Goal: Communication & Community: Ask a question

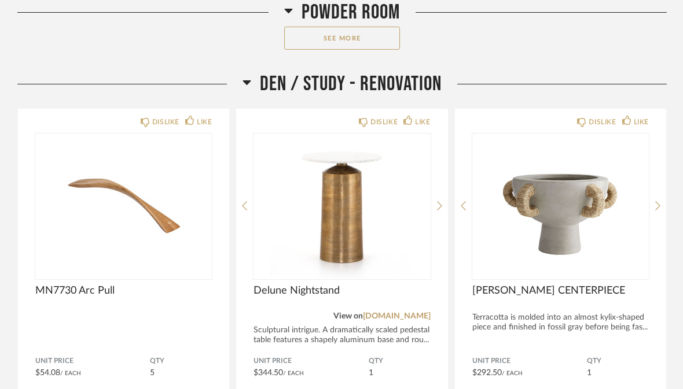
scroll to position [4349, 0]
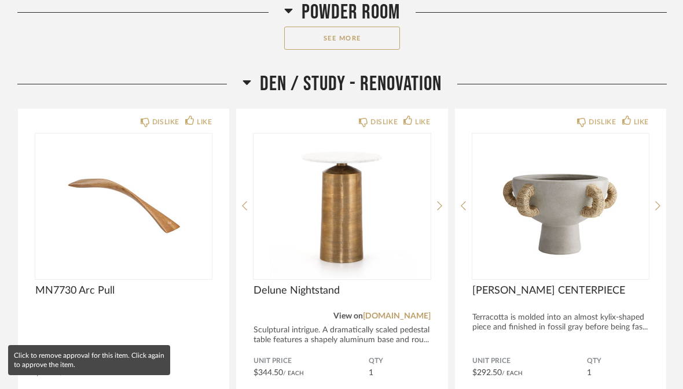
click at [211, 318] on div "MN7730 Arc Pull" at bounding box center [123, 315] width 176 height 61
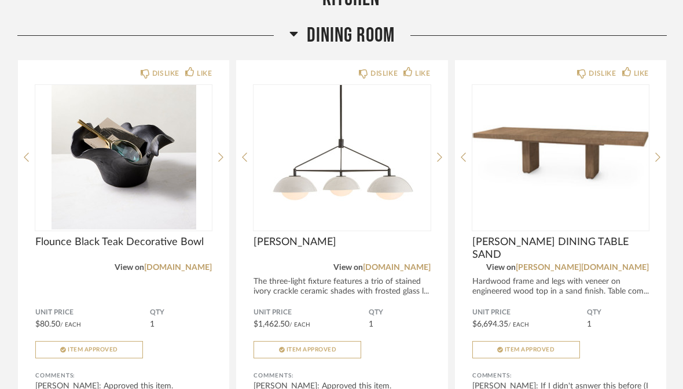
scroll to position [6211, 0]
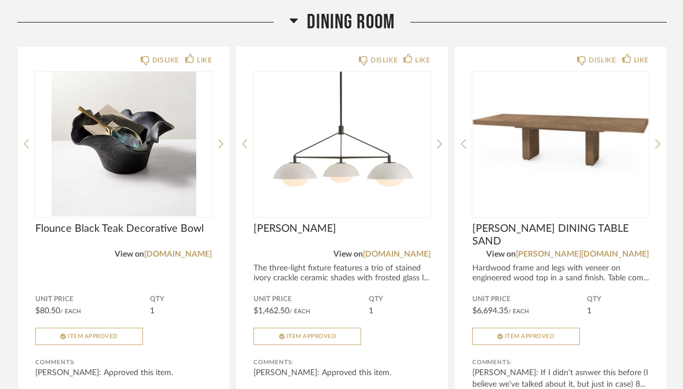
click at [538, 385] on div "[PERSON_NAME]: If I didn't asnwer this before (I believe we've talked about it,…" at bounding box center [560, 378] width 176 height 23
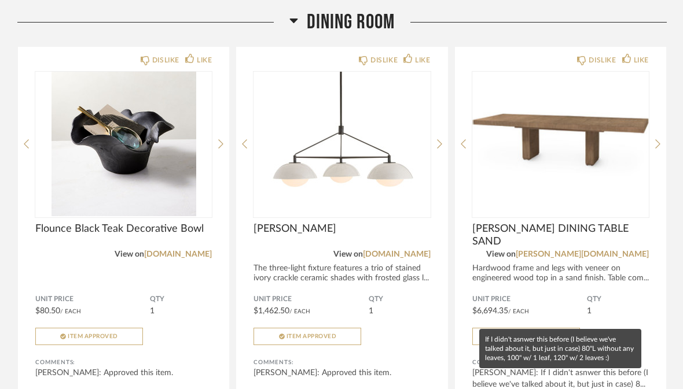
click at [635, 328] on div "Unit Price $6,694.35 / Each QTY 1 Item Approved" at bounding box center [560, 320] width 176 height 50
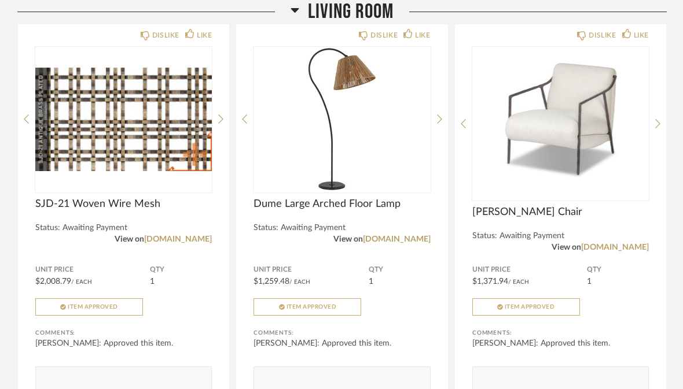
scroll to position [7047, 0]
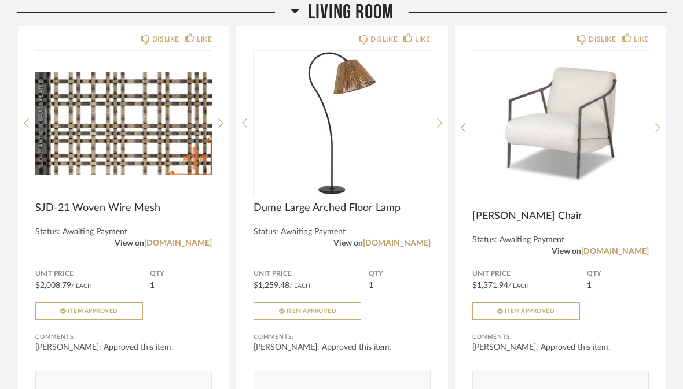
click at [197, 289] on div "QTY 1" at bounding box center [181, 280] width 62 height 21
click at [0, 0] on img at bounding box center [0, 0] width 0 height 0
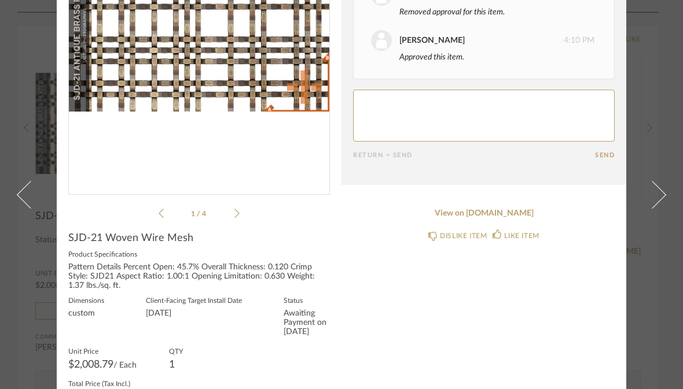
scroll to position [152, 0]
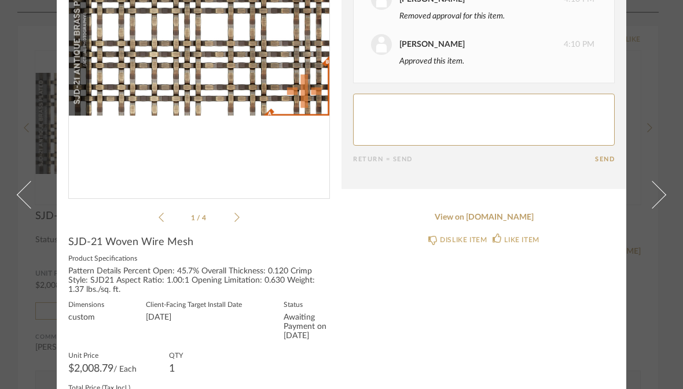
click at [241, 213] on div "1 / 4" at bounding box center [199, 56] width 262 height 335
click at [238, 212] on icon at bounding box center [236, 217] width 5 height 10
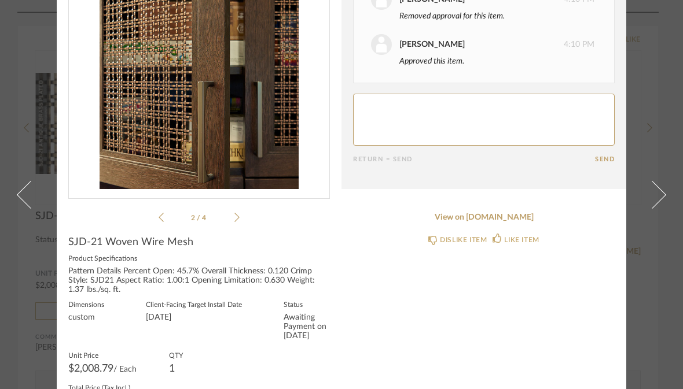
click at [242, 216] on div "2 / 4" at bounding box center [199, 56] width 262 height 335
click at [237, 215] on icon at bounding box center [236, 217] width 5 height 10
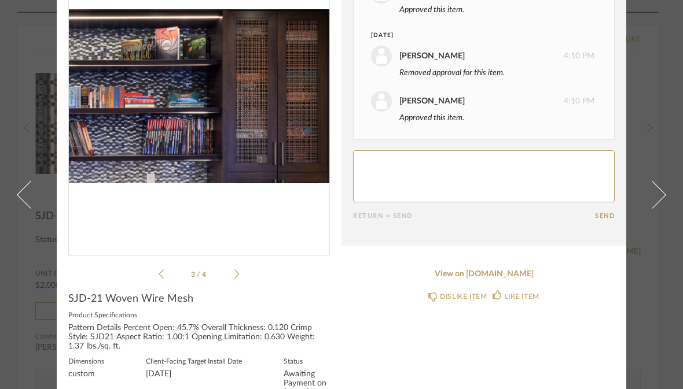
scroll to position [93, 0]
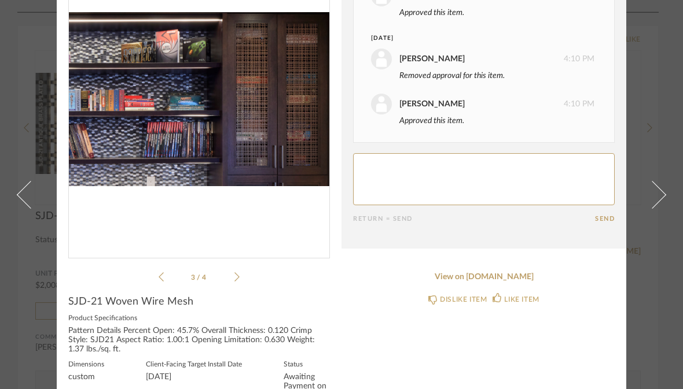
click at [238, 275] on icon at bounding box center [236, 277] width 5 height 10
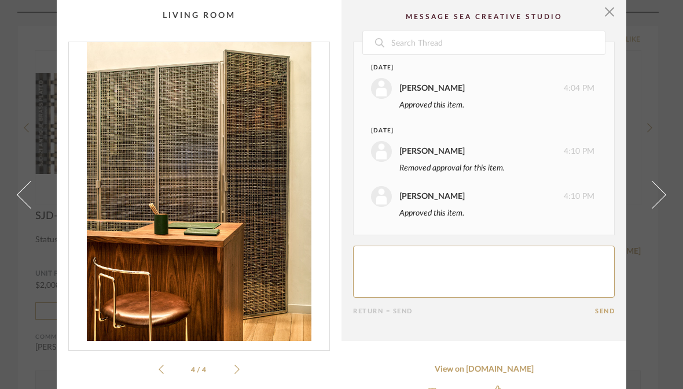
scroll to position [0, 0]
click at [36, 208] on span at bounding box center [31, 195] width 28 height 28
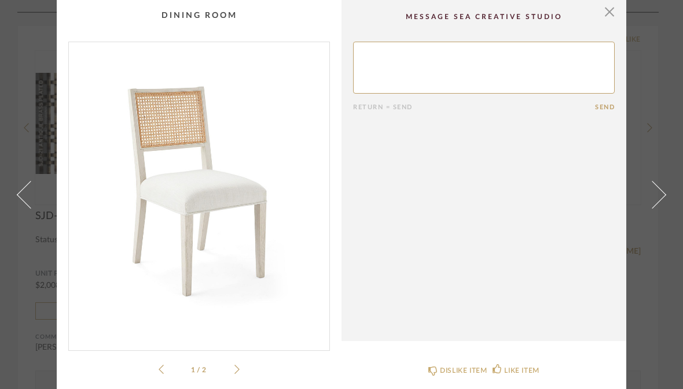
click at [658, 208] on span at bounding box center [652, 195] width 28 height 28
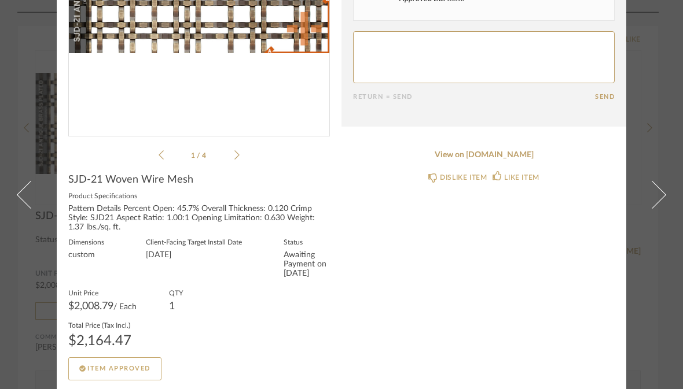
scroll to position [214, 0]
click at [656, 181] on span at bounding box center [652, 195] width 28 height 28
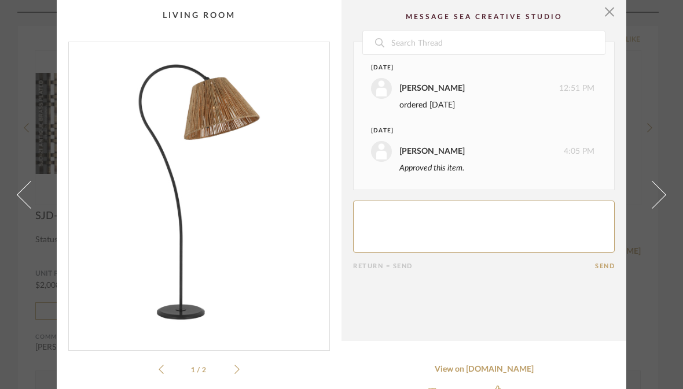
scroll to position [0, 0]
click at [658, 208] on span at bounding box center [652, 195] width 28 height 28
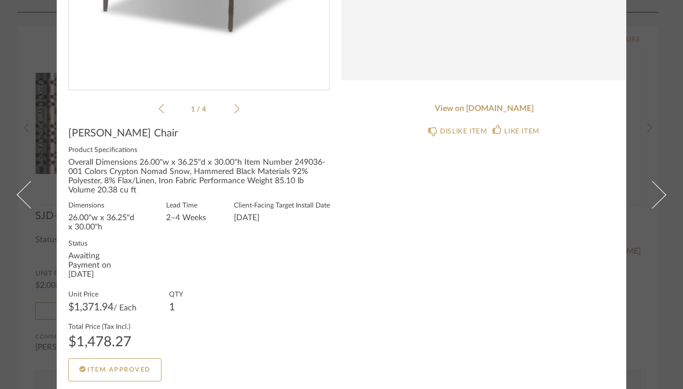
scroll to position [260, 0]
click at [665, 169] on link at bounding box center [658, 194] width 31 height 389
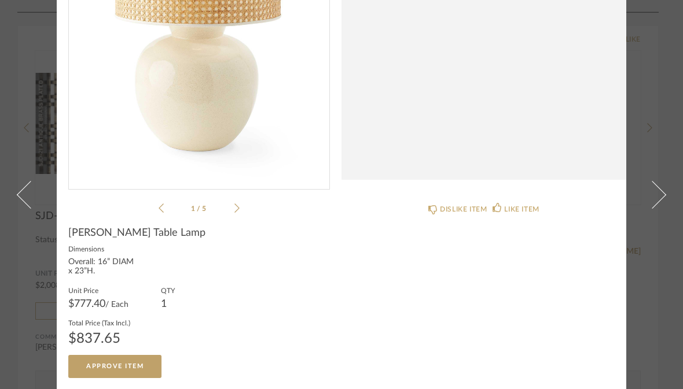
scroll to position [161, 0]
click at [648, 181] on span at bounding box center [652, 195] width 28 height 28
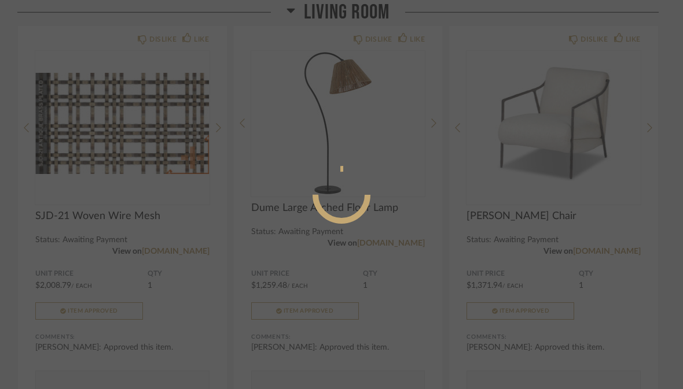
scroll to position [0, 0]
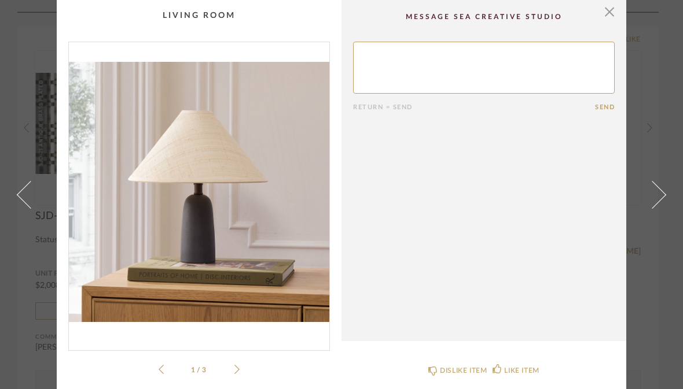
click at [657, 208] on span at bounding box center [652, 195] width 28 height 28
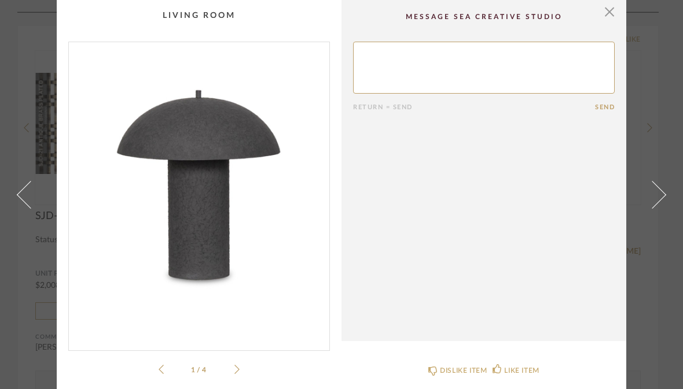
click at [653, 208] on span at bounding box center [652, 195] width 28 height 28
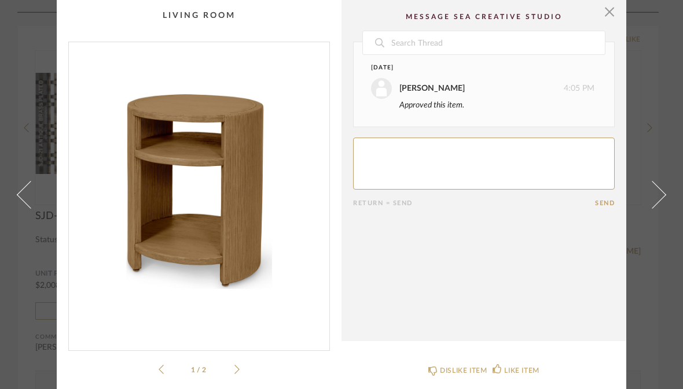
click at [241, 237] on img "0" at bounding box center [199, 191] width 260 height 299
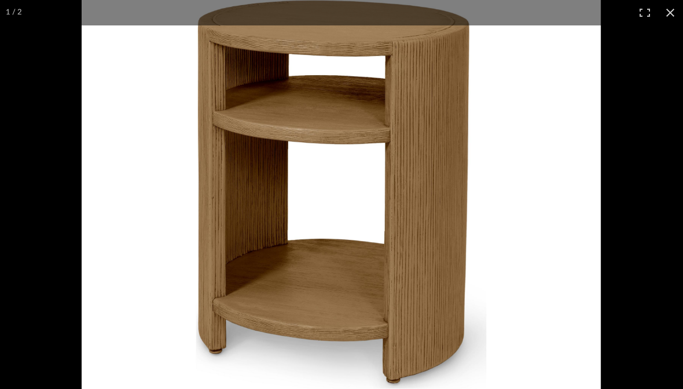
click at [664, 194] on div at bounding box center [423, 194] width 683 height 389
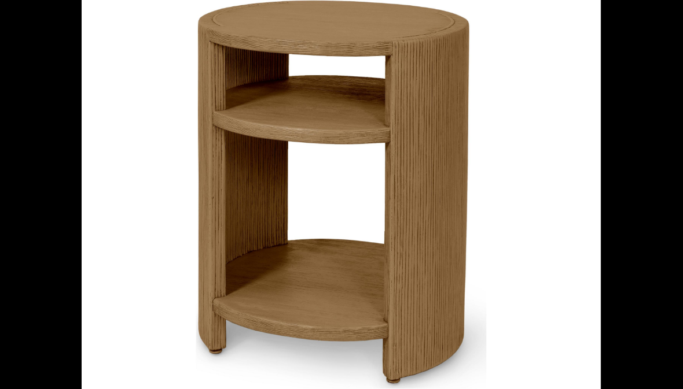
click at [668, 17] on link at bounding box center [658, 194] width 31 height 389
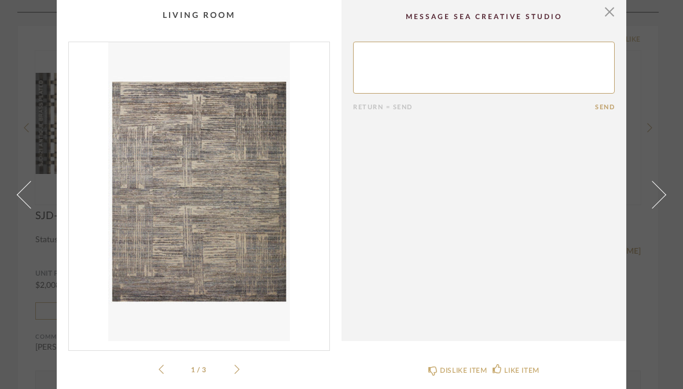
click at [27, 208] on span at bounding box center [31, 195] width 28 height 28
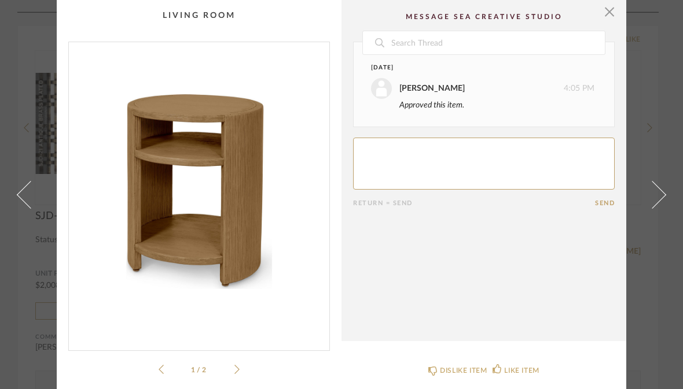
click at [241, 366] on div "1 / 2" at bounding box center [199, 209] width 262 height 335
click at [239, 361] on div "1 / 2" at bounding box center [199, 209] width 262 height 335
click at [239, 370] on icon at bounding box center [236, 370] width 5 height 10
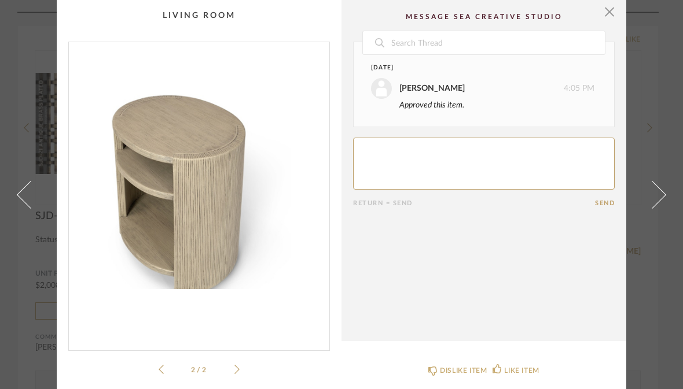
click at [298, 262] on img "1" at bounding box center [199, 191] width 260 height 299
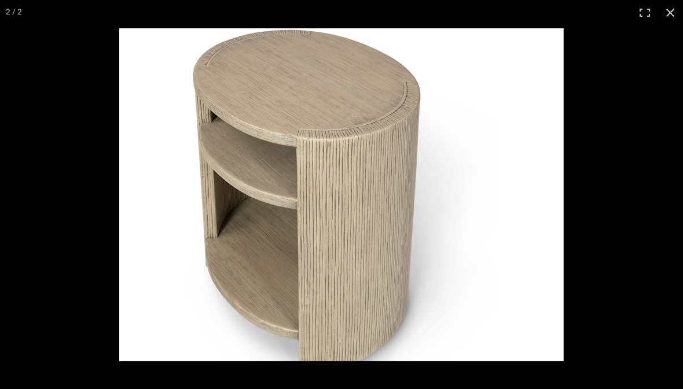
click at [671, 14] on link at bounding box center [658, 194] width 31 height 389
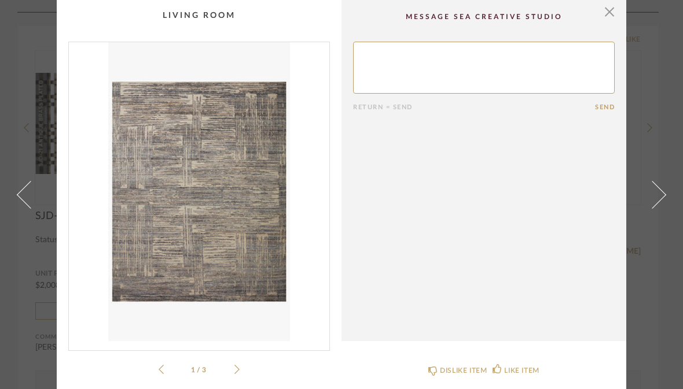
click at [25, 208] on span at bounding box center [31, 195] width 28 height 28
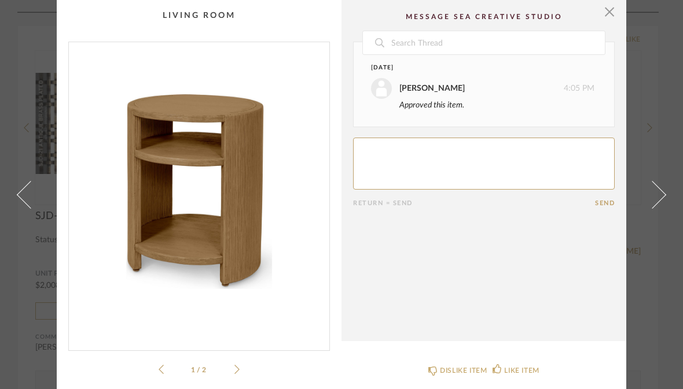
click at [499, 93] on div "[PERSON_NAME] 4:05 PM" at bounding box center [482, 88] width 223 height 21
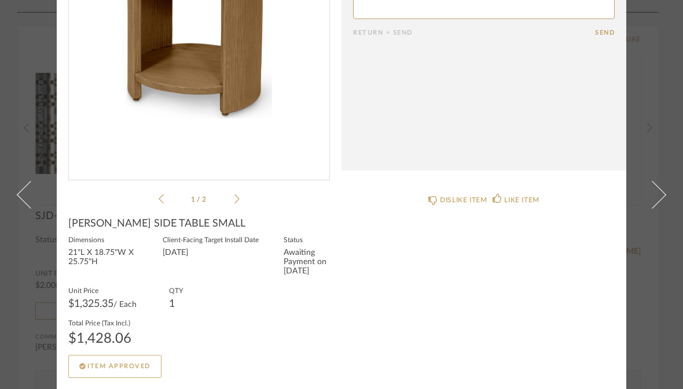
scroll to position [170, 0]
click at [239, 194] on ul "1 / 2" at bounding box center [199, 200] width 81 height 14
click at [238, 197] on icon at bounding box center [236, 200] width 5 height 10
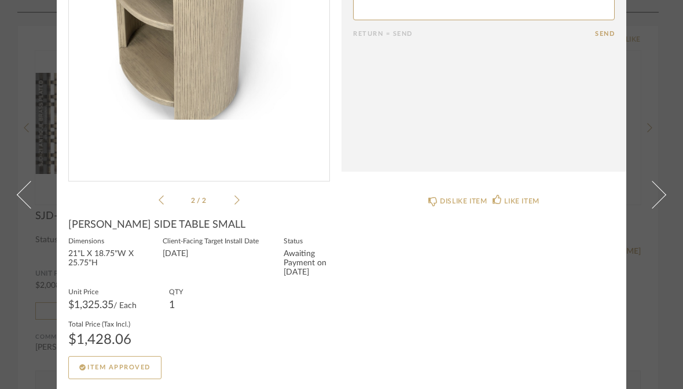
click at [656, 181] on span at bounding box center [652, 195] width 28 height 28
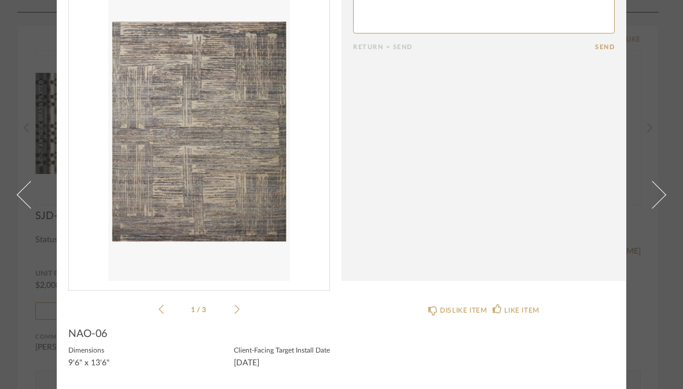
scroll to position [60, 0]
click at [661, 171] on link at bounding box center [658, 194] width 31 height 389
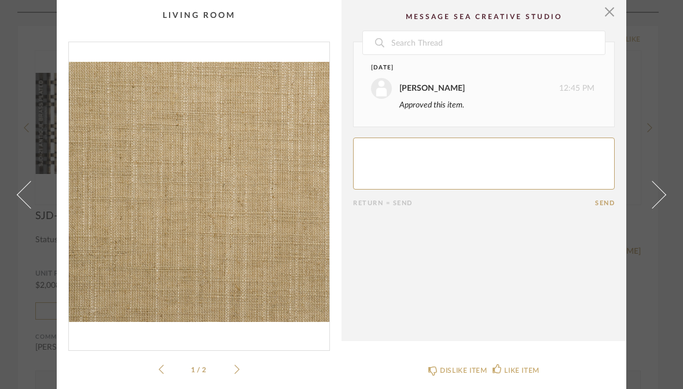
click at [245, 367] on div "1 / 2" at bounding box center [199, 209] width 262 height 335
click at [238, 367] on icon at bounding box center [236, 370] width 5 height 10
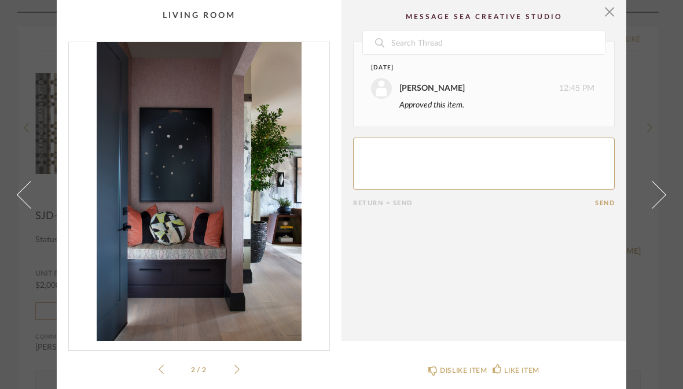
click at [660, 208] on span at bounding box center [652, 195] width 28 height 28
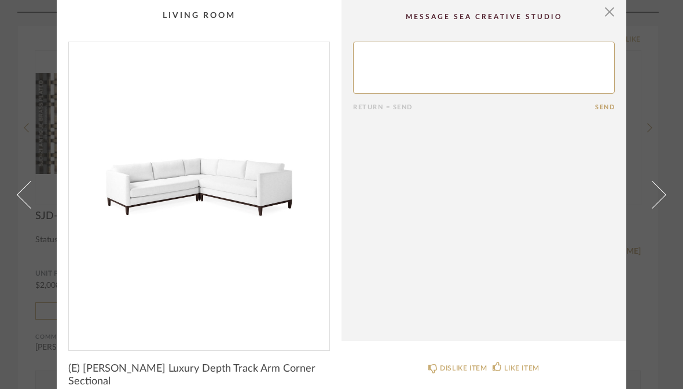
click at [656, 208] on span at bounding box center [652, 195] width 28 height 28
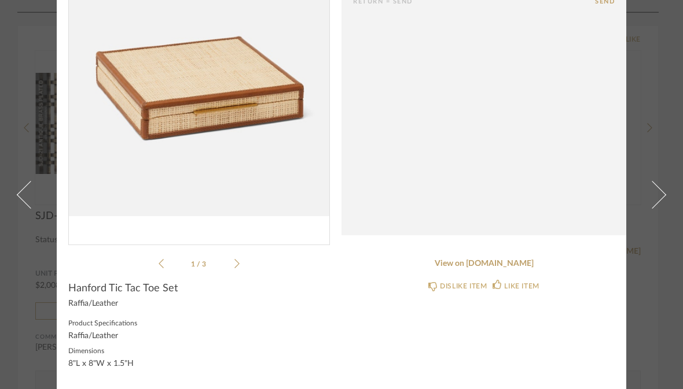
scroll to position [105, 0]
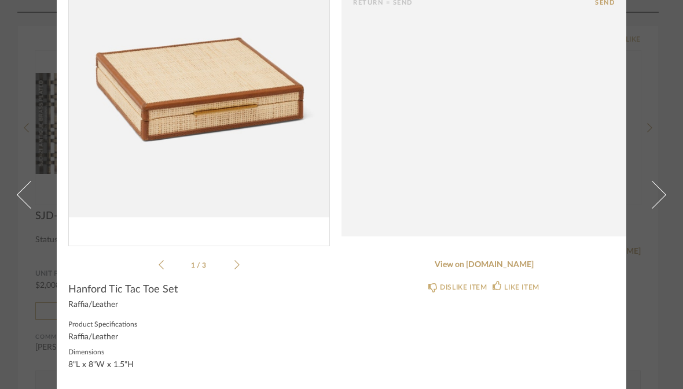
click at [661, 181] on span at bounding box center [652, 195] width 28 height 28
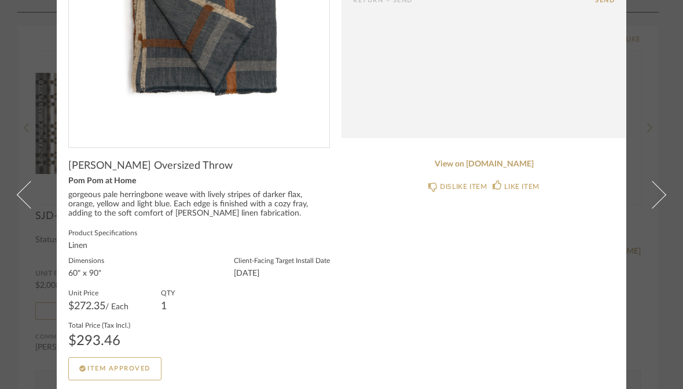
scroll to position [203, 0]
click at [660, 181] on span at bounding box center [652, 195] width 28 height 28
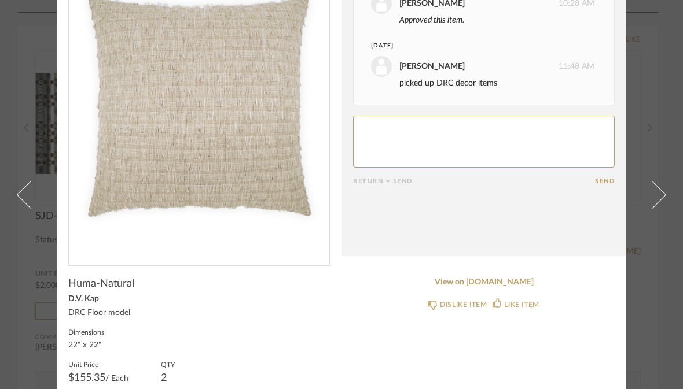
scroll to position [87, 0]
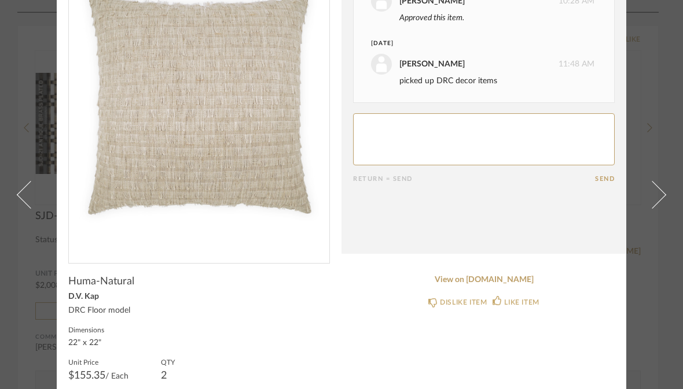
click at [660, 208] on span at bounding box center [652, 195] width 28 height 28
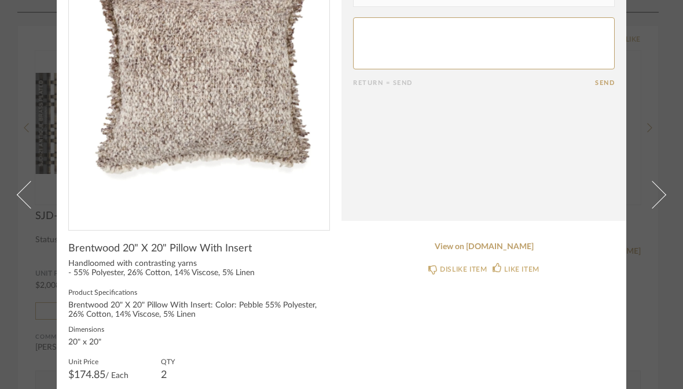
scroll to position [57, 0]
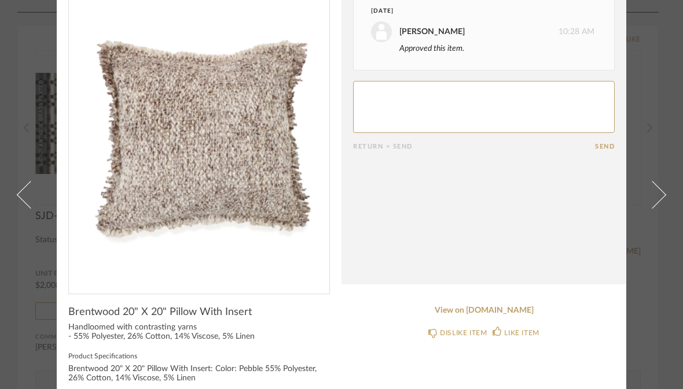
click at [657, 208] on span at bounding box center [652, 195] width 28 height 28
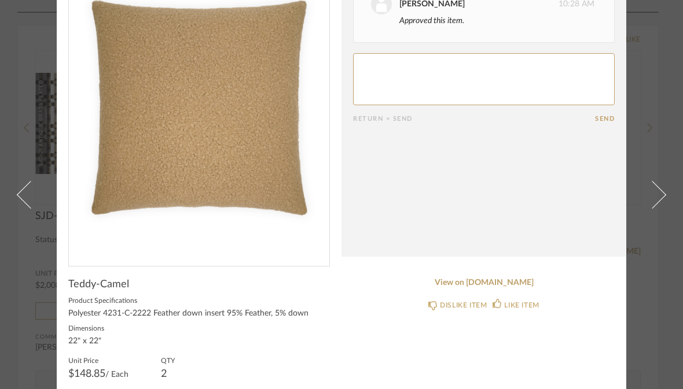
scroll to position [95, 0]
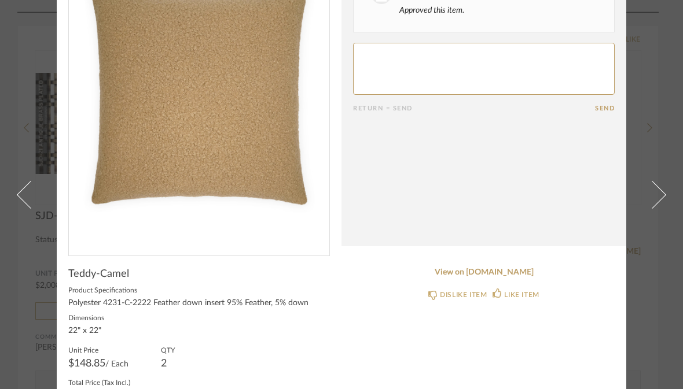
click at [660, 208] on span at bounding box center [652, 195] width 28 height 28
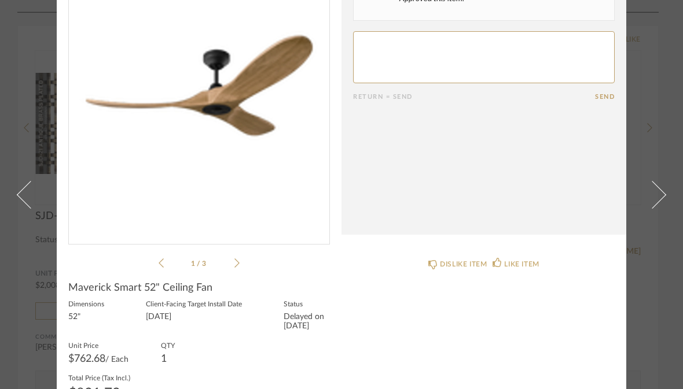
scroll to position [107, 0]
click at [664, 208] on span at bounding box center [652, 195] width 28 height 28
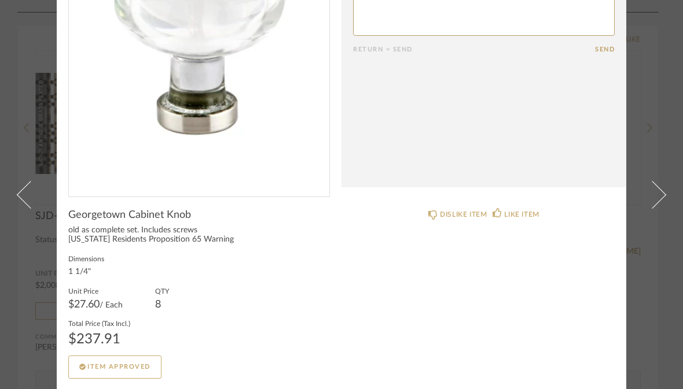
scroll to position [153, 0]
click at [657, 181] on span at bounding box center [652, 195] width 28 height 28
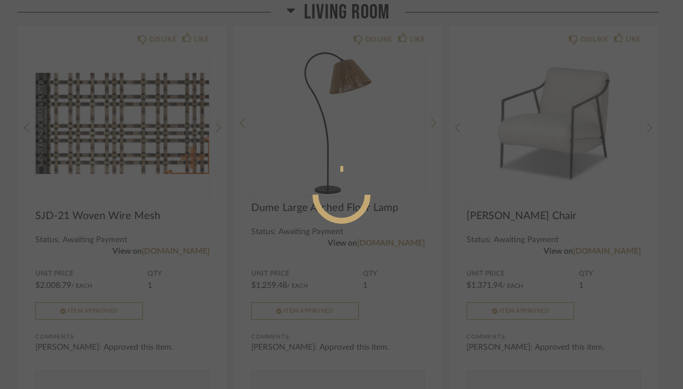
scroll to position [0, 0]
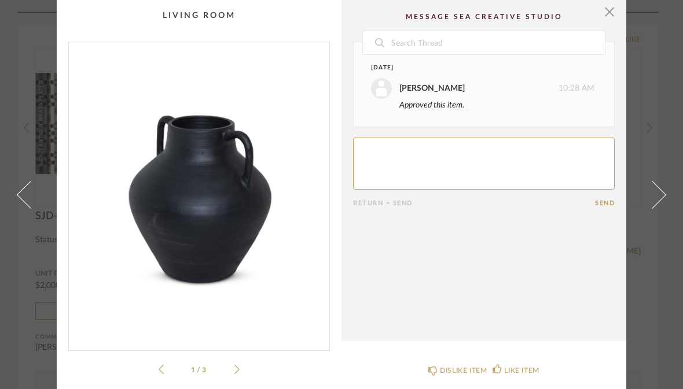
click at [655, 208] on span at bounding box center [652, 195] width 28 height 28
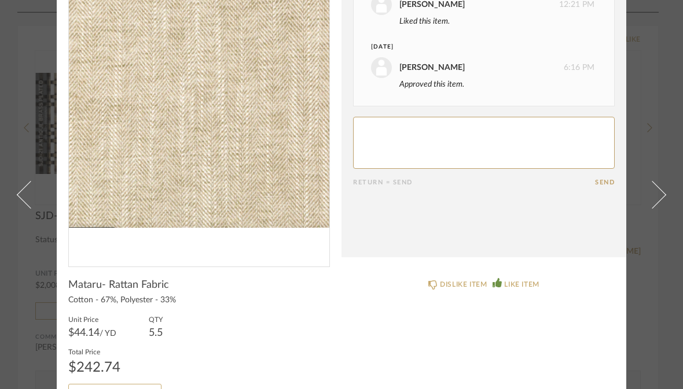
scroll to position [110, 0]
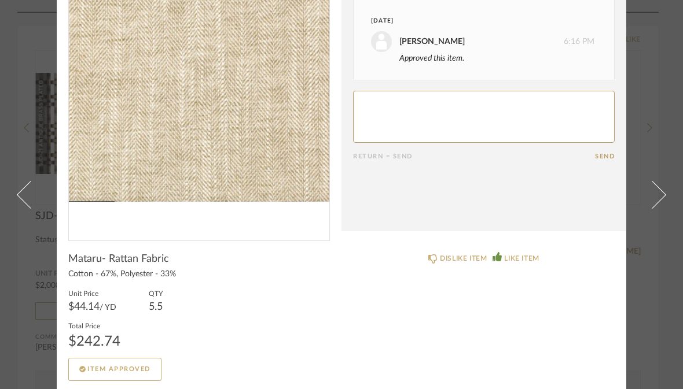
click at [660, 181] on span at bounding box center [652, 195] width 28 height 28
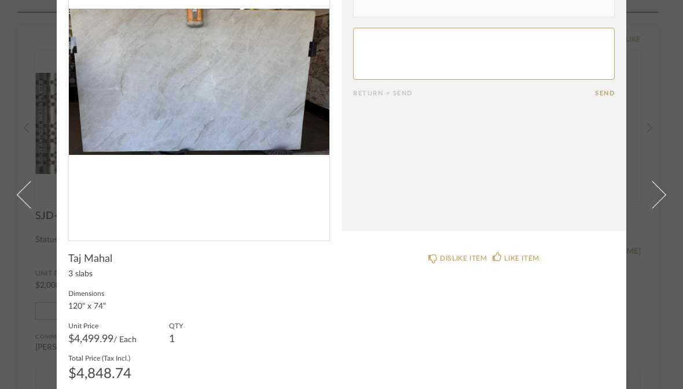
scroll to position [0, 0]
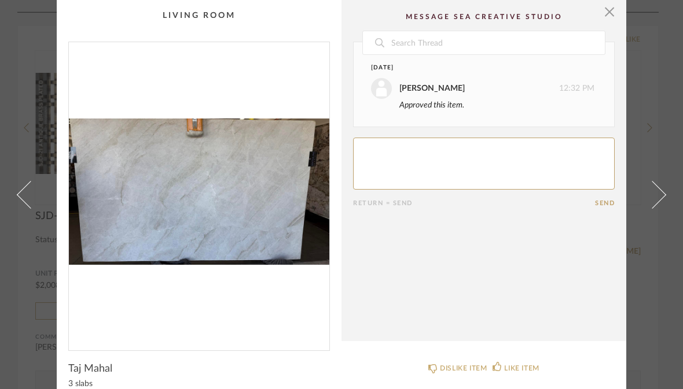
click at [660, 208] on span at bounding box center [652, 195] width 28 height 28
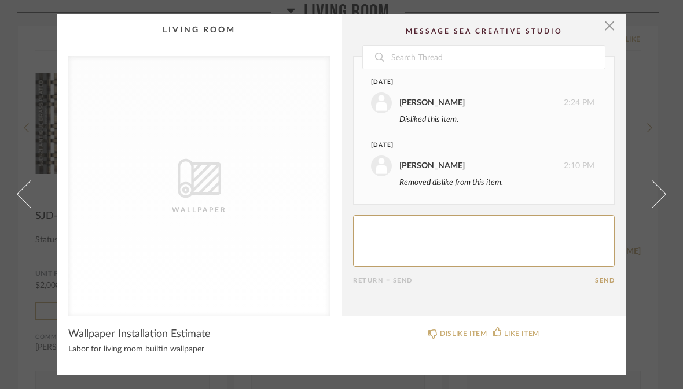
click at [658, 194] on span at bounding box center [652, 195] width 28 height 28
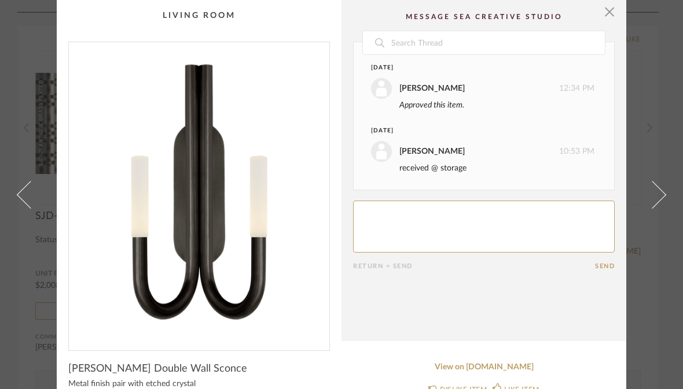
click at [659, 208] on span at bounding box center [652, 195] width 28 height 28
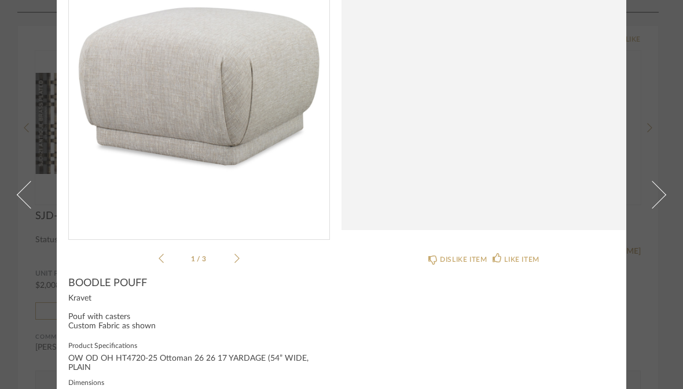
scroll to position [109, 0]
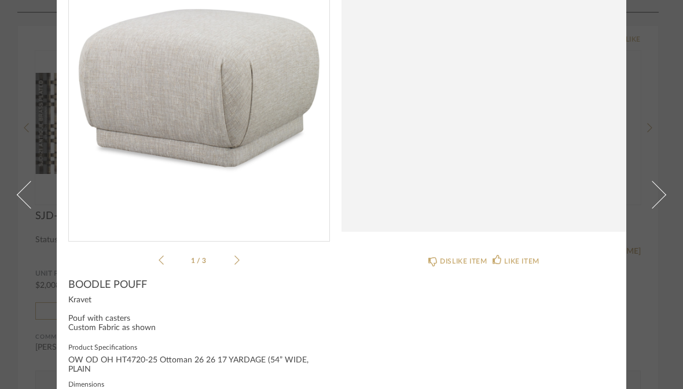
click at [238, 259] on icon at bounding box center [236, 260] width 5 height 10
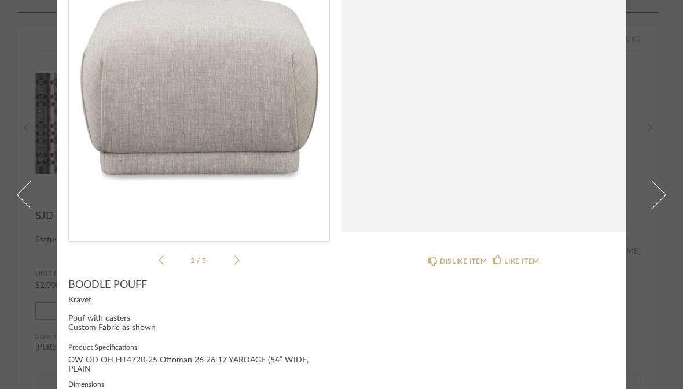
click at [237, 256] on icon at bounding box center [236, 260] width 5 height 10
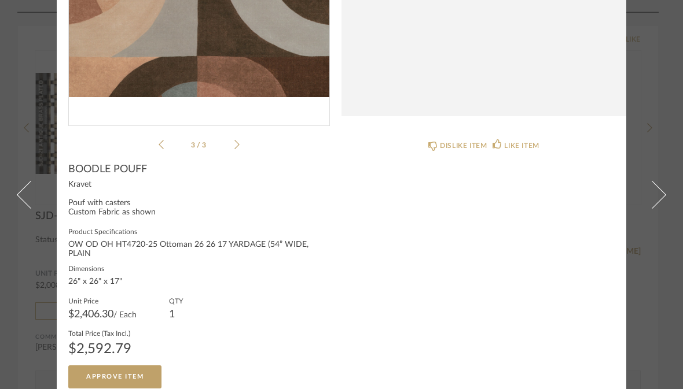
scroll to position [226, 0]
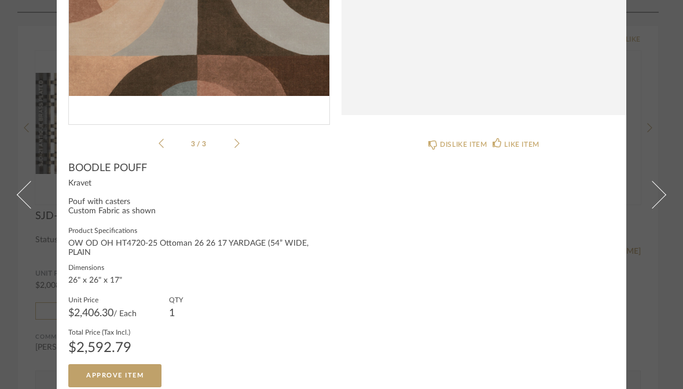
click at [657, 181] on span at bounding box center [652, 195] width 28 height 28
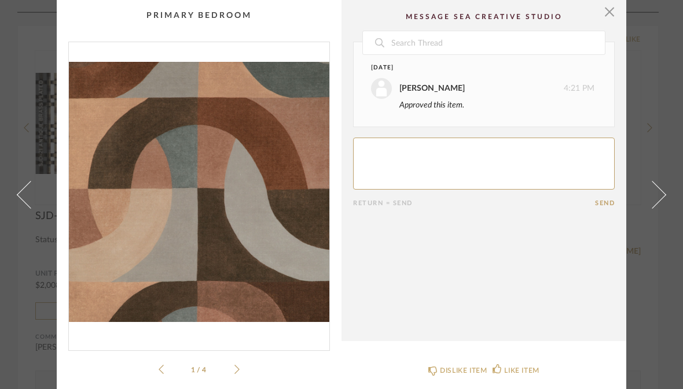
scroll to position [18, 0]
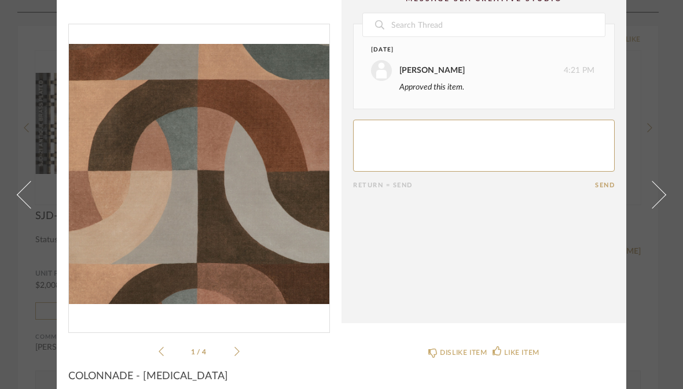
click at [238, 349] on icon at bounding box center [236, 352] width 5 height 10
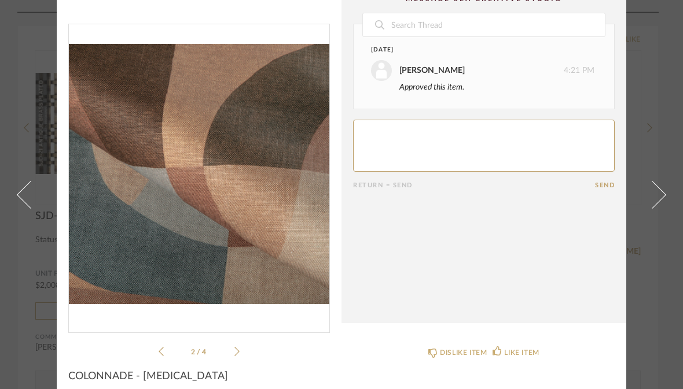
click at [238, 349] on icon at bounding box center [236, 352] width 5 height 10
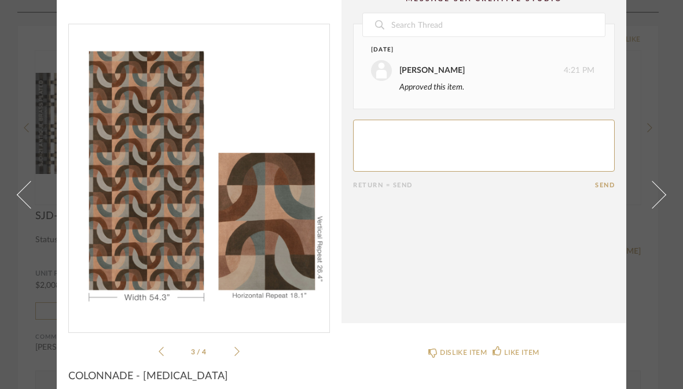
click at [239, 353] on icon at bounding box center [236, 352] width 5 height 10
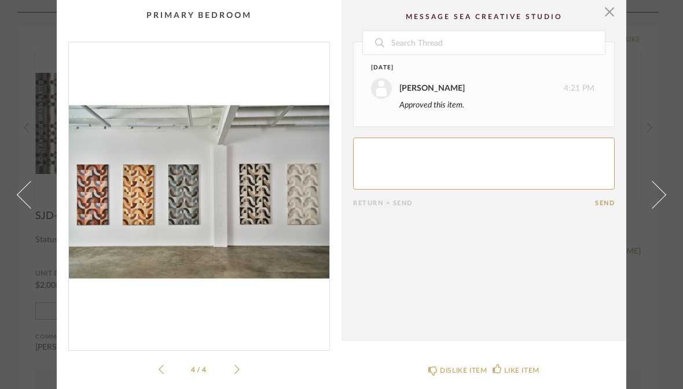
scroll to position [0, 0]
click at [30, 208] on span at bounding box center [31, 195] width 28 height 28
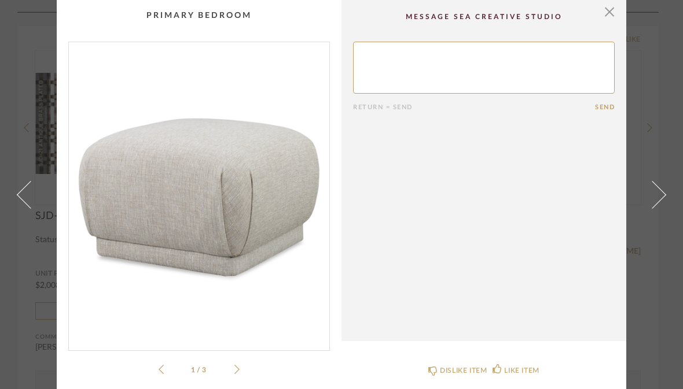
click at [659, 208] on span at bounding box center [652, 195] width 28 height 28
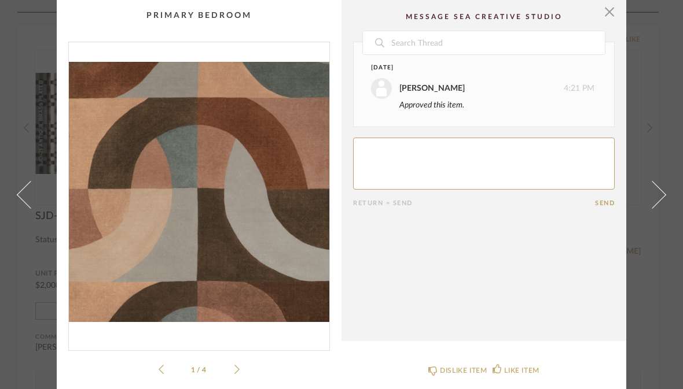
click at [658, 208] on span at bounding box center [652, 195] width 28 height 28
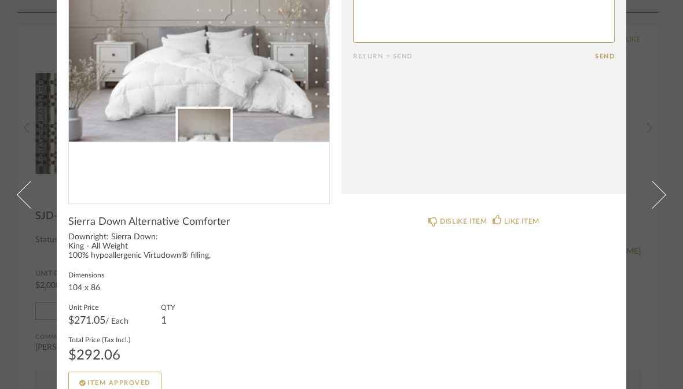
scroll to position [149, 0]
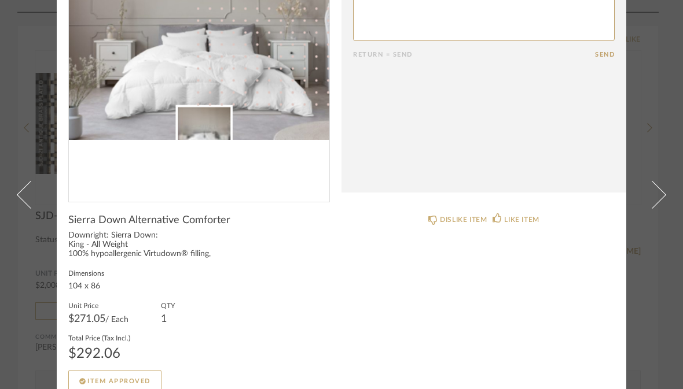
click at [658, 181] on span at bounding box center [652, 195] width 28 height 28
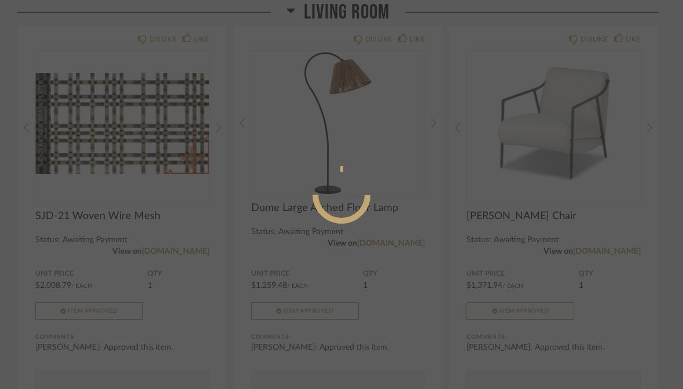
scroll to position [0, 0]
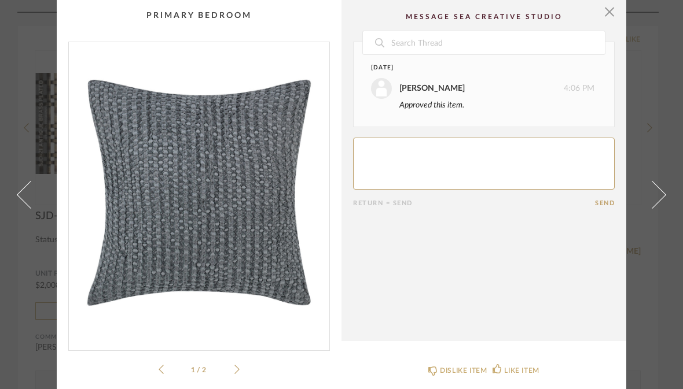
click at [656, 208] on span at bounding box center [652, 195] width 28 height 28
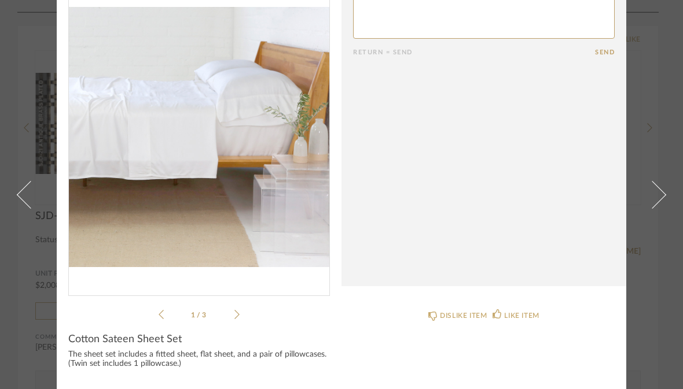
scroll to position [54, 0]
click at [654, 181] on span at bounding box center [652, 195] width 28 height 28
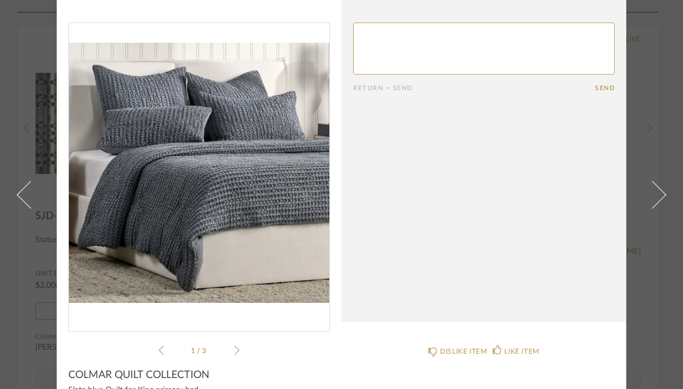
scroll to position [20, 0]
click at [660, 208] on span at bounding box center [652, 195] width 28 height 28
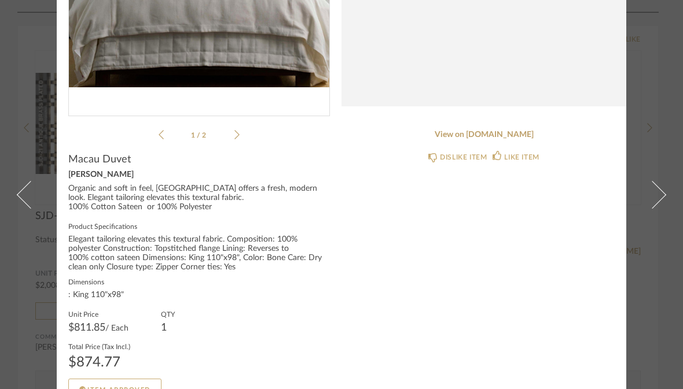
scroll to position [242, 0]
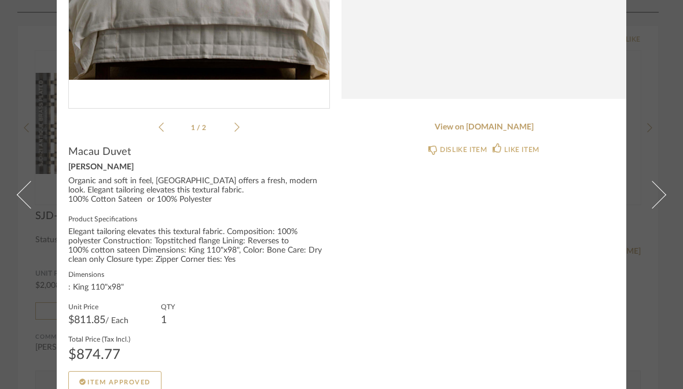
click at [658, 181] on span at bounding box center [652, 195] width 28 height 28
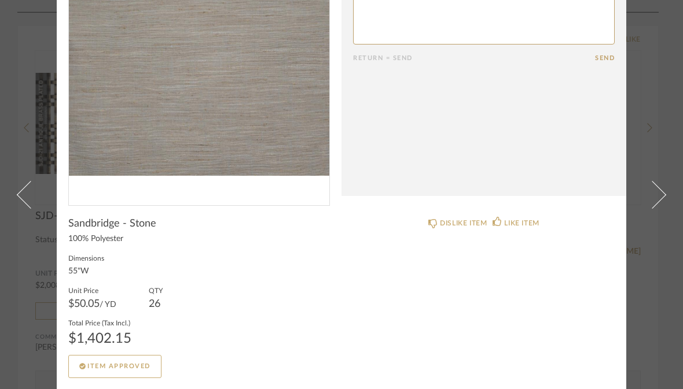
scroll to position [145, 0]
click at [656, 181] on span at bounding box center [652, 195] width 28 height 28
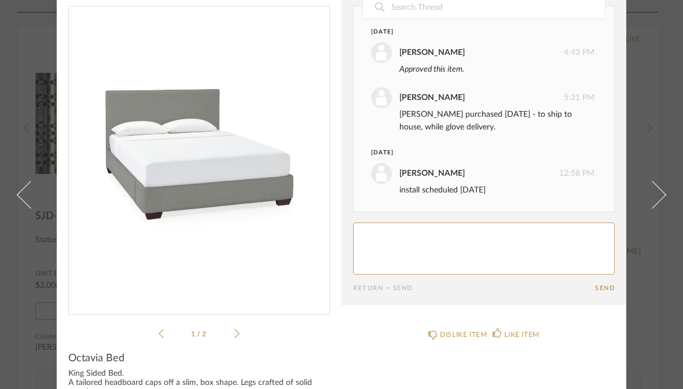
scroll to position [38, 0]
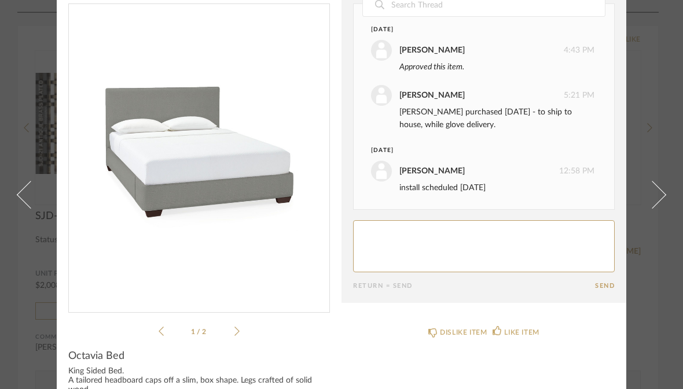
click at [658, 208] on span at bounding box center [652, 195] width 28 height 28
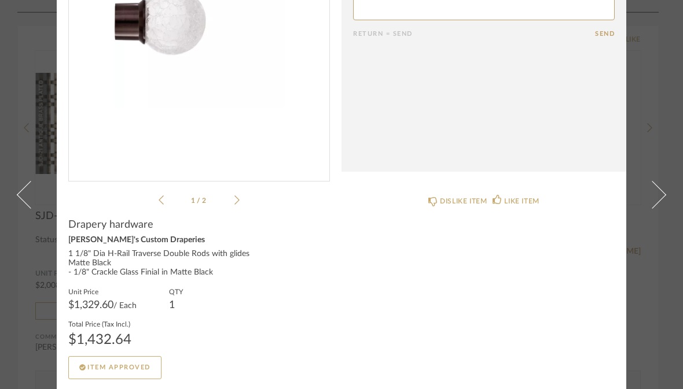
scroll to position [169, 0]
click at [657, 181] on span at bounding box center [652, 195] width 28 height 28
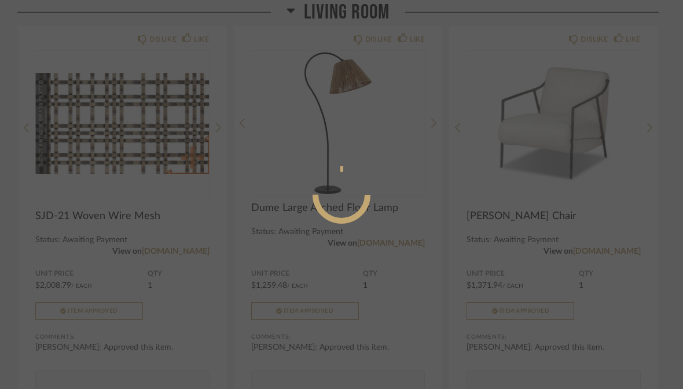
scroll to position [0, 0]
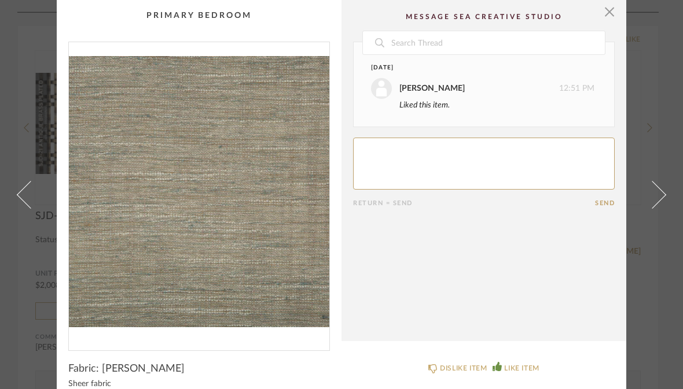
click at [18, 208] on span at bounding box center [31, 195] width 28 height 28
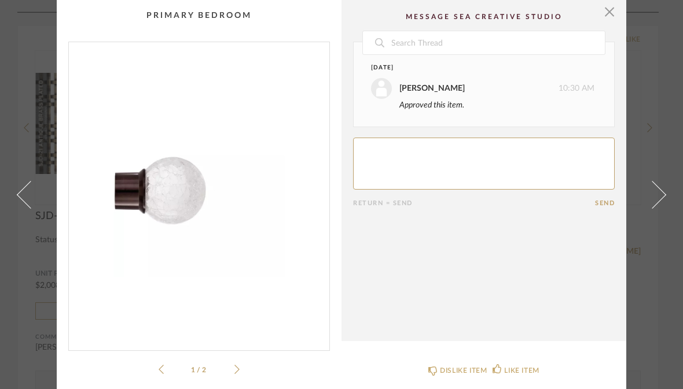
click at [27, 208] on span at bounding box center [31, 195] width 28 height 28
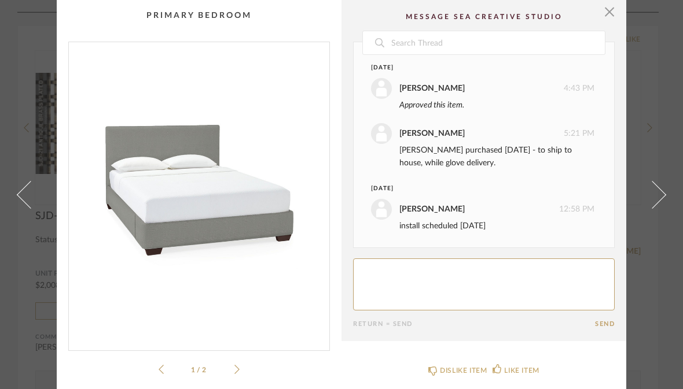
click at [25, 208] on span at bounding box center [31, 195] width 28 height 28
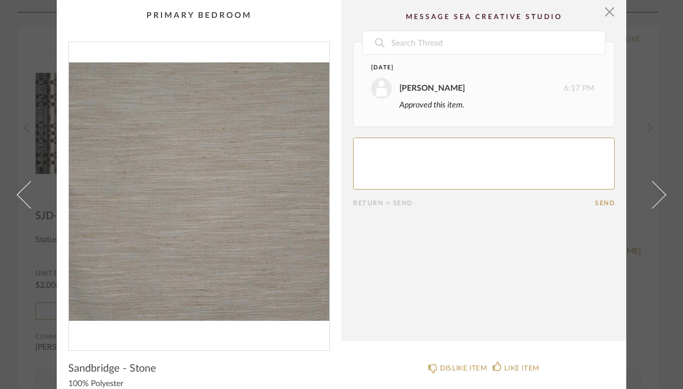
click at [30, 208] on span at bounding box center [31, 195] width 28 height 28
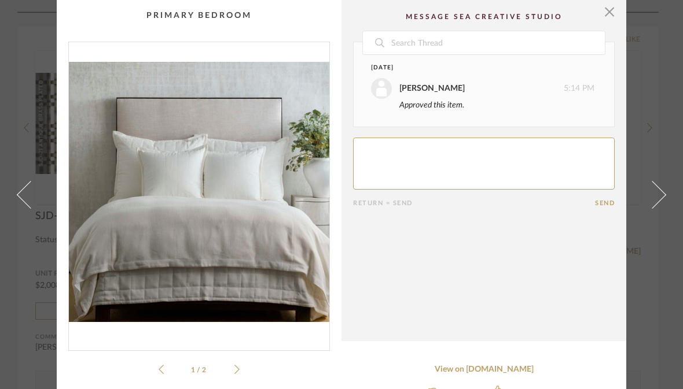
click at [26, 208] on span at bounding box center [31, 195] width 28 height 28
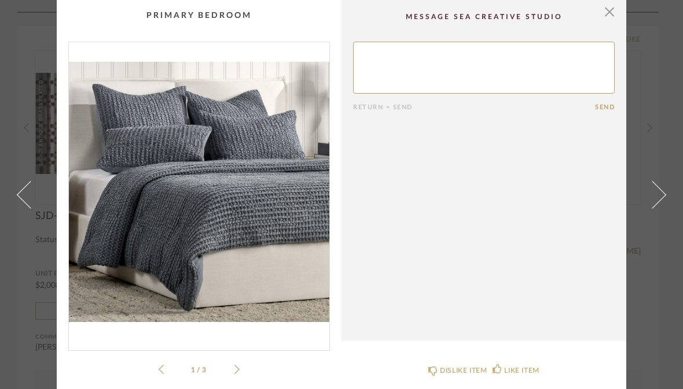
click at [25, 208] on span at bounding box center [31, 195] width 28 height 28
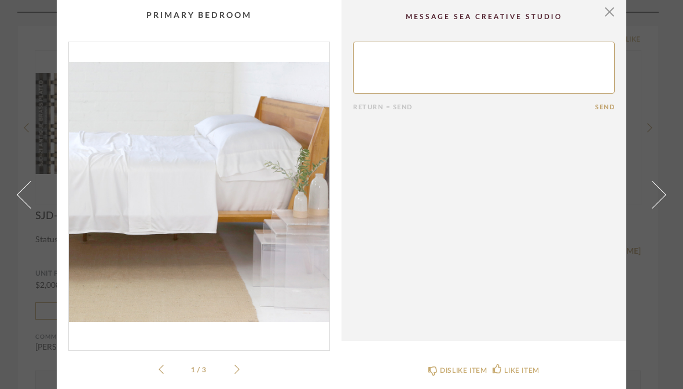
click at [27, 208] on span at bounding box center [31, 195] width 28 height 28
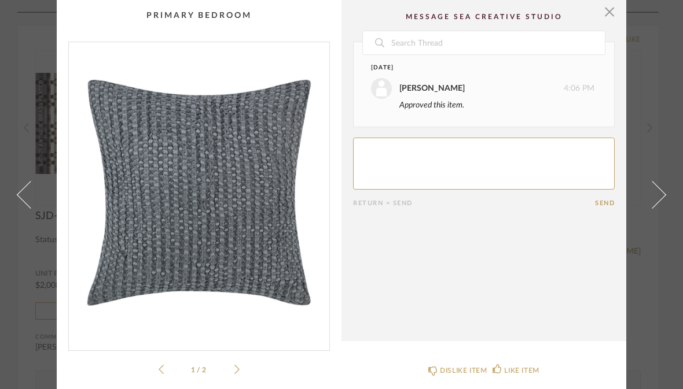
click at [28, 208] on span at bounding box center [31, 195] width 28 height 28
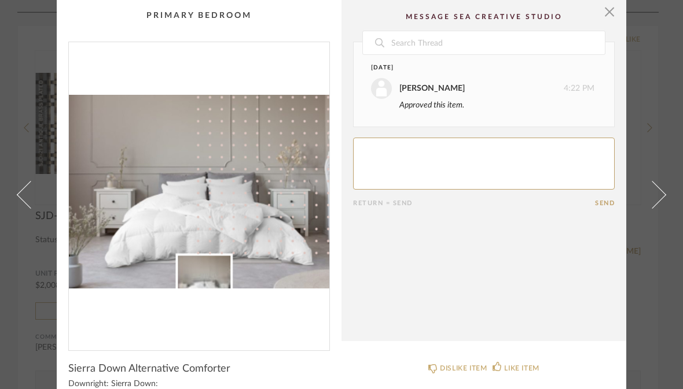
click at [27, 208] on span at bounding box center [31, 195] width 28 height 28
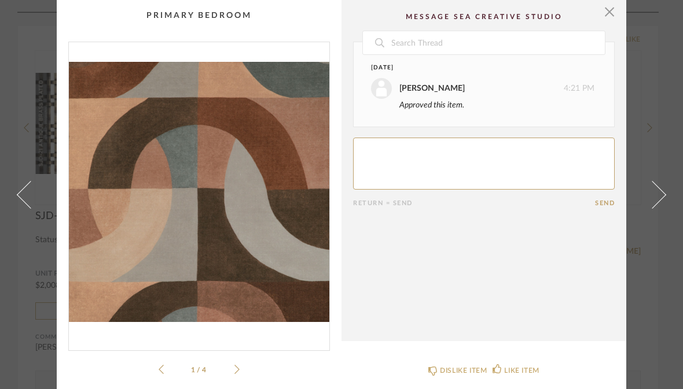
click at [32, 208] on span at bounding box center [31, 195] width 28 height 28
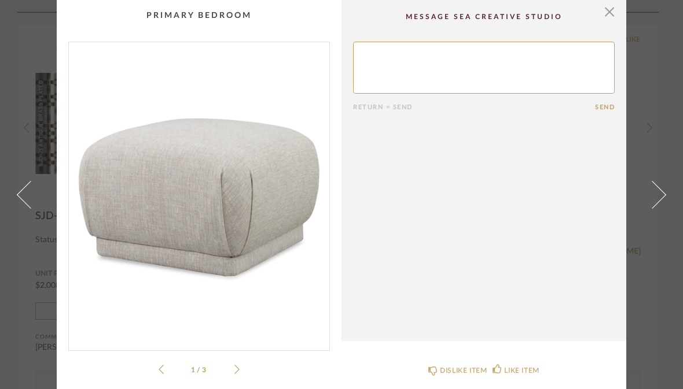
click at [27, 208] on span at bounding box center [31, 195] width 28 height 28
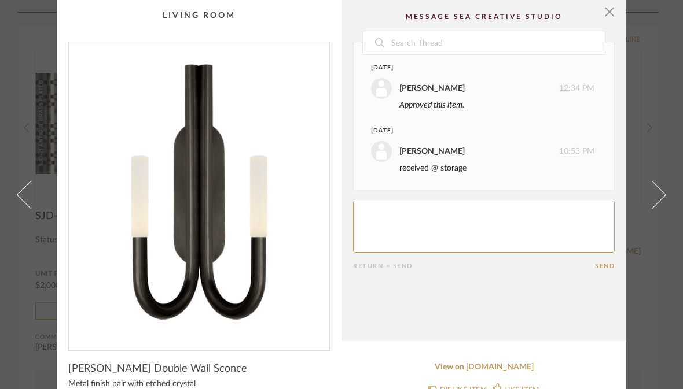
click at [33, 208] on span at bounding box center [31, 195] width 28 height 28
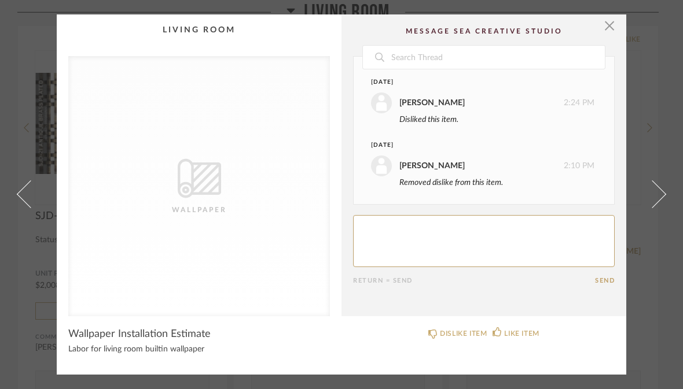
click at [30, 196] on span at bounding box center [31, 195] width 28 height 28
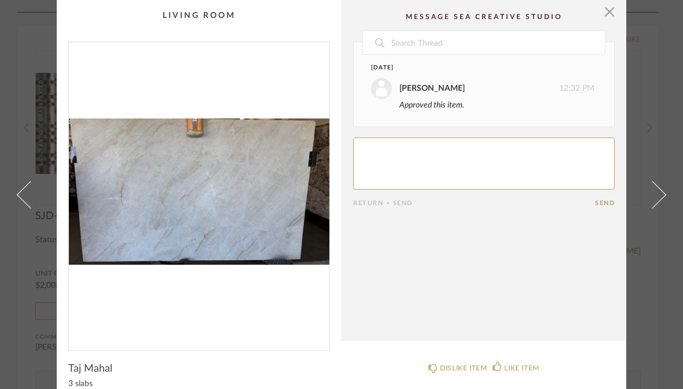
click at [31, 209] on link at bounding box center [23, 194] width 31 height 389
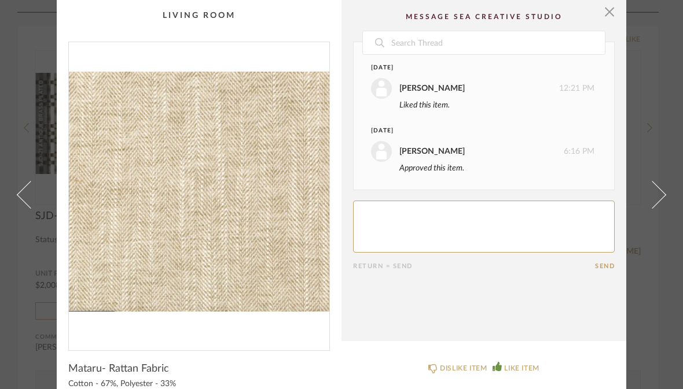
click at [32, 208] on span at bounding box center [31, 195] width 28 height 28
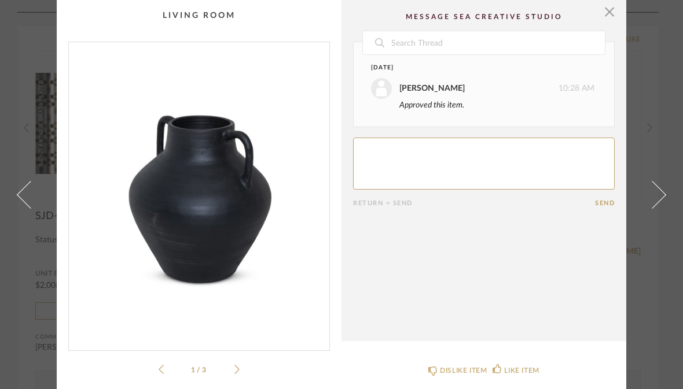
click at [25, 208] on span at bounding box center [31, 195] width 28 height 28
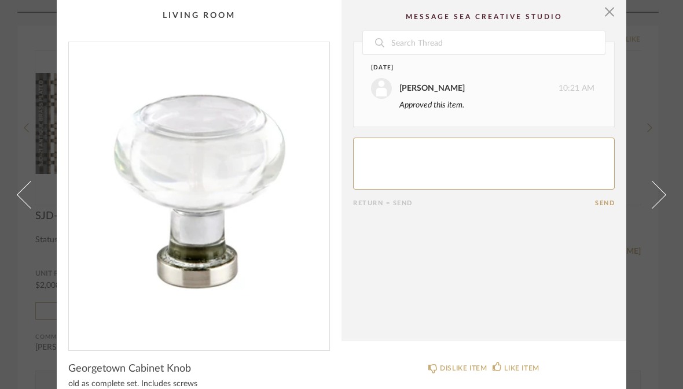
click at [26, 208] on span at bounding box center [31, 195] width 28 height 28
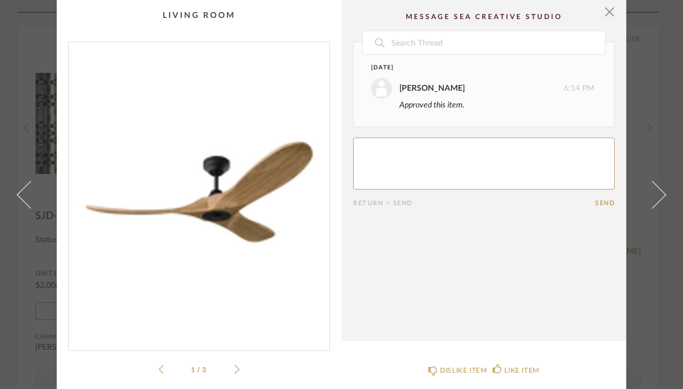
click at [27, 208] on span at bounding box center [31, 195] width 28 height 28
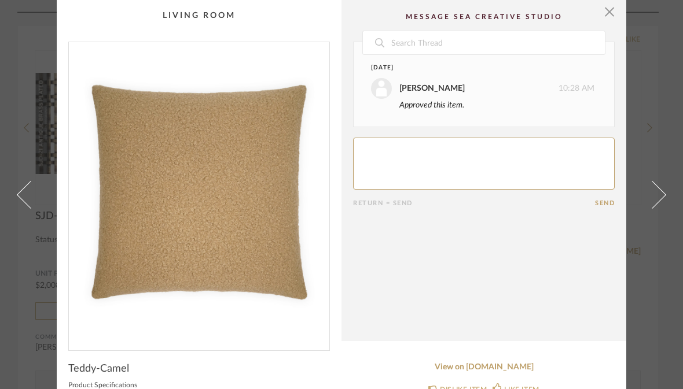
click at [25, 208] on span at bounding box center [31, 195] width 28 height 28
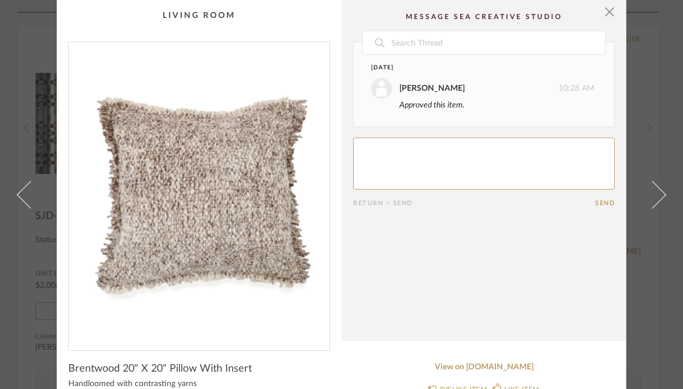
click at [19, 208] on span at bounding box center [31, 195] width 28 height 28
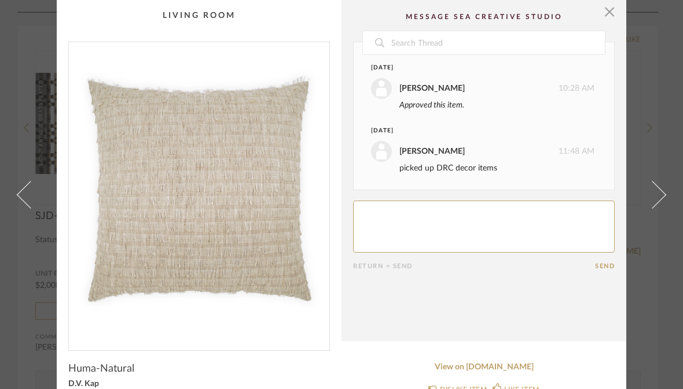
click at [18, 208] on span at bounding box center [31, 195] width 28 height 28
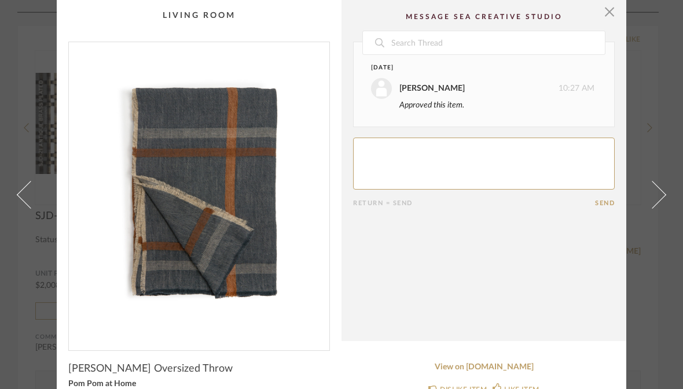
click at [19, 208] on span at bounding box center [31, 195] width 28 height 28
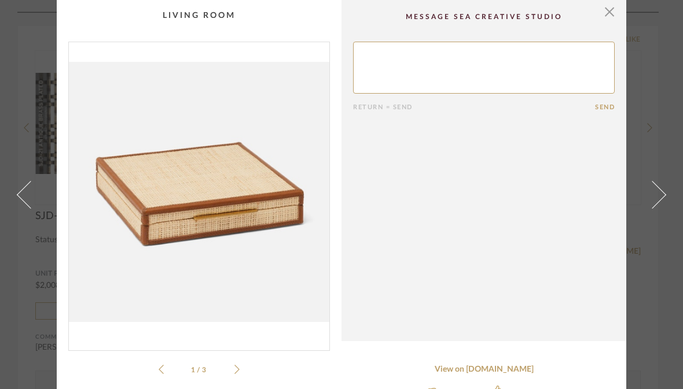
click at [21, 208] on span at bounding box center [31, 195] width 28 height 28
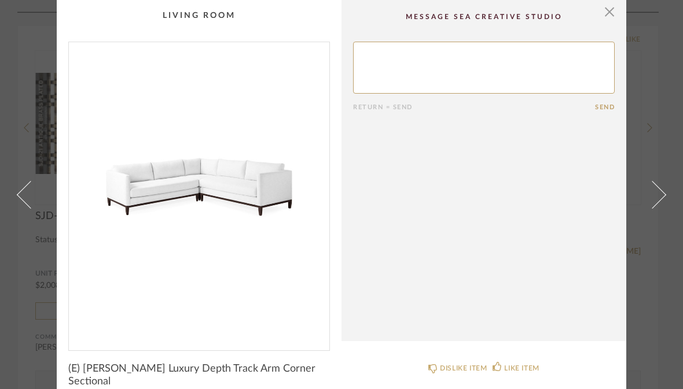
click at [20, 222] on link at bounding box center [23, 194] width 31 height 389
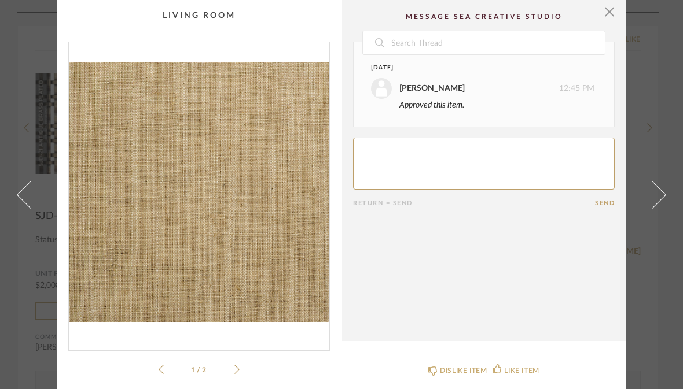
click at [21, 208] on span at bounding box center [31, 195] width 28 height 28
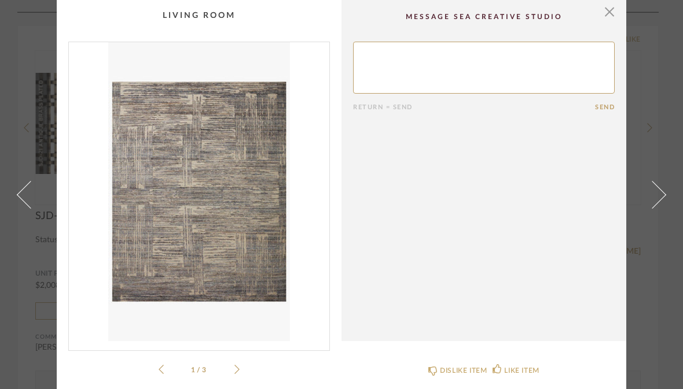
click at [20, 208] on span at bounding box center [31, 195] width 28 height 28
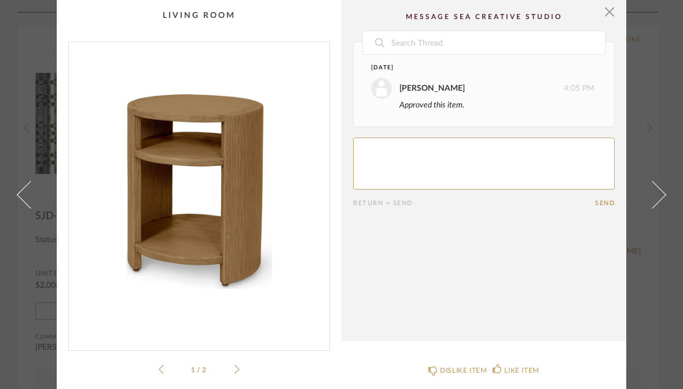
click at [21, 208] on span at bounding box center [31, 195] width 28 height 28
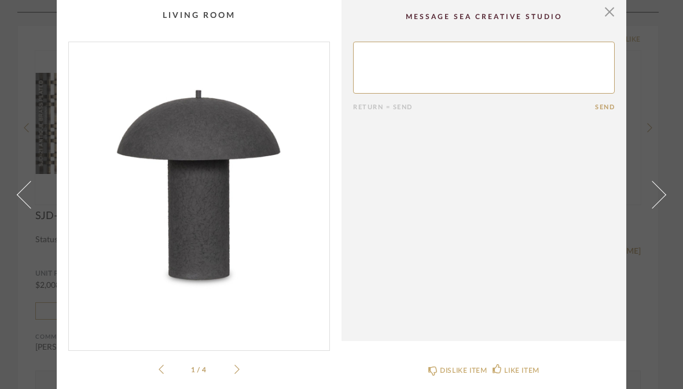
click at [24, 208] on span at bounding box center [31, 195] width 28 height 28
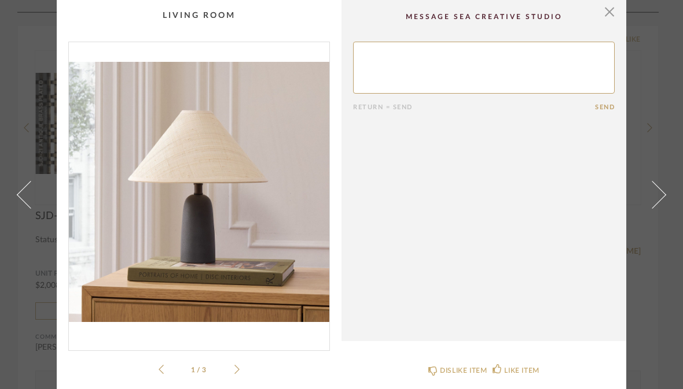
click at [26, 208] on span at bounding box center [31, 195] width 28 height 28
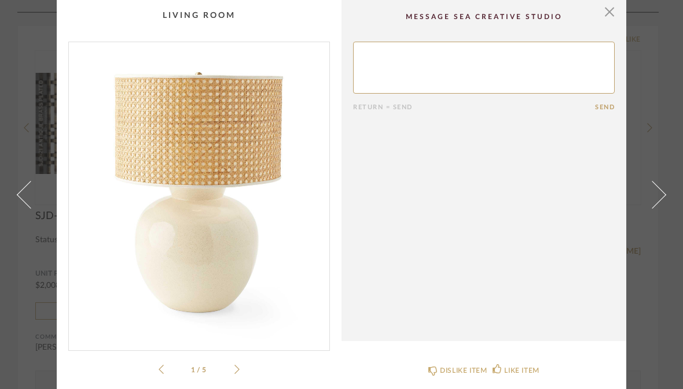
click at [24, 208] on span at bounding box center [31, 195] width 28 height 28
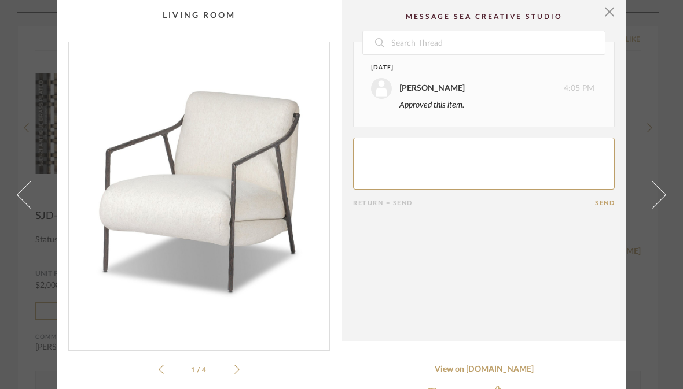
click at [23, 208] on span at bounding box center [31, 195] width 28 height 28
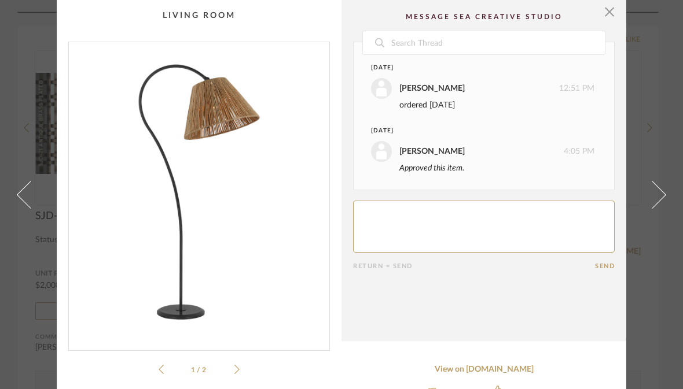
click at [24, 208] on span at bounding box center [31, 195] width 28 height 28
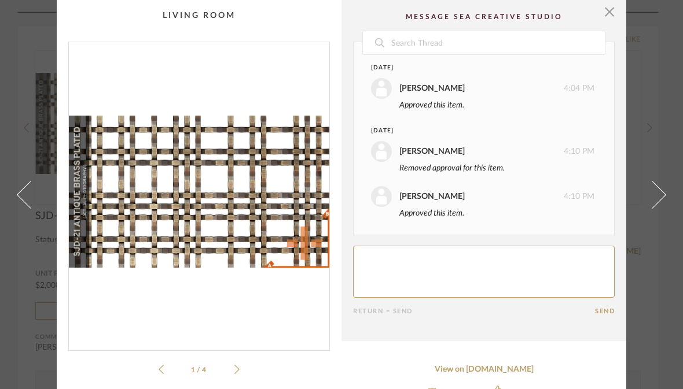
click at [25, 208] on span at bounding box center [31, 195] width 28 height 28
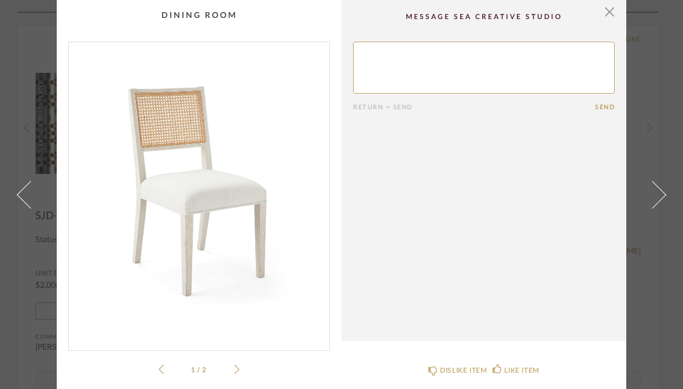
click at [31, 208] on span at bounding box center [31, 195] width 28 height 28
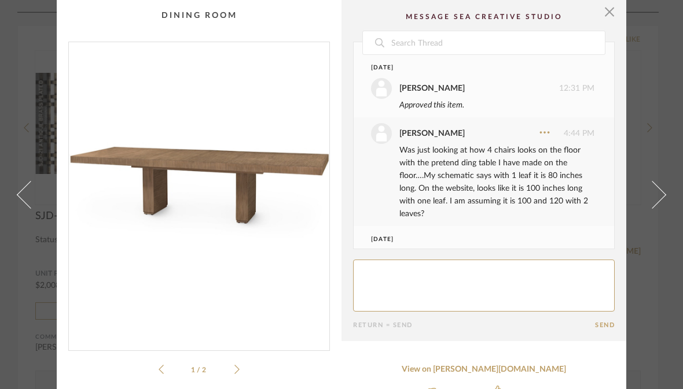
scroll to position [75, 0]
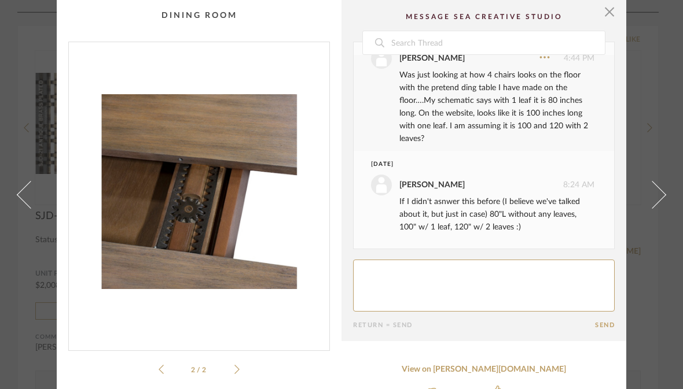
click at [28, 208] on span at bounding box center [31, 195] width 28 height 28
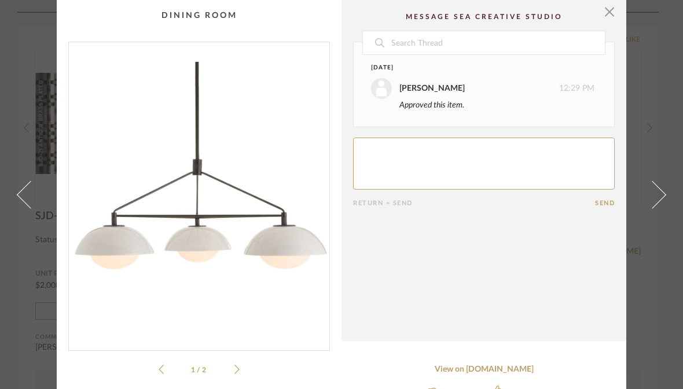
click at [23, 208] on span at bounding box center [31, 195] width 28 height 28
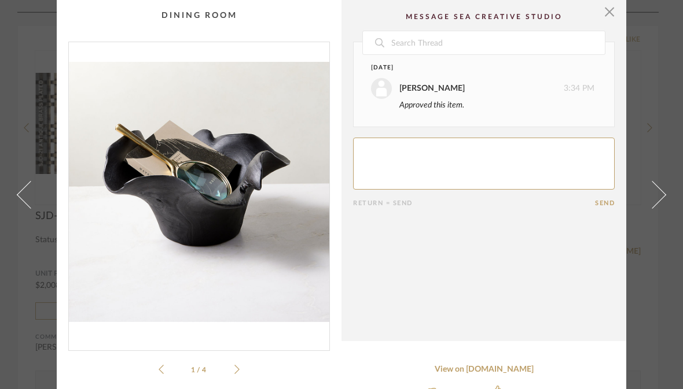
click at [29, 208] on span at bounding box center [31, 195] width 28 height 28
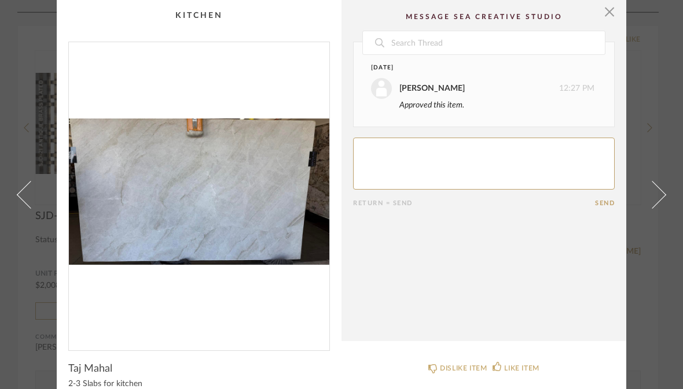
click at [32, 208] on span at bounding box center [31, 195] width 28 height 28
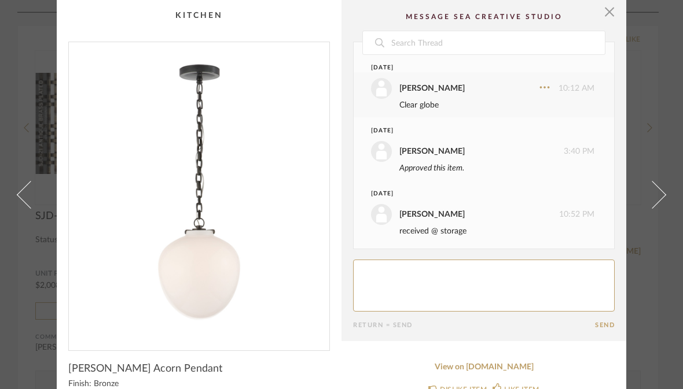
scroll to position [4, 0]
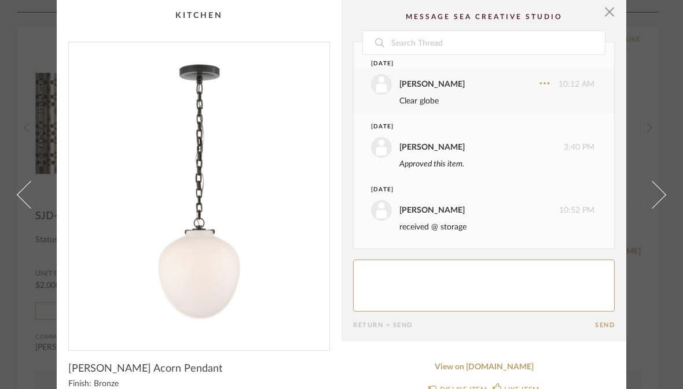
click at [28, 208] on span at bounding box center [31, 195] width 28 height 28
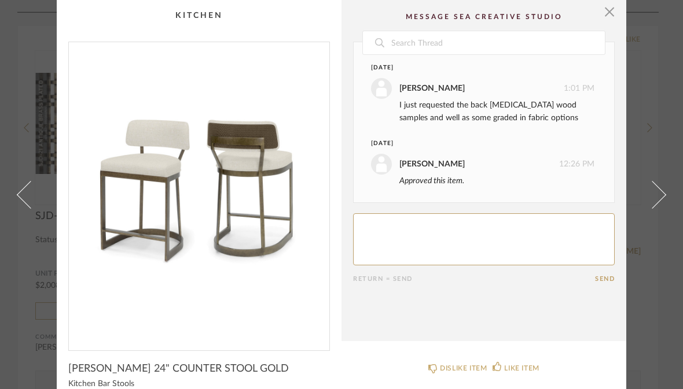
click at [38, 208] on span at bounding box center [31, 195] width 28 height 28
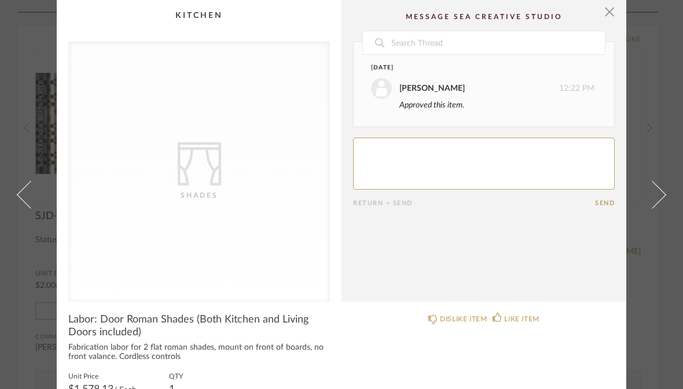
click at [32, 208] on span at bounding box center [31, 195] width 28 height 28
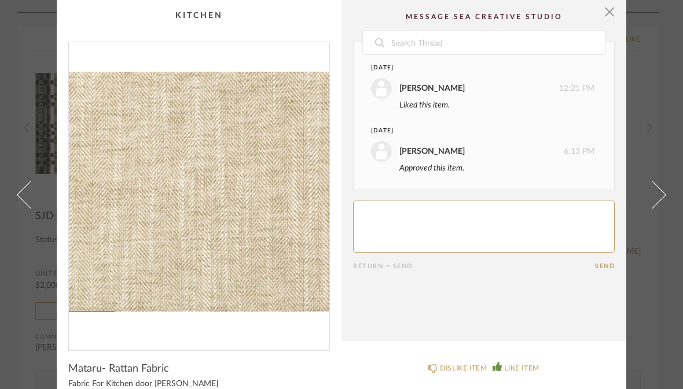
click at [29, 208] on span at bounding box center [31, 195] width 28 height 28
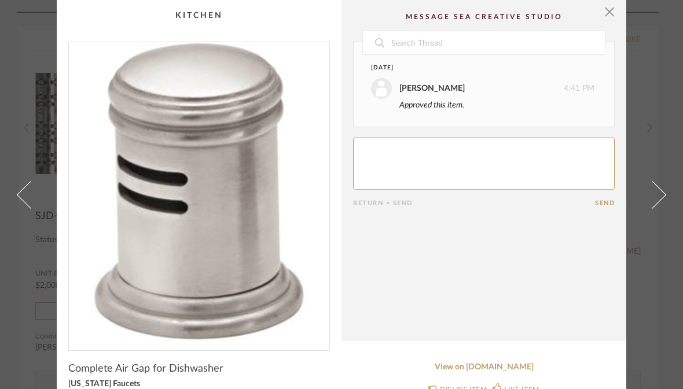
click at [34, 208] on span at bounding box center [31, 195] width 28 height 28
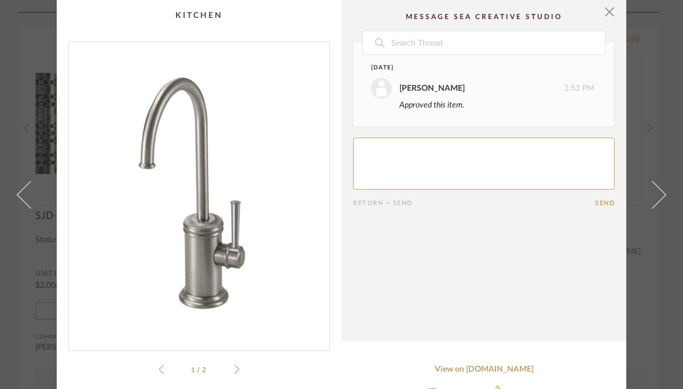
click at [24, 208] on span at bounding box center [31, 195] width 28 height 28
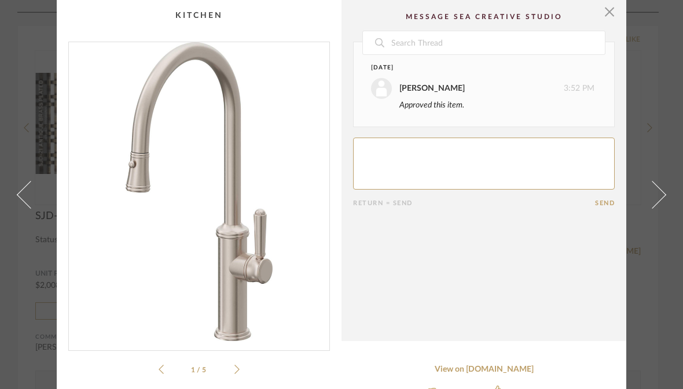
click at [28, 208] on span at bounding box center [31, 195] width 28 height 28
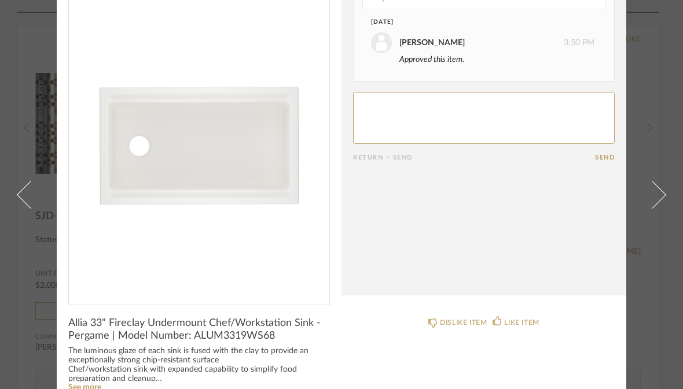
scroll to position [46, 0]
click at [30, 208] on span at bounding box center [31, 195] width 28 height 28
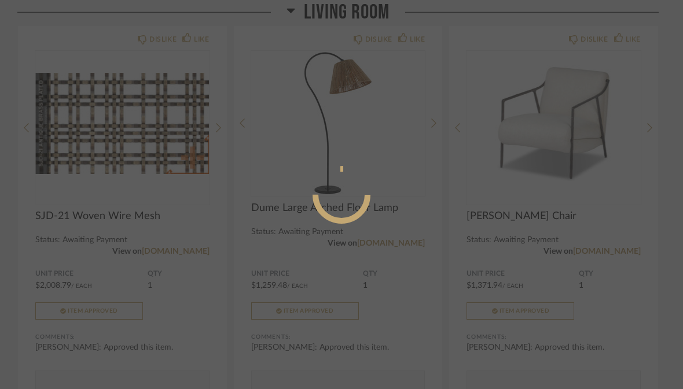
scroll to position [0, 0]
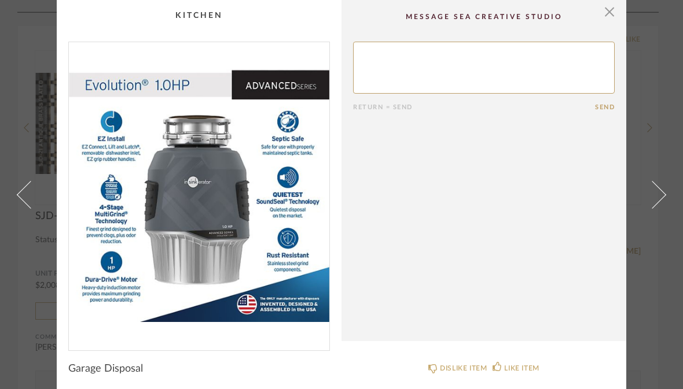
click at [36, 213] on link at bounding box center [23, 194] width 31 height 389
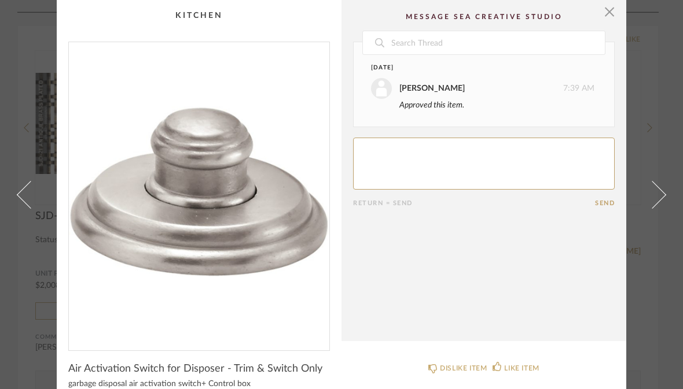
click at [27, 208] on span at bounding box center [31, 195] width 28 height 28
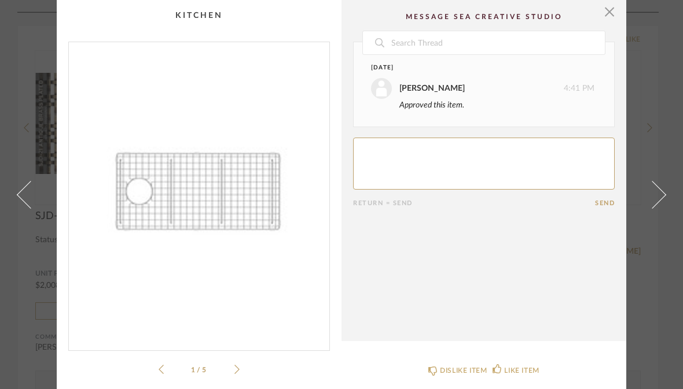
click at [30, 208] on span at bounding box center [31, 195] width 28 height 28
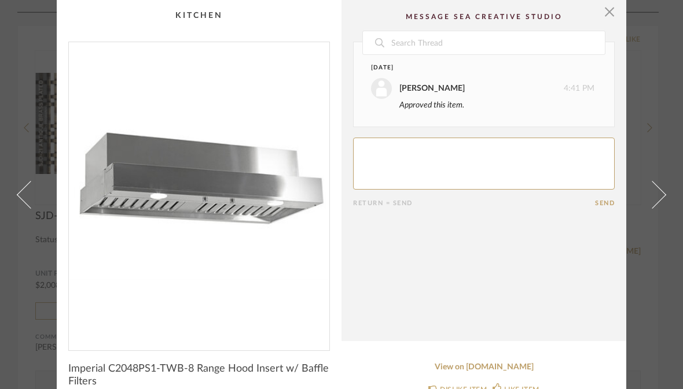
click at [27, 208] on span at bounding box center [31, 195] width 28 height 28
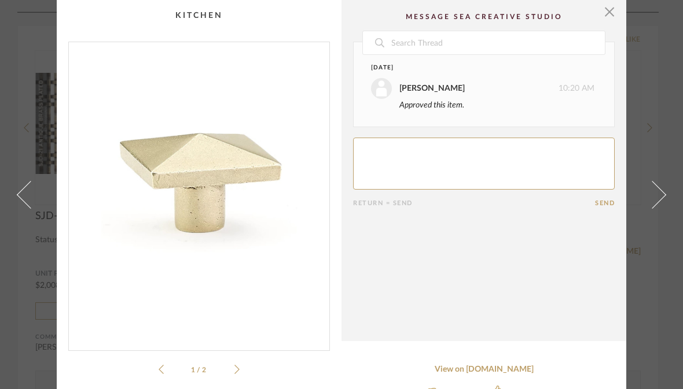
click at [27, 208] on span at bounding box center [31, 195] width 28 height 28
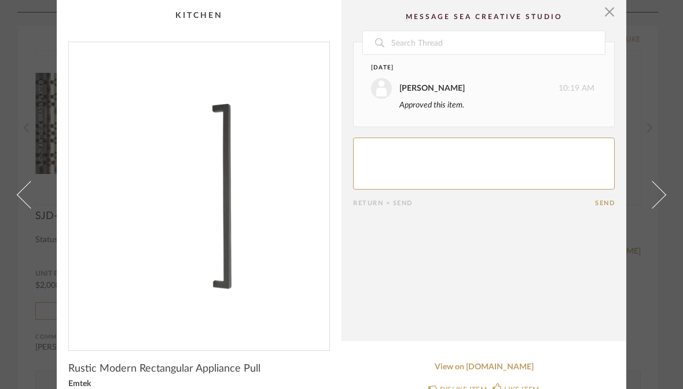
click at [27, 208] on span at bounding box center [31, 195] width 28 height 28
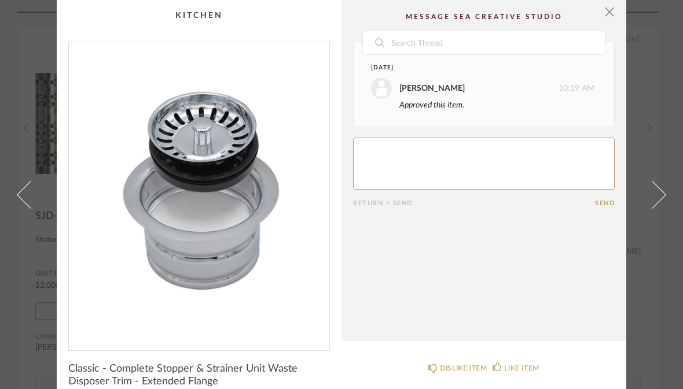
click at [29, 208] on span at bounding box center [31, 195] width 28 height 28
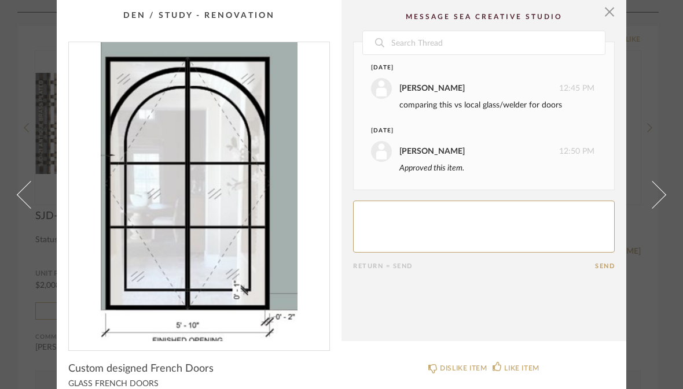
click at [29, 208] on span at bounding box center [31, 195] width 28 height 28
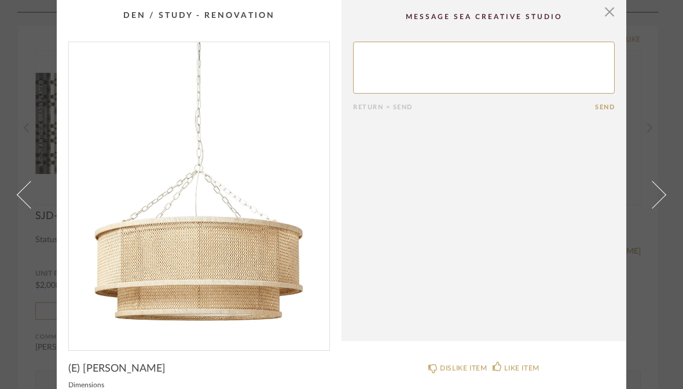
click at [24, 208] on span at bounding box center [31, 195] width 28 height 28
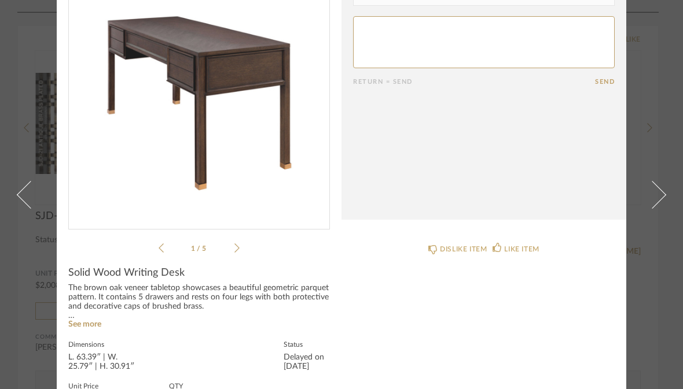
scroll to position [122, 0]
click at [235, 248] on icon at bounding box center [236, 247] width 5 height 10
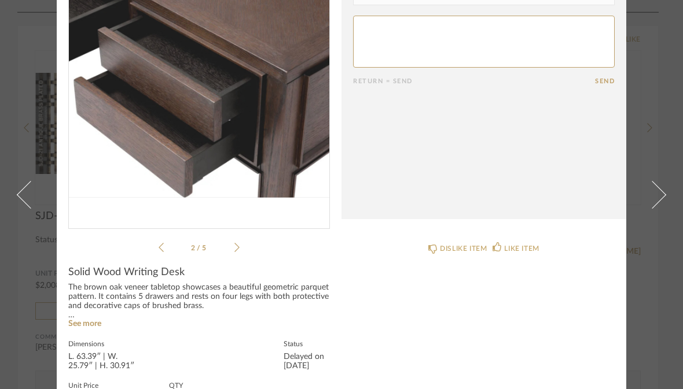
click at [238, 248] on icon at bounding box center [236, 247] width 5 height 10
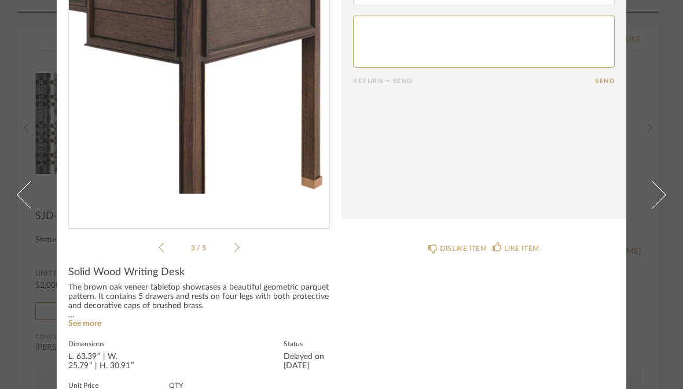
click at [238, 249] on icon at bounding box center [236, 247] width 5 height 10
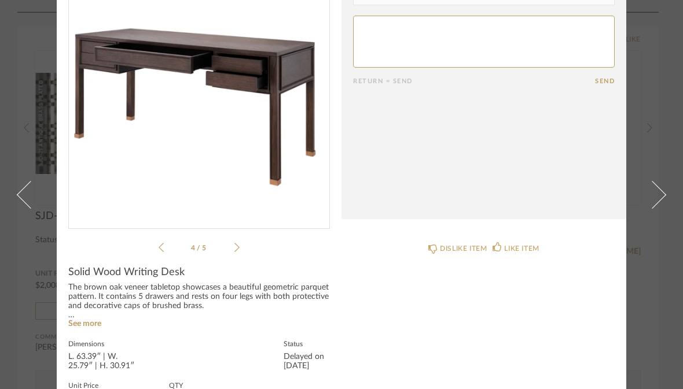
click at [238, 248] on icon at bounding box center [236, 247] width 5 height 10
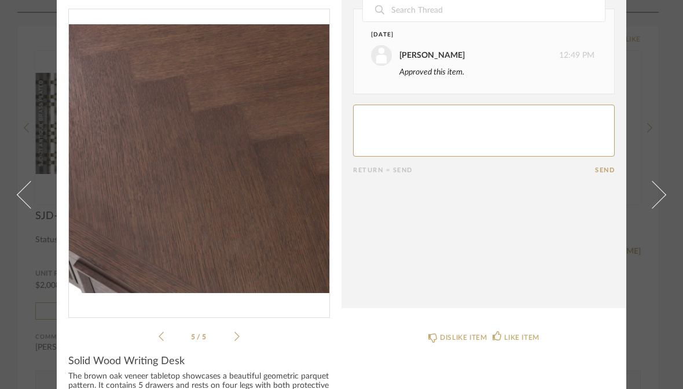
scroll to position [20, 0]
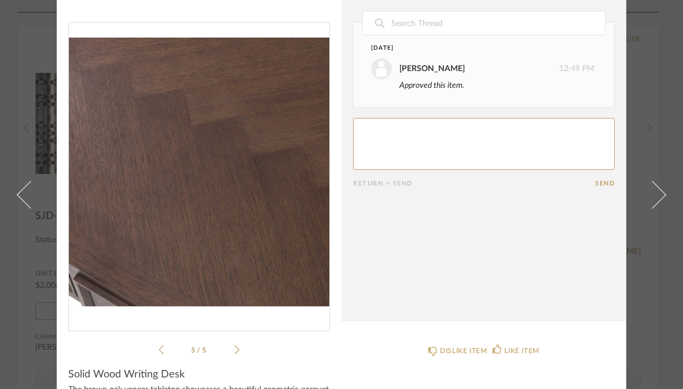
click at [380, 149] on textarea at bounding box center [484, 144] width 262 height 52
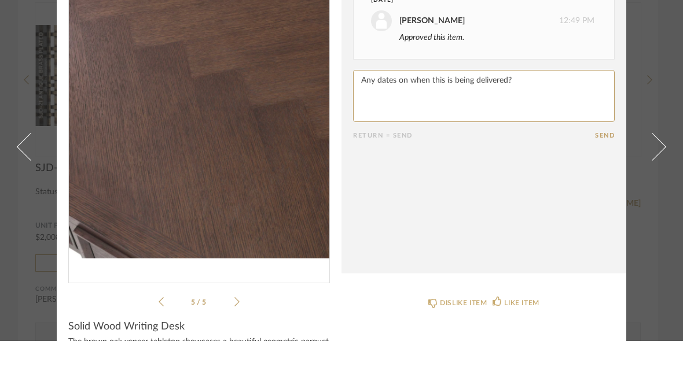
type textarea "Any dates on when this is being delivered?"
click at [608, 180] on button "Send" at bounding box center [605, 184] width 20 height 8
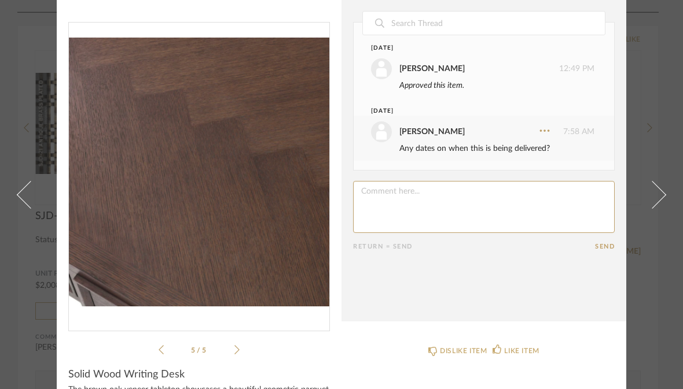
click at [23, 232] on link at bounding box center [23, 194] width 31 height 389
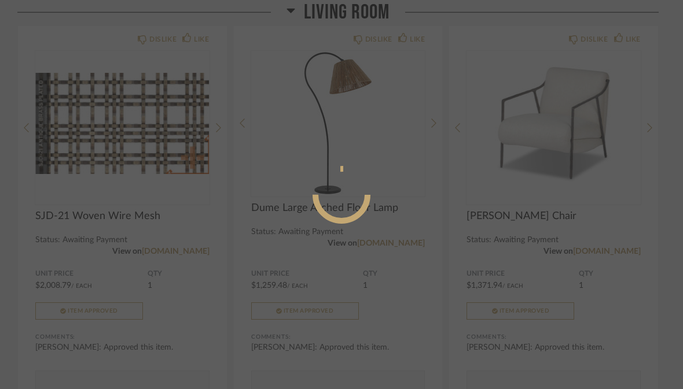
scroll to position [0, 0]
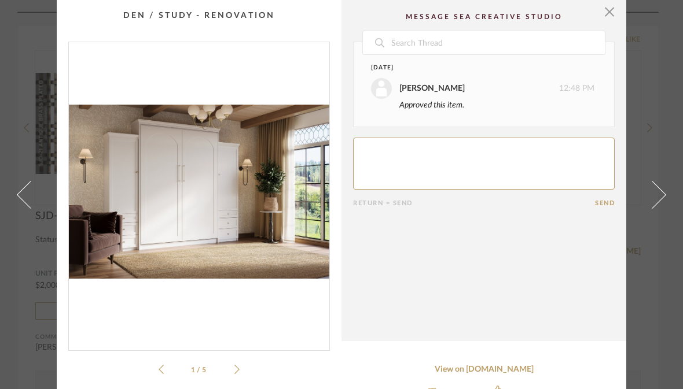
click at [20, 208] on span at bounding box center [31, 195] width 28 height 28
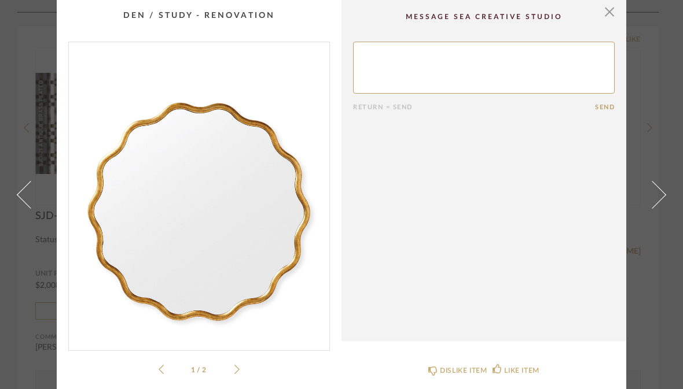
click at [22, 208] on span at bounding box center [31, 195] width 28 height 28
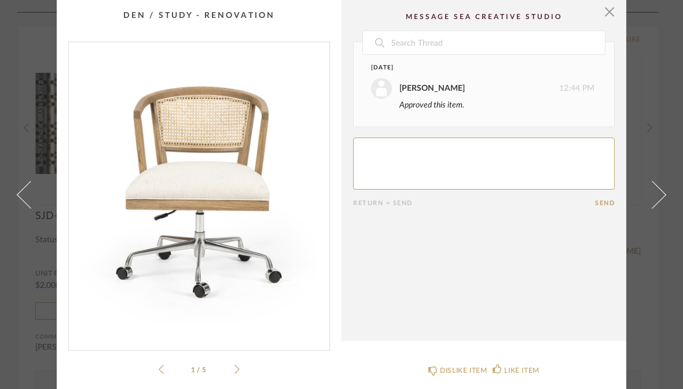
click at [18, 208] on span at bounding box center [31, 195] width 28 height 28
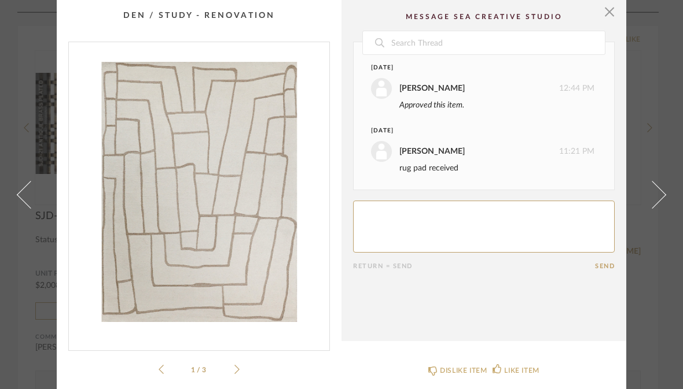
click at [21, 208] on span at bounding box center [31, 195] width 28 height 28
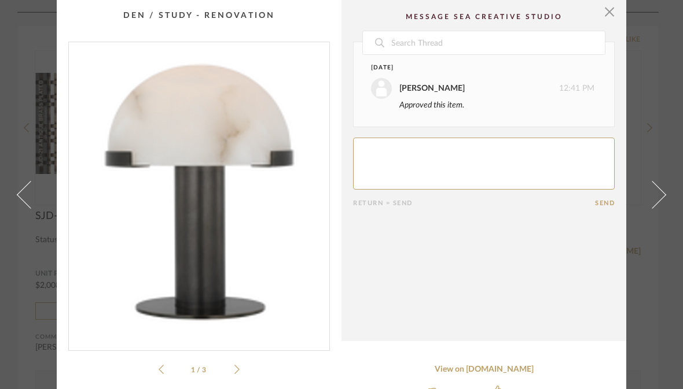
click at [20, 208] on span at bounding box center [31, 195] width 28 height 28
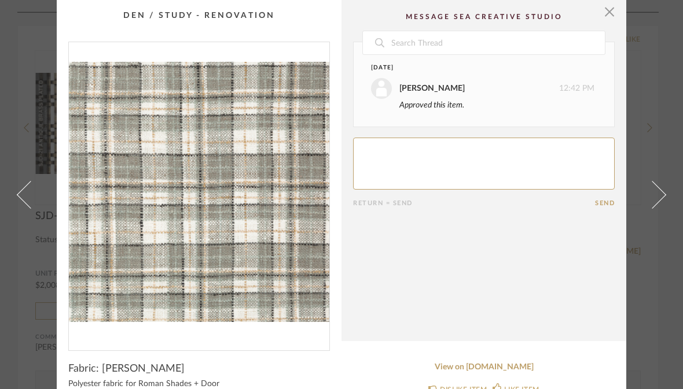
click at [16, 222] on link at bounding box center [23, 194] width 31 height 389
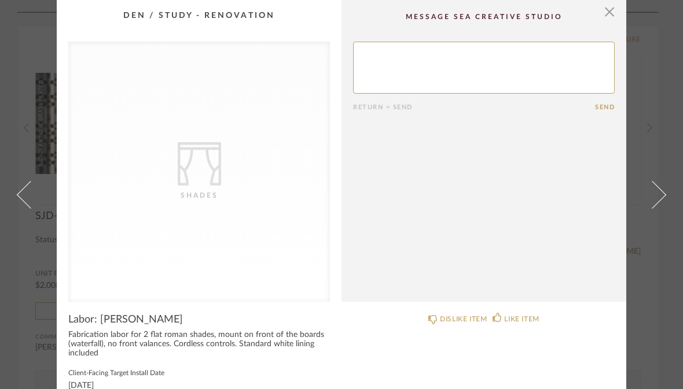
click at [661, 208] on span at bounding box center [652, 195] width 28 height 28
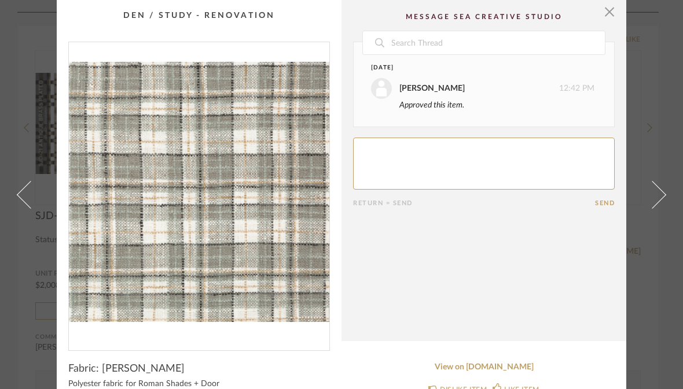
click at [27, 208] on span at bounding box center [31, 195] width 28 height 28
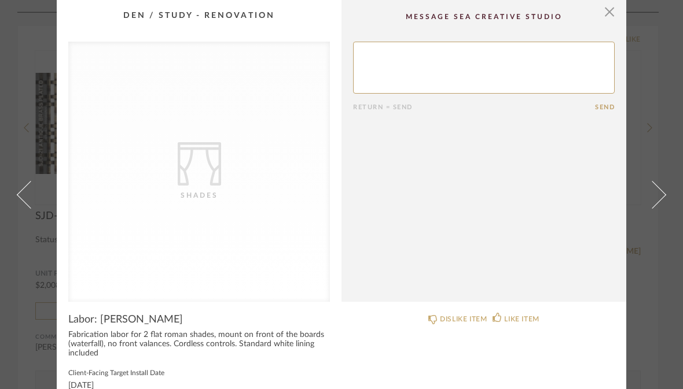
click at [25, 201] on span at bounding box center [31, 195] width 28 height 28
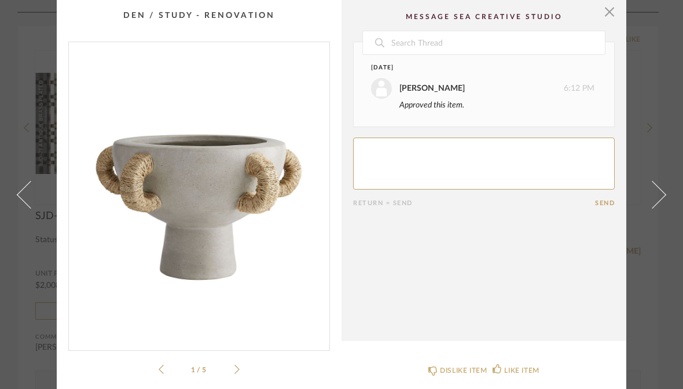
click at [22, 208] on span at bounding box center [31, 195] width 28 height 28
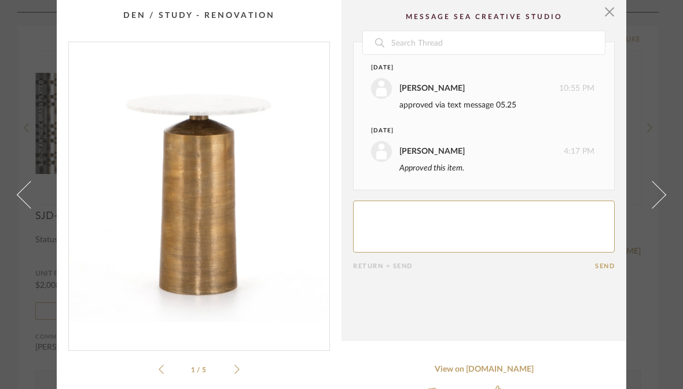
click at [17, 221] on link at bounding box center [23, 194] width 31 height 389
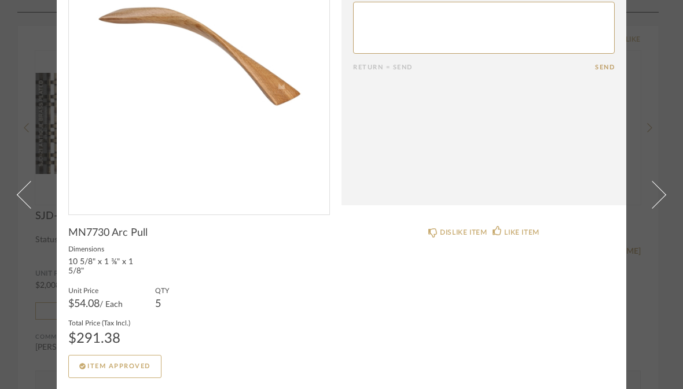
scroll to position [135, 0]
click at [17, 176] on link at bounding box center [23, 194] width 31 height 389
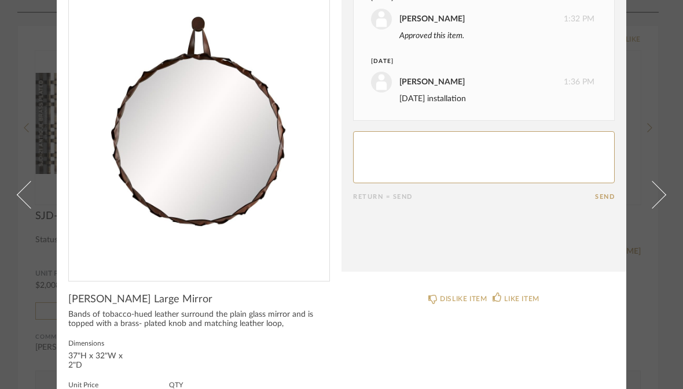
scroll to position [71, 0]
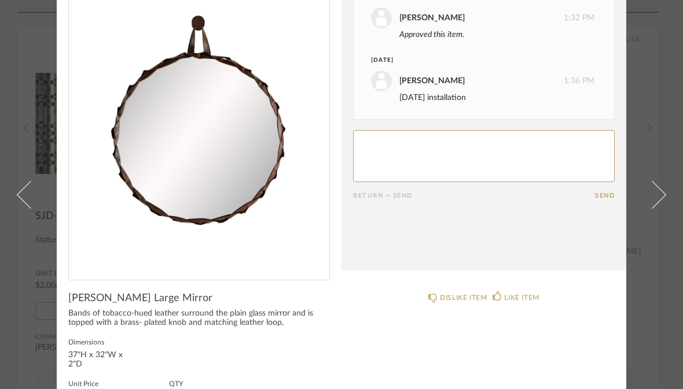
click at [19, 208] on span at bounding box center [31, 195] width 28 height 28
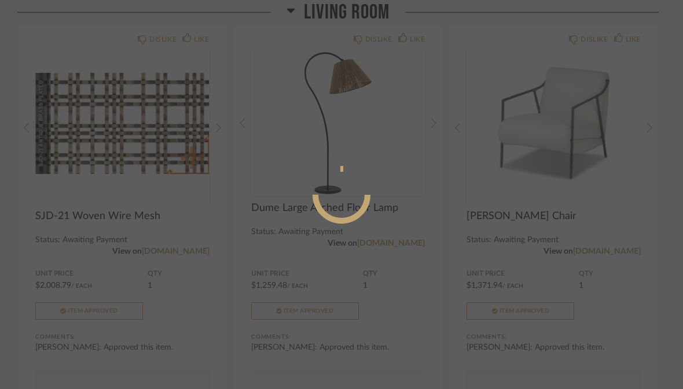
scroll to position [0, 0]
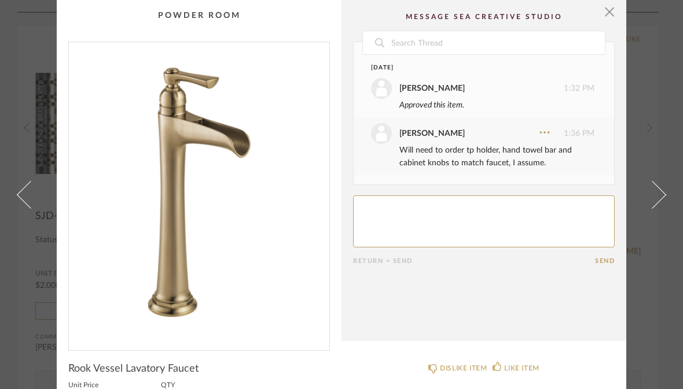
click at [20, 208] on span at bounding box center [31, 195] width 28 height 28
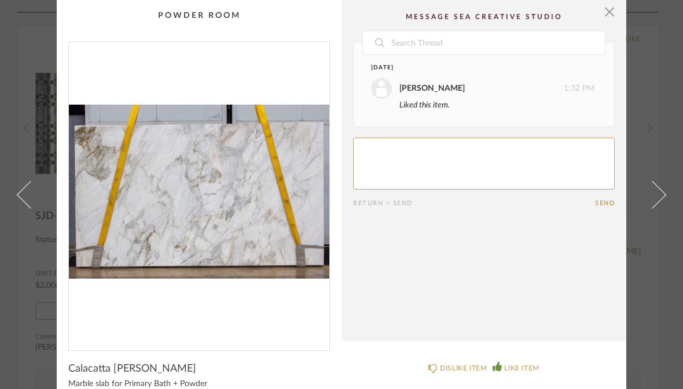
click at [23, 208] on span at bounding box center [31, 195] width 28 height 28
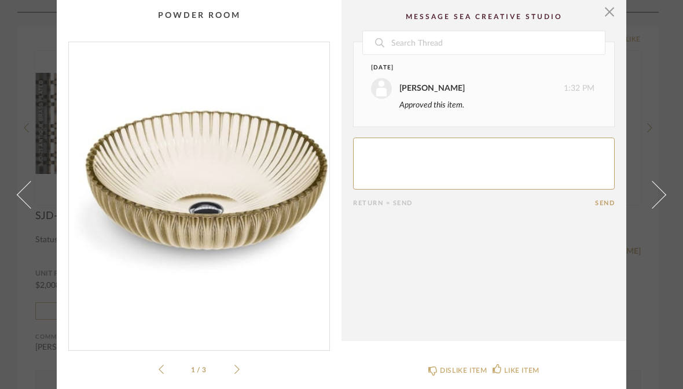
click at [19, 208] on span at bounding box center [31, 195] width 28 height 28
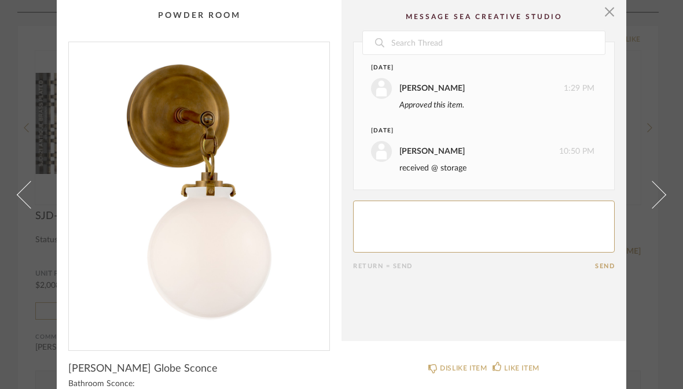
click at [16, 225] on link at bounding box center [23, 194] width 31 height 389
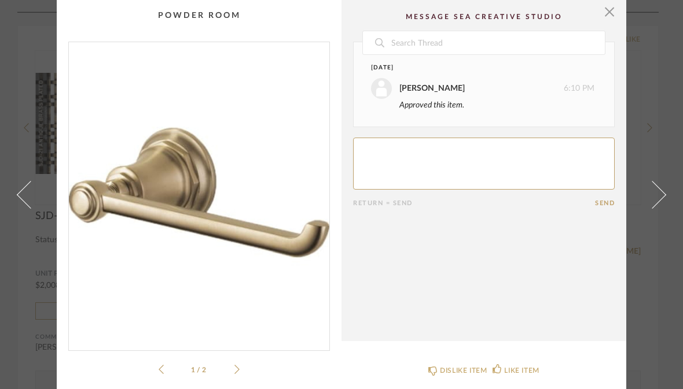
click at [22, 208] on span at bounding box center [31, 195] width 28 height 28
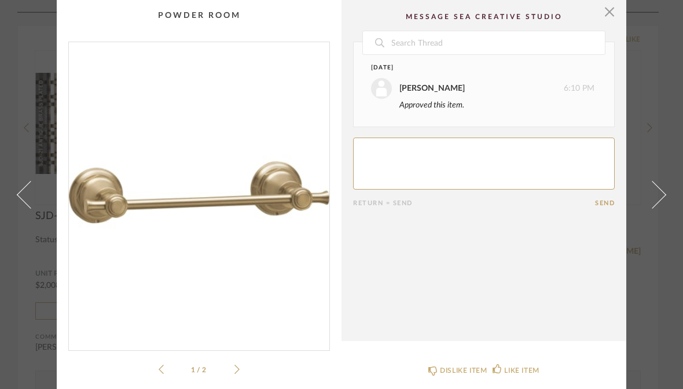
click at [22, 208] on span at bounding box center [31, 195] width 28 height 28
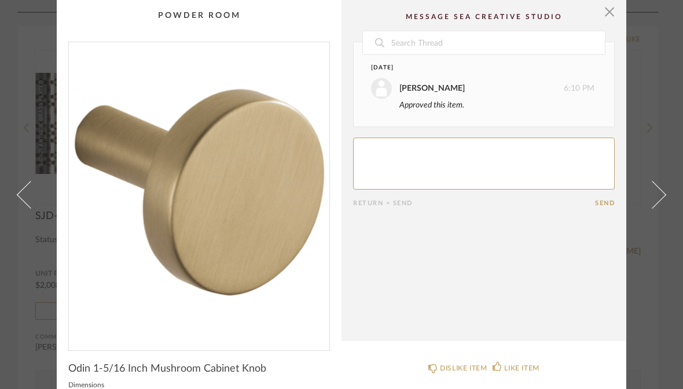
click at [21, 208] on span at bounding box center [31, 195] width 28 height 28
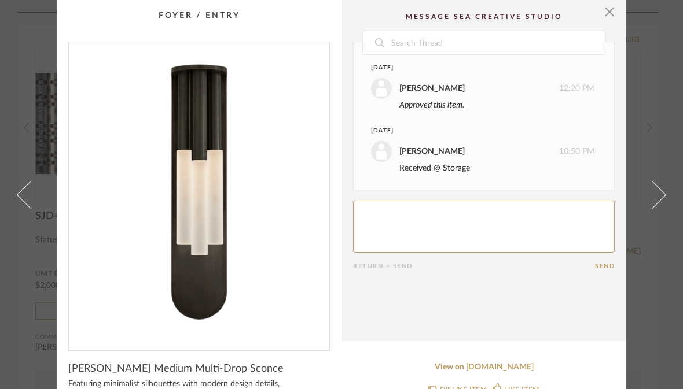
click at [22, 208] on span at bounding box center [31, 195] width 28 height 28
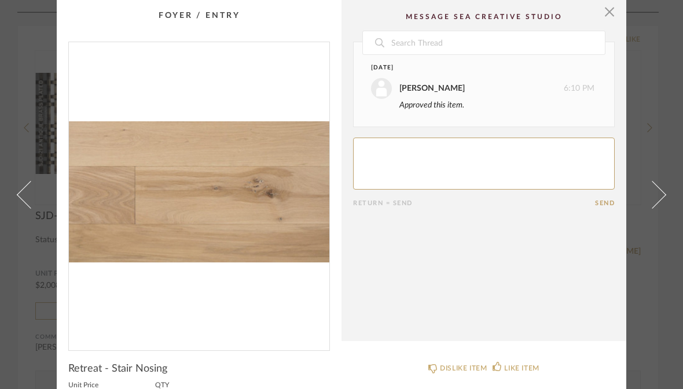
click at [23, 208] on span at bounding box center [31, 195] width 28 height 28
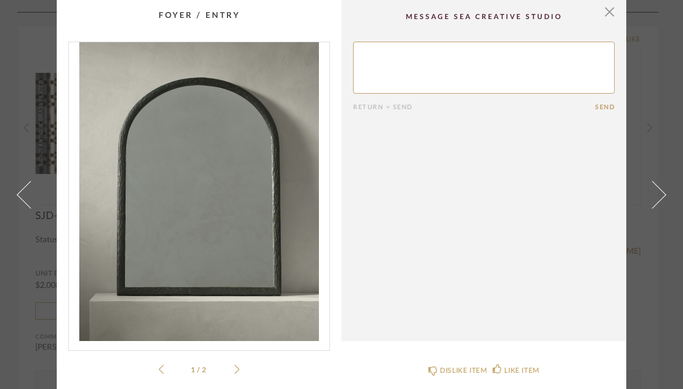
click at [16, 227] on link at bounding box center [23, 194] width 31 height 389
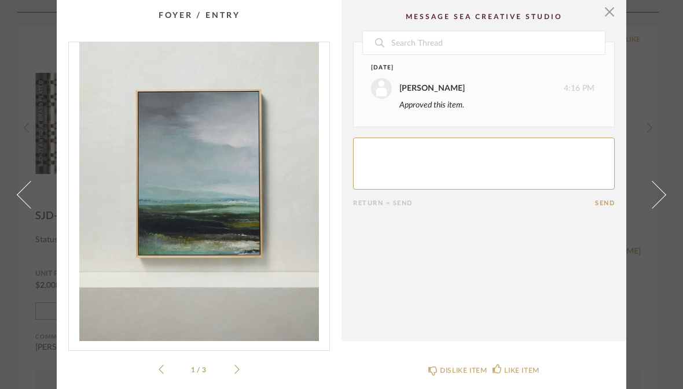
click at [238, 366] on icon at bounding box center [236, 370] width 5 height 10
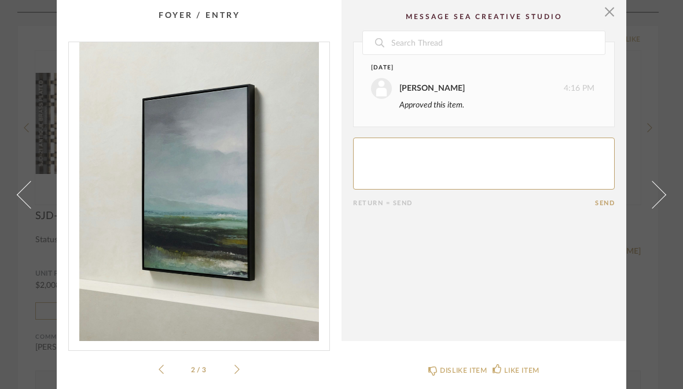
click at [238, 368] on icon at bounding box center [236, 370] width 5 height 10
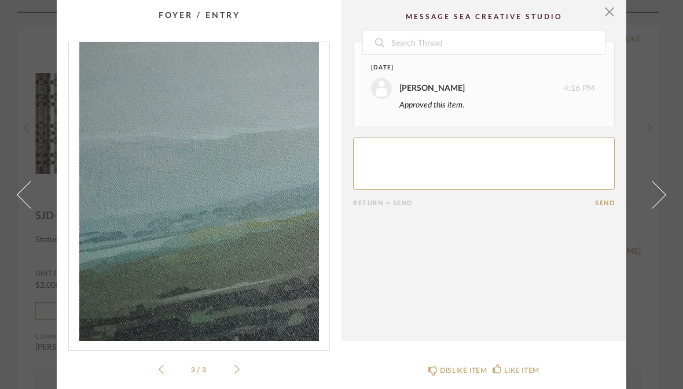
click at [25, 208] on span at bounding box center [31, 195] width 28 height 28
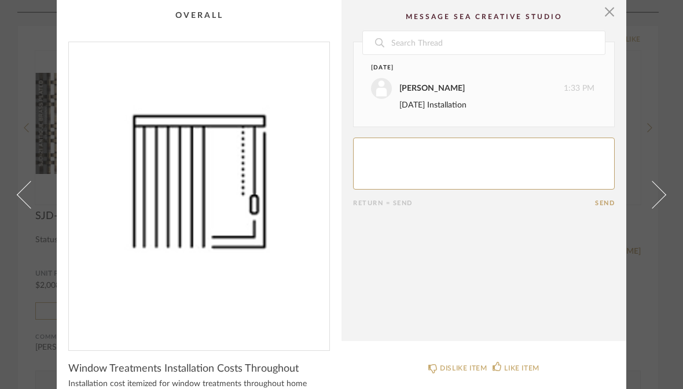
click at [23, 208] on span at bounding box center [31, 195] width 28 height 28
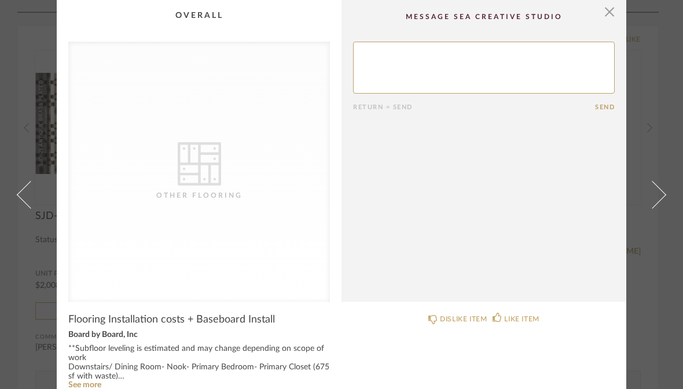
click at [19, 208] on span at bounding box center [31, 195] width 28 height 28
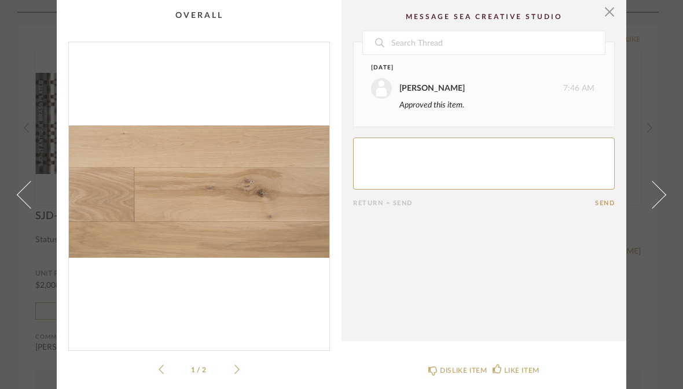
click at [17, 224] on link at bounding box center [23, 194] width 31 height 389
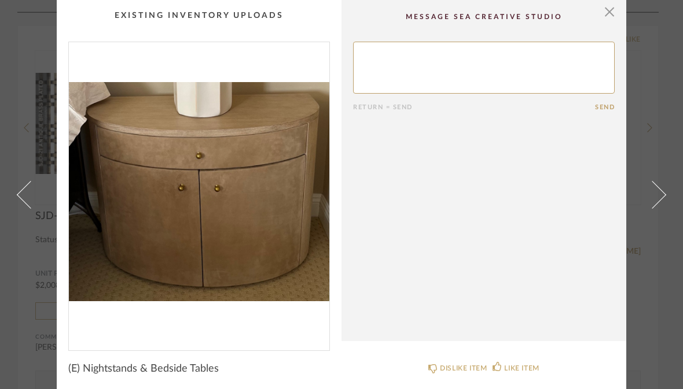
click at [25, 202] on span at bounding box center [31, 195] width 28 height 28
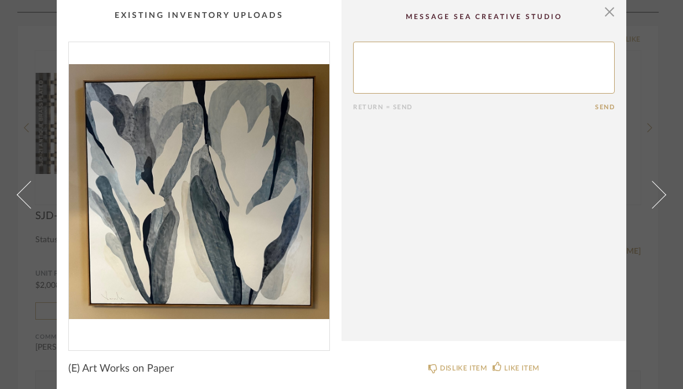
click at [17, 201] on link at bounding box center [23, 194] width 31 height 389
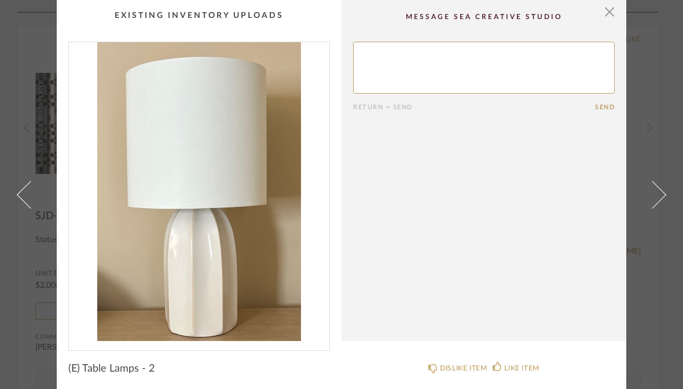
click at [21, 201] on span at bounding box center [31, 195] width 28 height 28
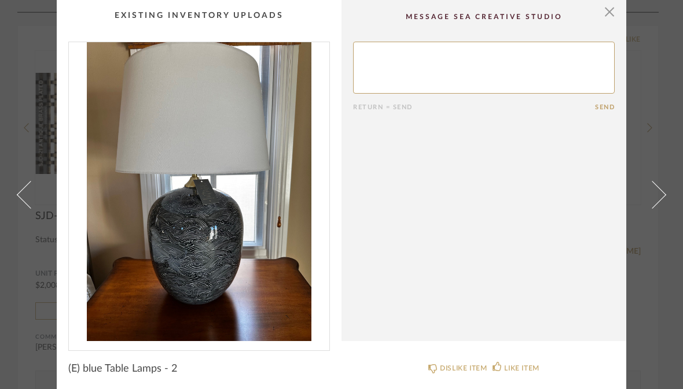
click at [24, 207] on link at bounding box center [23, 194] width 31 height 389
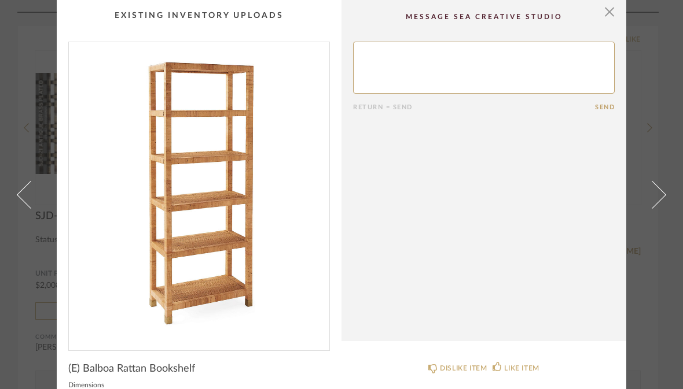
click at [23, 208] on span at bounding box center [31, 195] width 28 height 28
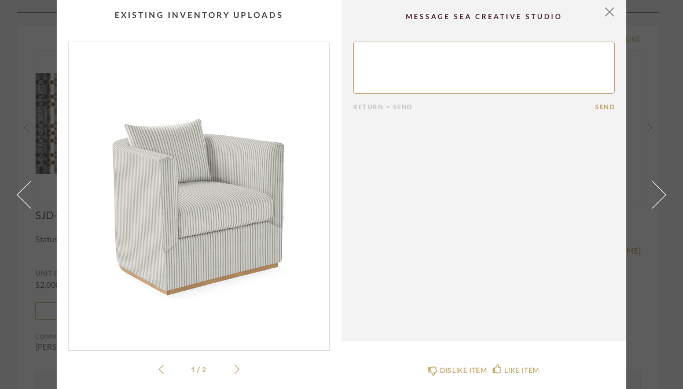
click at [17, 224] on link at bounding box center [23, 194] width 31 height 389
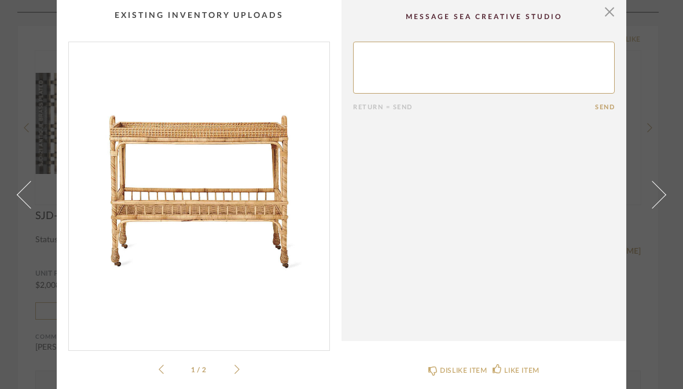
click at [14, 220] on link at bounding box center [23, 194] width 31 height 389
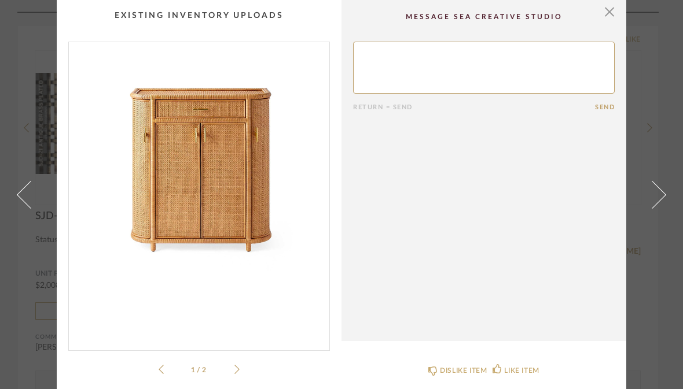
click at [21, 230] on link at bounding box center [23, 194] width 31 height 389
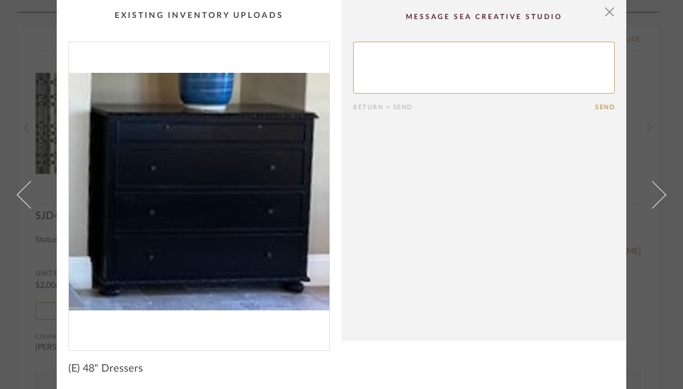
click at [24, 203] on span at bounding box center [31, 195] width 28 height 28
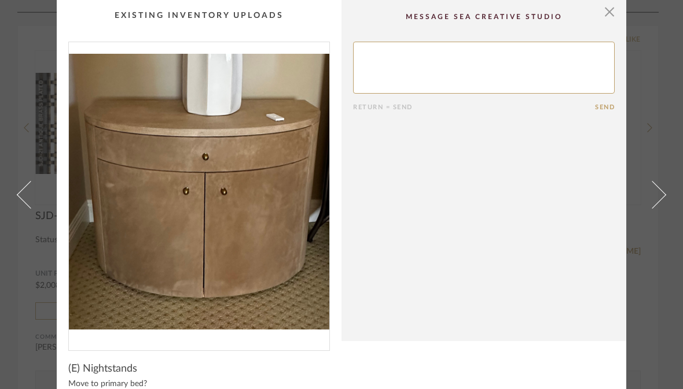
click at [21, 206] on span at bounding box center [31, 195] width 28 height 28
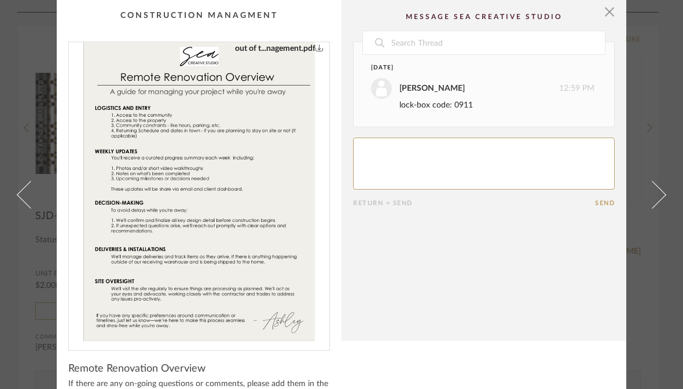
click at [27, 208] on span at bounding box center [31, 195] width 28 height 28
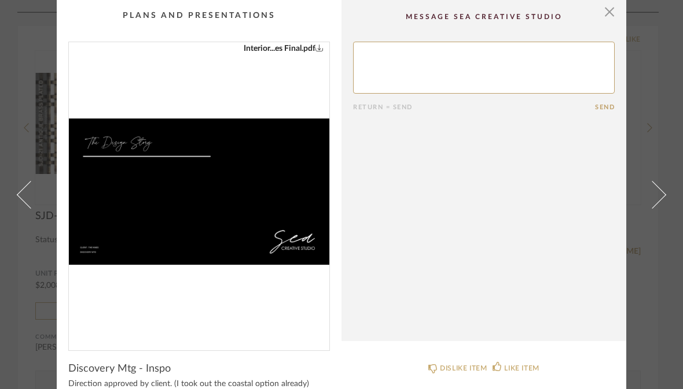
click at [661, 208] on span at bounding box center [652, 195] width 28 height 28
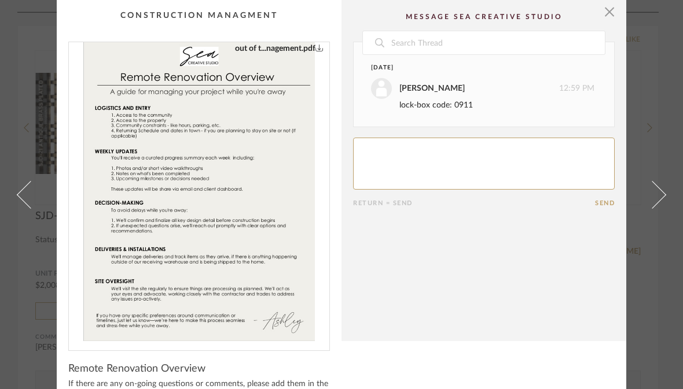
click at [662, 217] on link at bounding box center [658, 194] width 31 height 389
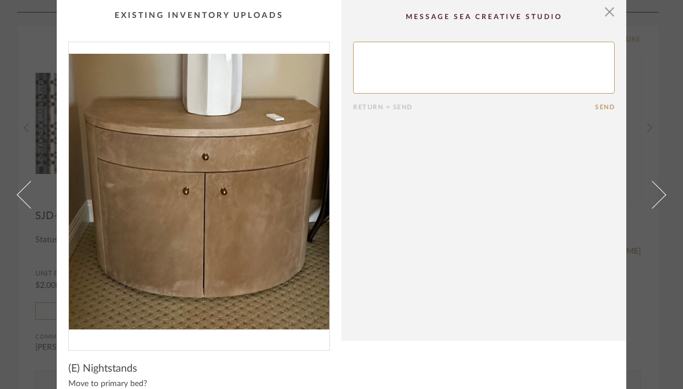
click at [664, 218] on link at bounding box center [658, 194] width 31 height 389
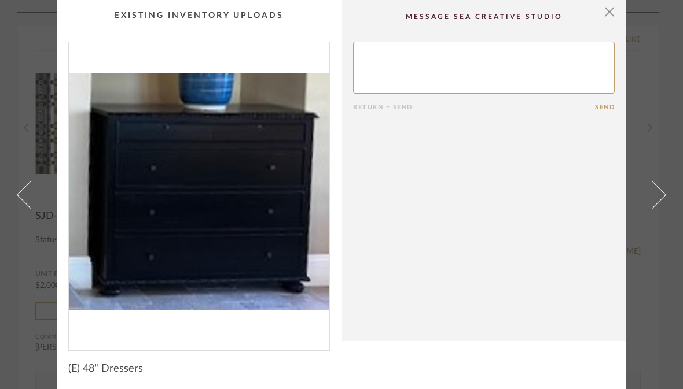
click at [657, 205] on link at bounding box center [658, 194] width 31 height 389
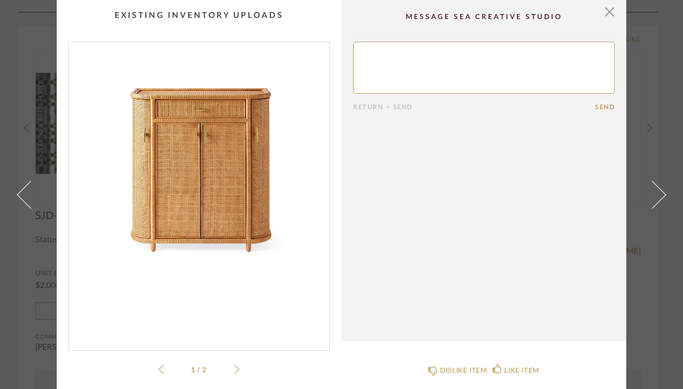
click at [656, 204] on link at bounding box center [658, 194] width 31 height 389
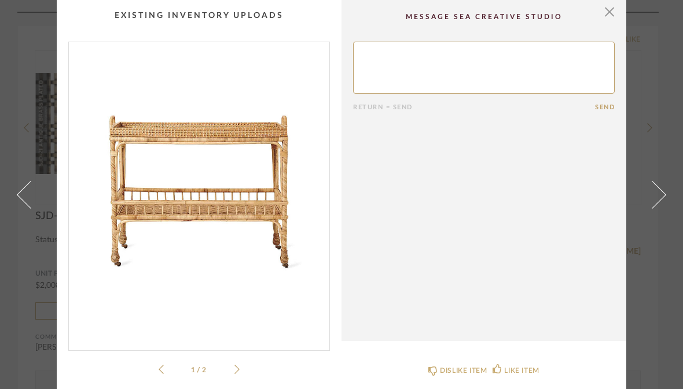
click at [664, 219] on link at bounding box center [658, 194] width 31 height 389
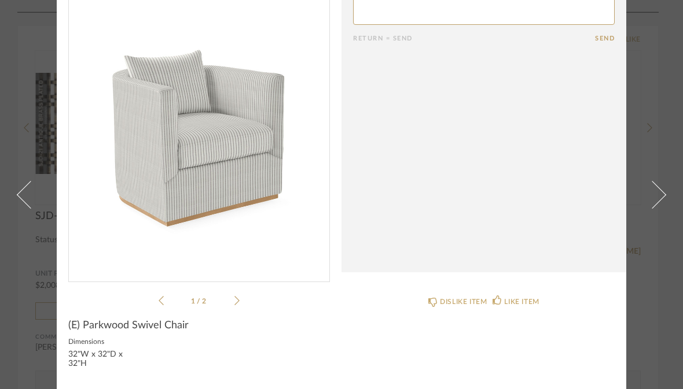
scroll to position [68, 0]
click at [662, 176] on link at bounding box center [658, 194] width 31 height 389
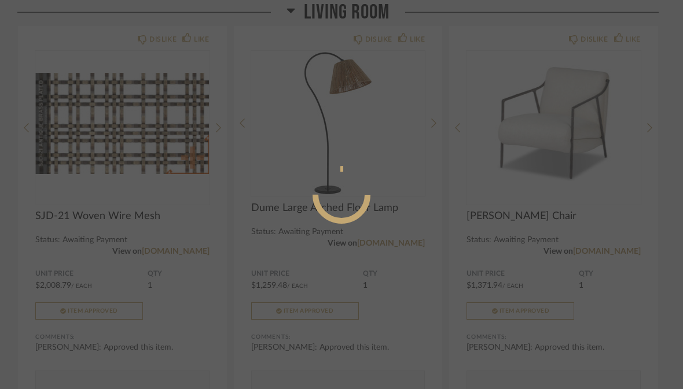
scroll to position [0, 0]
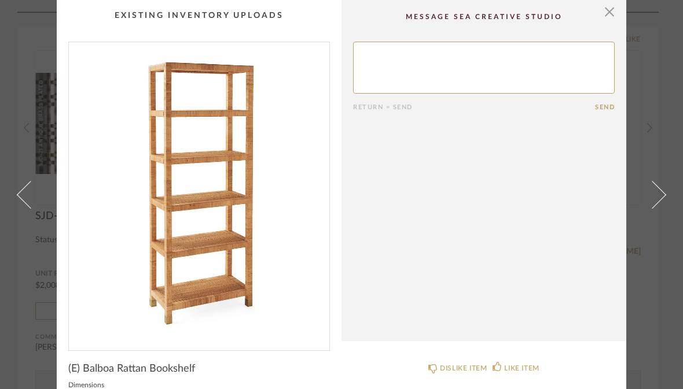
click at [664, 178] on link at bounding box center [658, 194] width 31 height 389
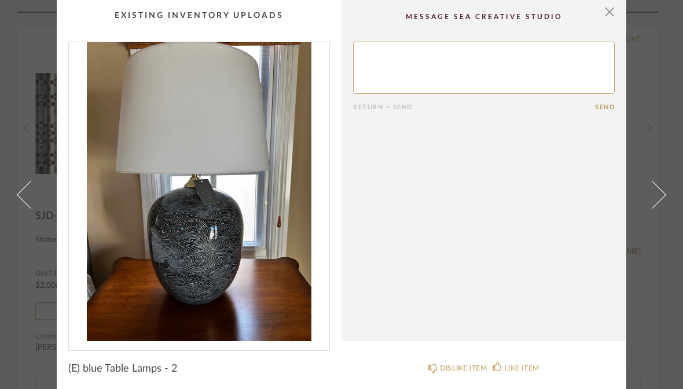
click at [666, 193] on link at bounding box center [658, 194] width 31 height 389
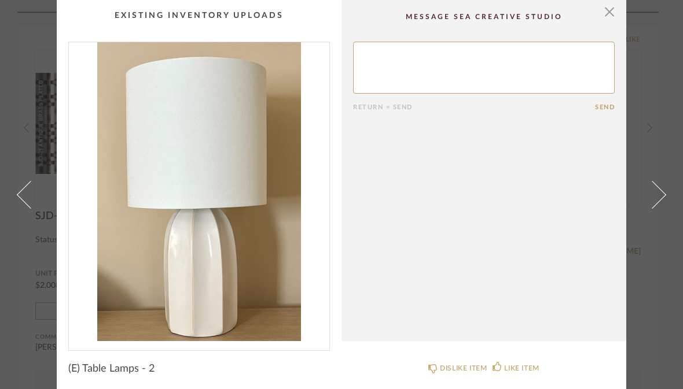
click at [664, 192] on link at bounding box center [658, 194] width 31 height 389
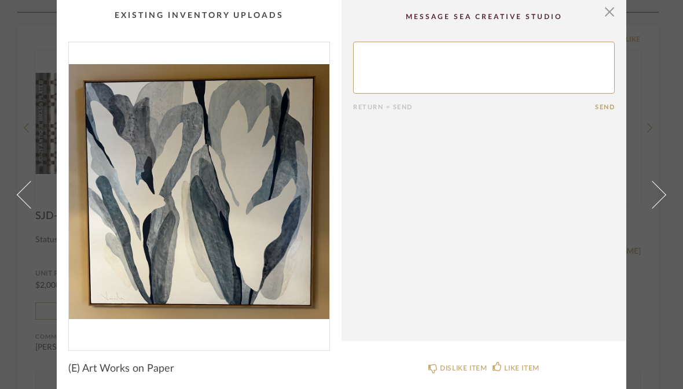
click at [660, 203] on span at bounding box center [652, 195] width 28 height 28
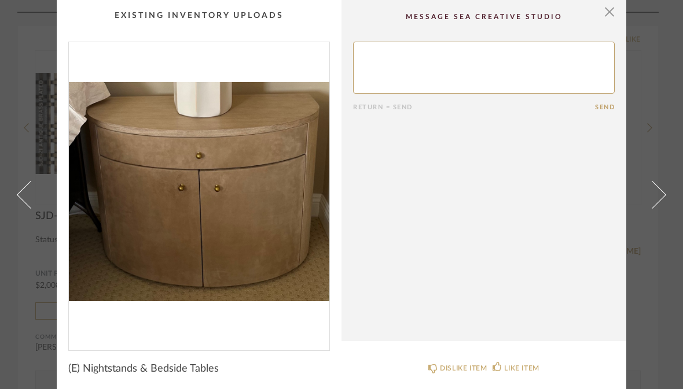
click at [664, 203] on link at bounding box center [658, 194] width 31 height 389
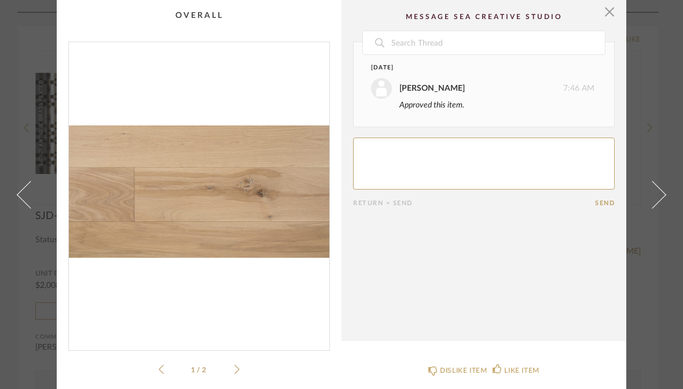
click at [658, 217] on link at bounding box center [658, 194] width 31 height 389
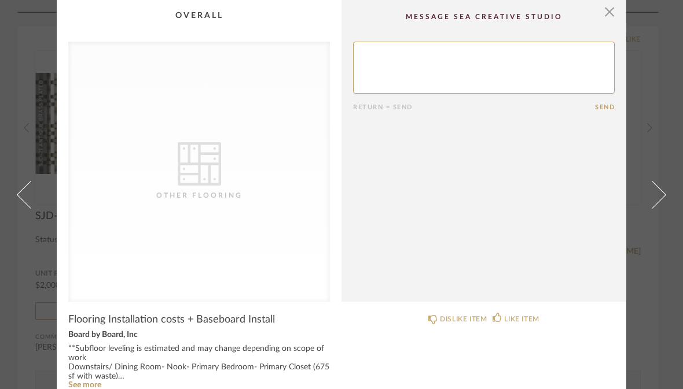
click at [660, 208] on span at bounding box center [652, 195] width 28 height 28
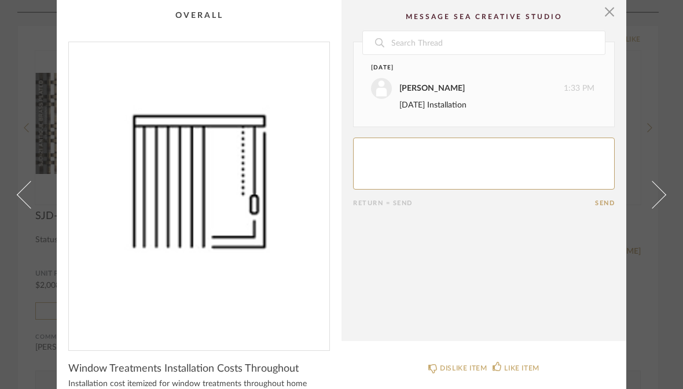
click at [658, 213] on link at bounding box center [658, 194] width 31 height 389
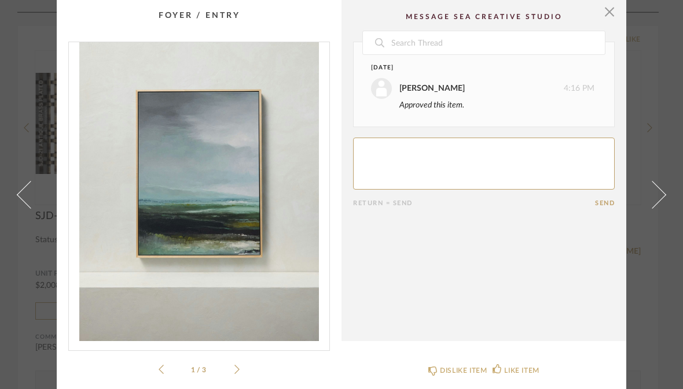
click at [653, 208] on span at bounding box center [652, 195] width 28 height 28
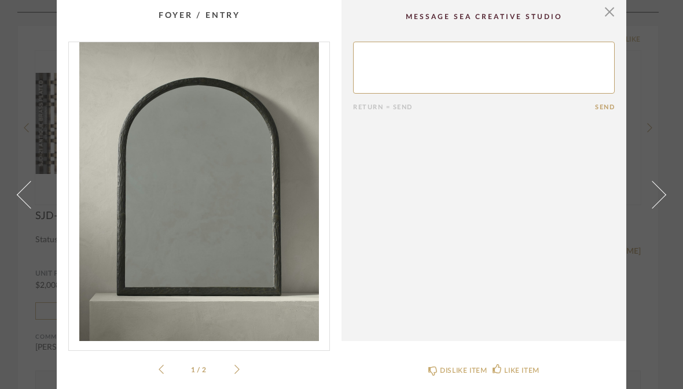
click at [662, 208] on span at bounding box center [652, 195] width 28 height 28
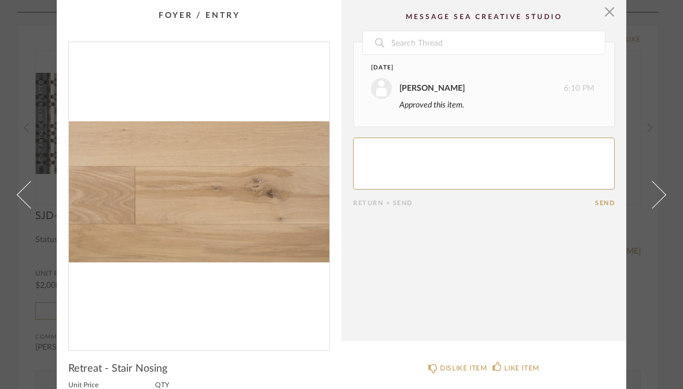
click at [654, 208] on span at bounding box center [652, 195] width 28 height 28
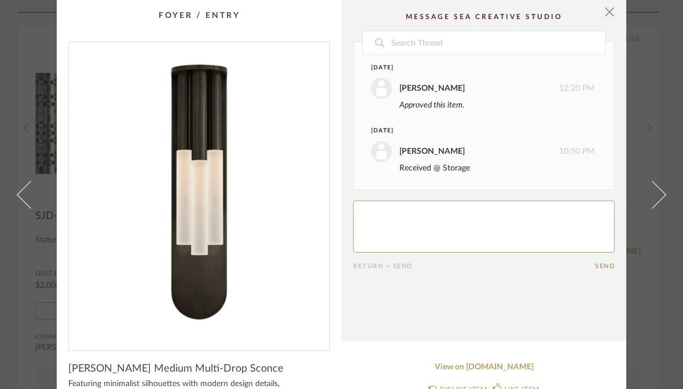
click at [658, 208] on span at bounding box center [652, 195] width 28 height 28
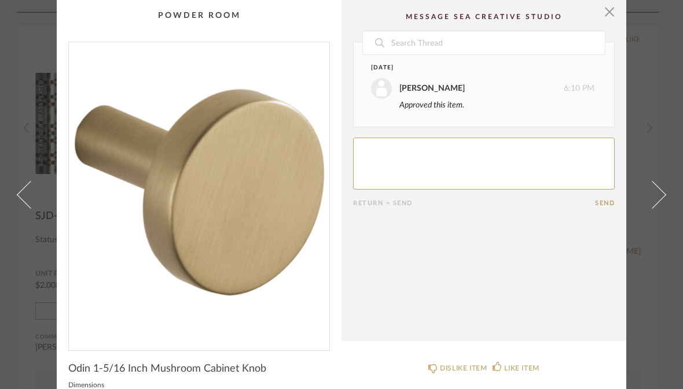
click at [657, 234] on link at bounding box center [658, 194] width 31 height 389
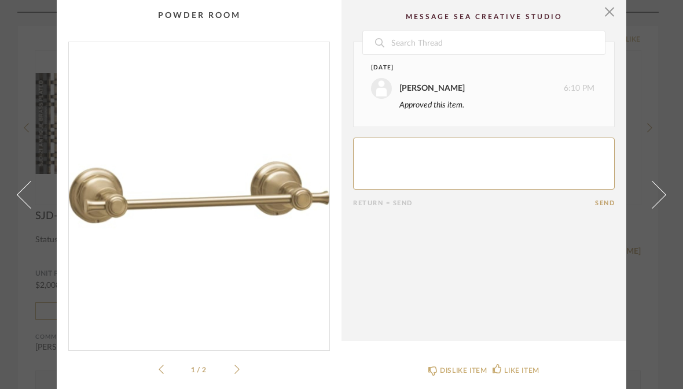
click at [658, 208] on span at bounding box center [652, 195] width 28 height 28
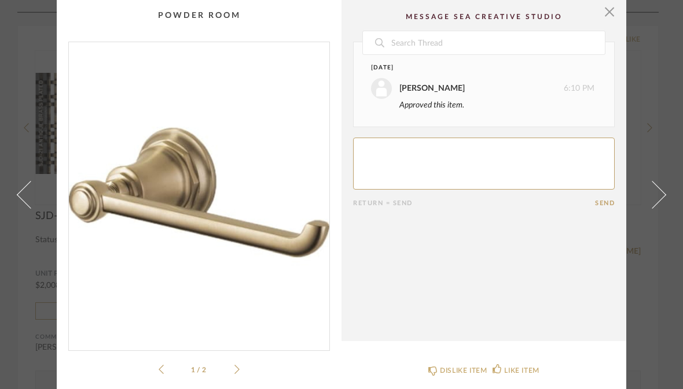
click at [660, 208] on span at bounding box center [652, 195] width 28 height 28
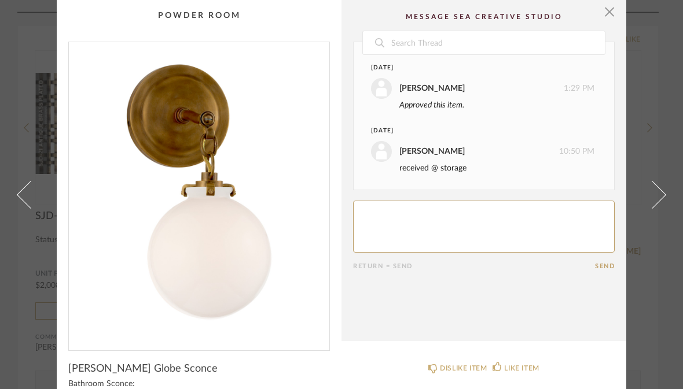
click at [660, 208] on span at bounding box center [652, 195] width 28 height 28
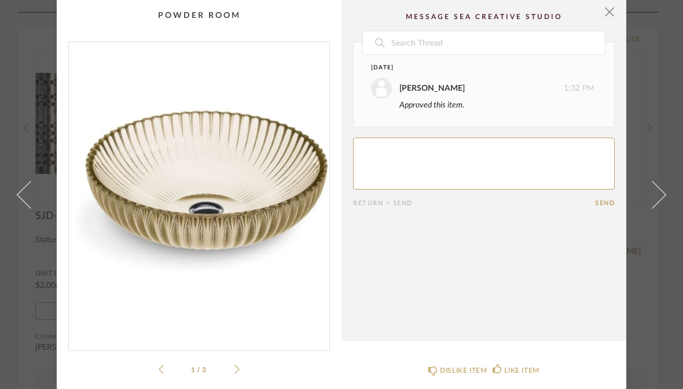
click at [662, 232] on link at bounding box center [658, 194] width 31 height 389
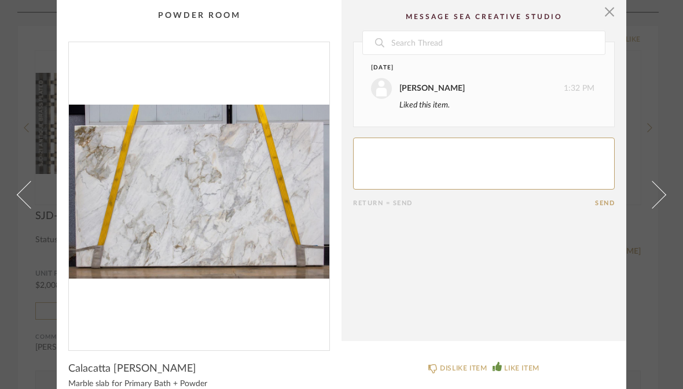
click at [658, 229] on link at bounding box center [658, 194] width 31 height 389
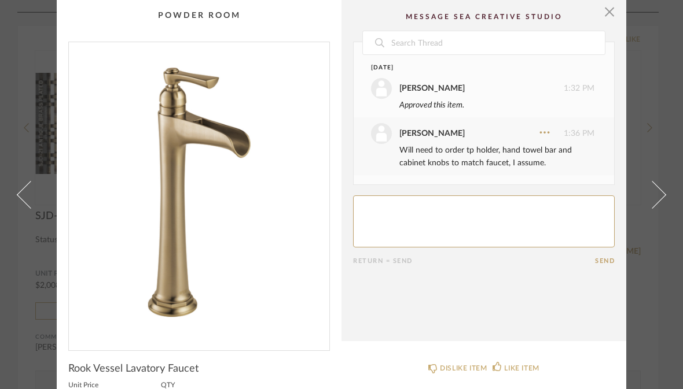
click at [658, 208] on span at bounding box center [652, 195] width 28 height 28
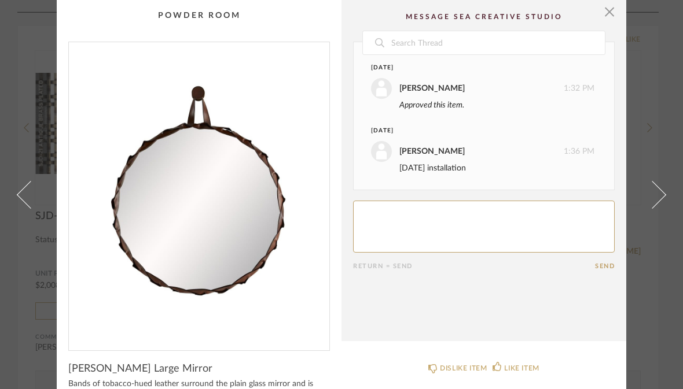
click at [658, 208] on span at bounding box center [652, 195] width 28 height 28
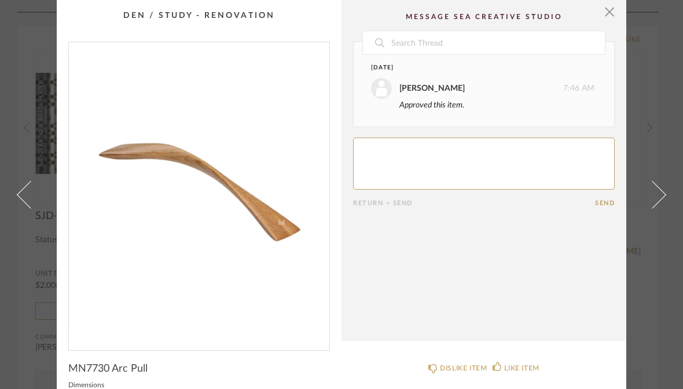
click at [658, 208] on span at bounding box center [652, 195] width 28 height 28
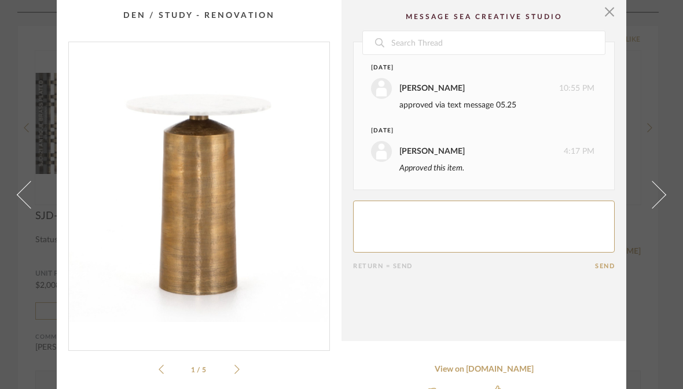
click at [656, 208] on span at bounding box center [652, 195] width 28 height 28
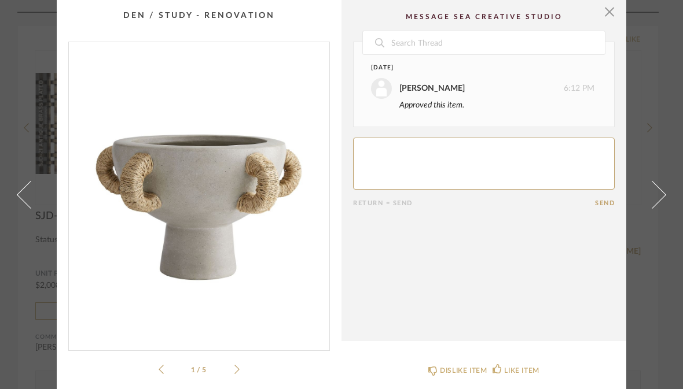
click at [662, 208] on span at bounding box center [652, 195] width 28 height 28
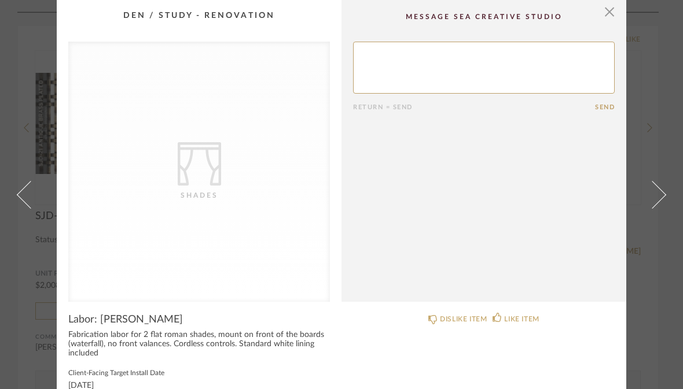
click at [657, 208] on span at bounding box center [652, 195] width 28 height 28
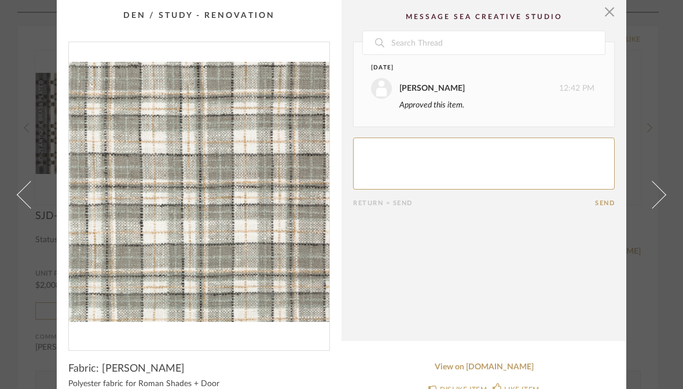
click at [656, 208] on span at bounding box center [652, 195] width 28 height 28
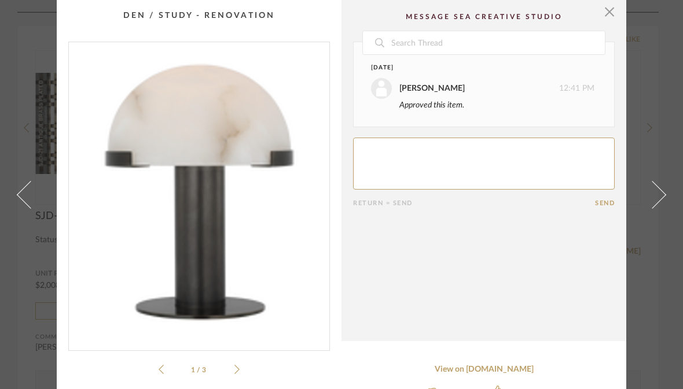
click at [652, 208] on span at bounding box center [652, 195] width 28 height 28
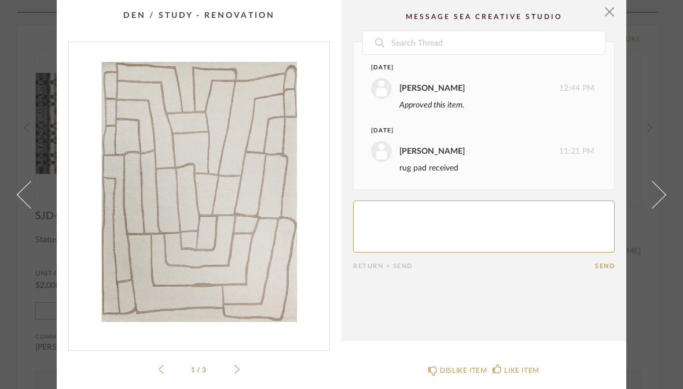
click at [662, 233] on link at bounding box center [658, 194] width 31 height 389
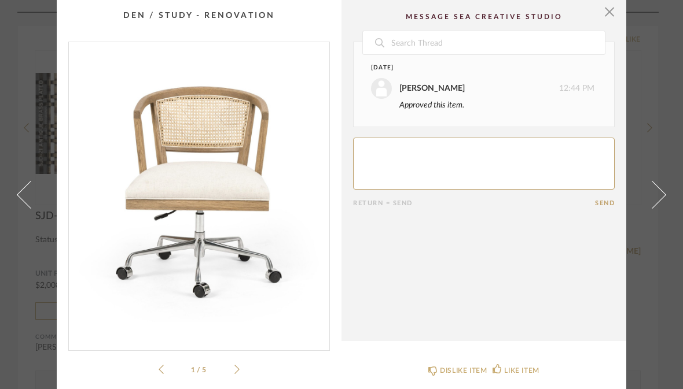
click at [661, 232] on link at bounding box center [658, 194] width 31 height 389
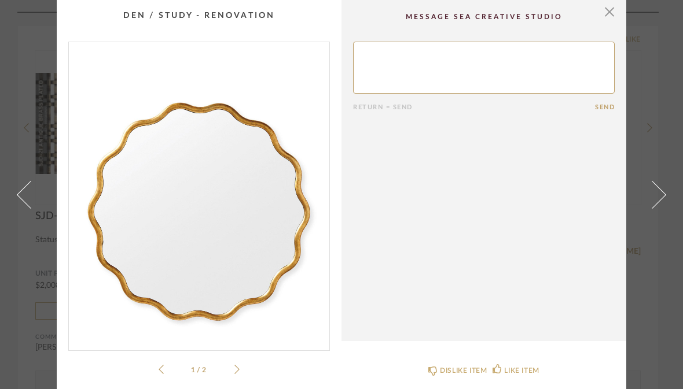
click at [662, 229] on link at bounding box center [658, 194] width 31 height 389
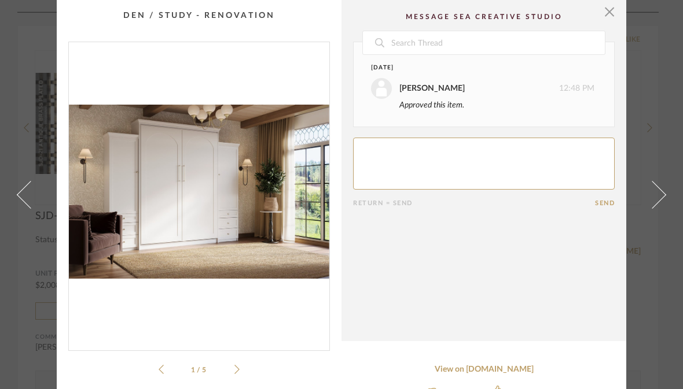
click at [660, 208] on span at bounding box center [652, 195] width 28 height 28
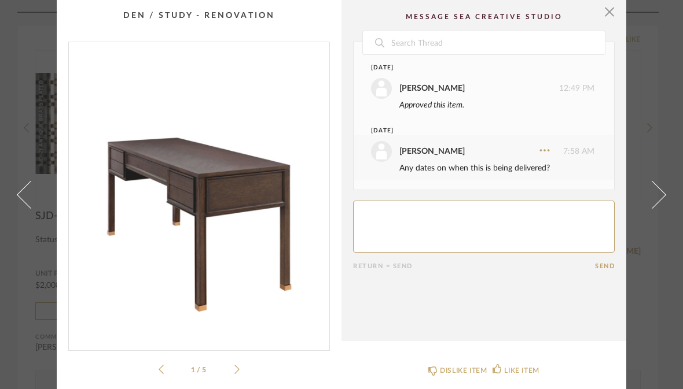
click at [660, 208] on span at bounding box center [652, 195] width 28 height 28
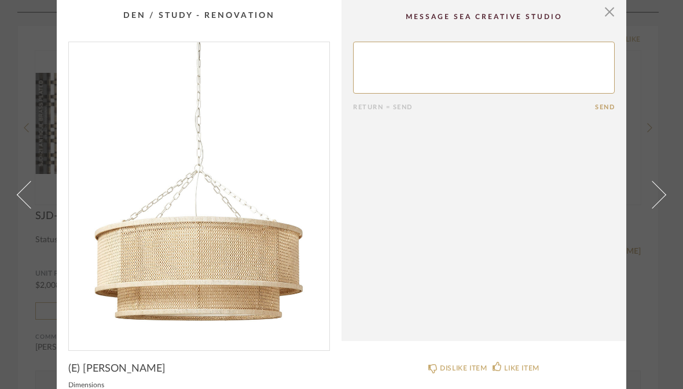
click at [656, 227] on link at bounding box center [658, 194] width 31 height 389
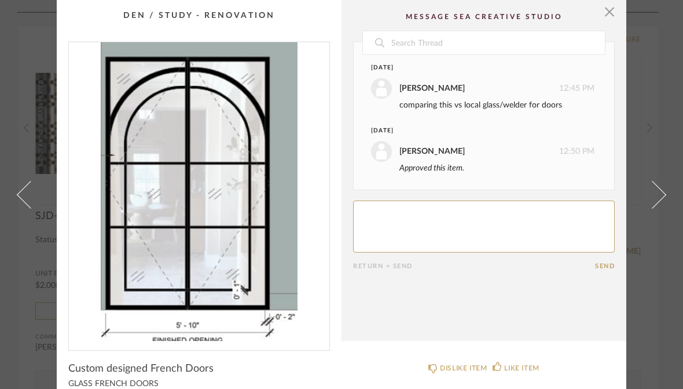
click at [656, 208] on span at bounding box center [652, 195] width 28 height 28
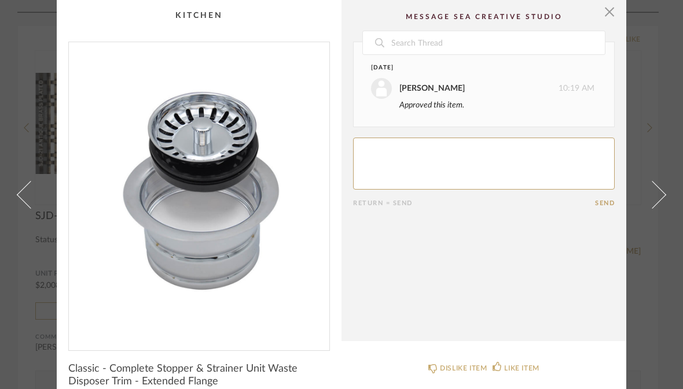
click at [658, 208] on span at bounding box center [652, 195] width 28 height 28
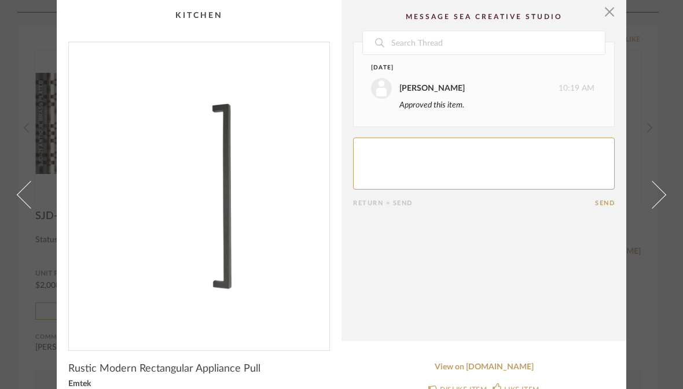
click at [658, 208] on span at bounding box center [652, 195] width 28 height 28
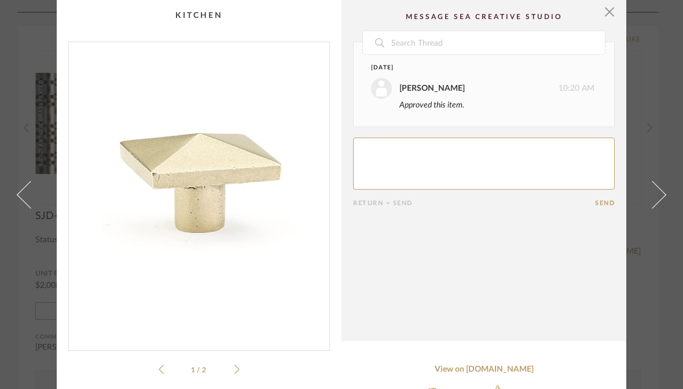
click at [660, 231] on link at bounding box center [658, 194] width 31 height 389
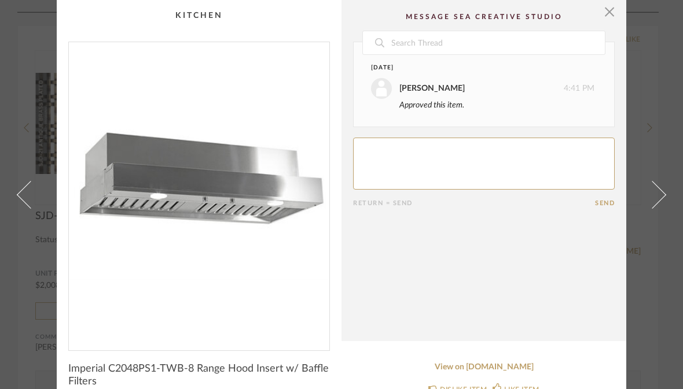
click at [661, 208] on span at bounding box center [652, 195] width 28 height 28
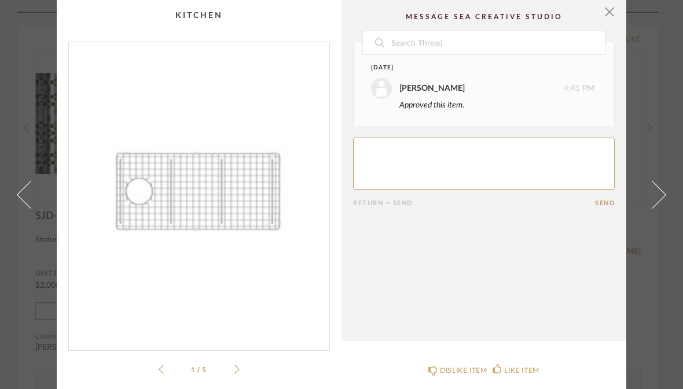
click at [652, 208] on span at bounding box center [652, 195] width 28 height 28
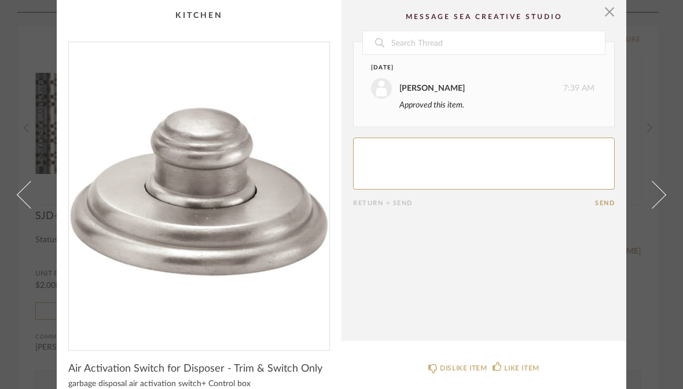
click at [658, 208] on span at bounding box center [652, 195] width 28 height 28
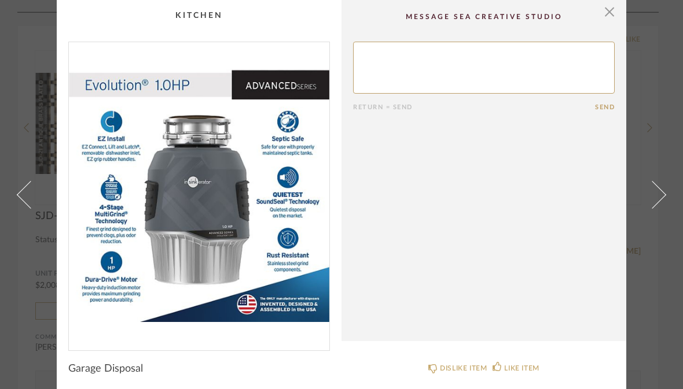
click at [657, 206] on span at bounding box center [652, 195] width 28 height 28
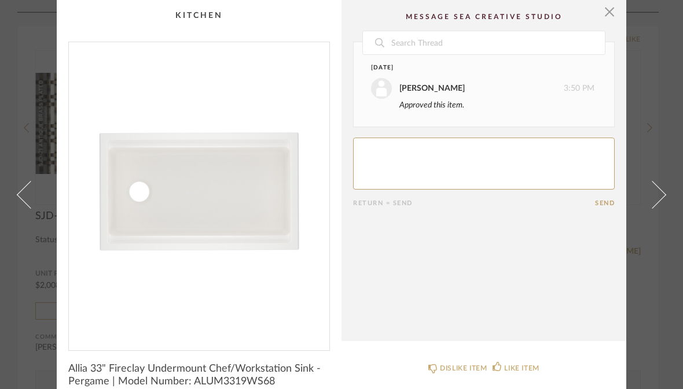
click at [654, 208] on link at bounding box center [658, 194] width 31 height 389
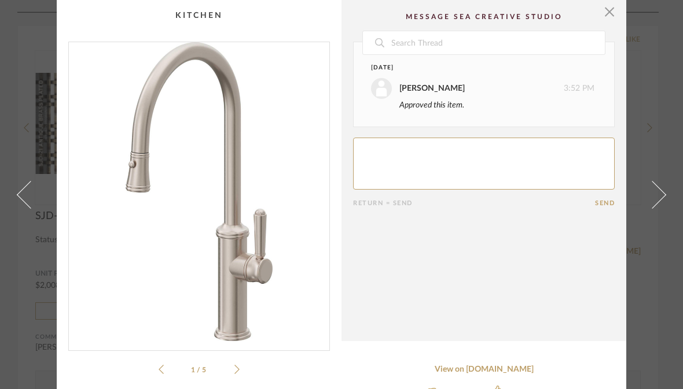
click at [653, 208] on span at bounding box center [652, 195] width 28 height 28
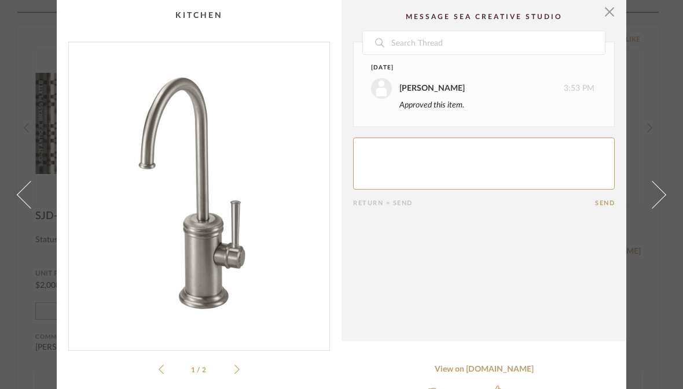
click at [654, 208] on span at bounding box center [652, 195] width 28 height 28
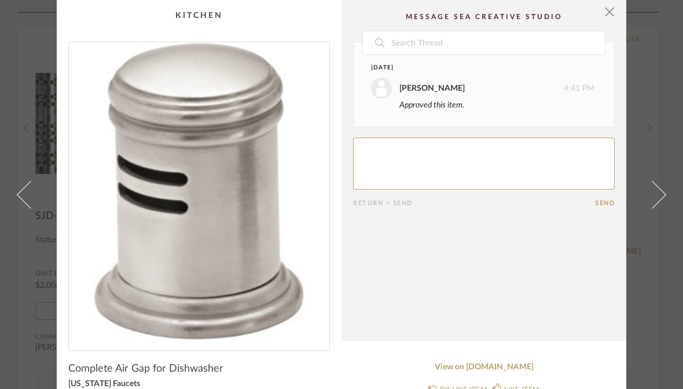
click at [654, 208] on span at bounding box center [652, 195] width 28 height 28
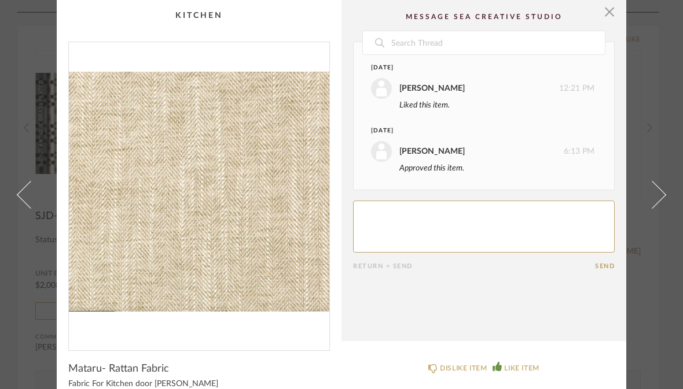
click at [653, 208] on span at bounding box center [652, 195] width 28 height 28
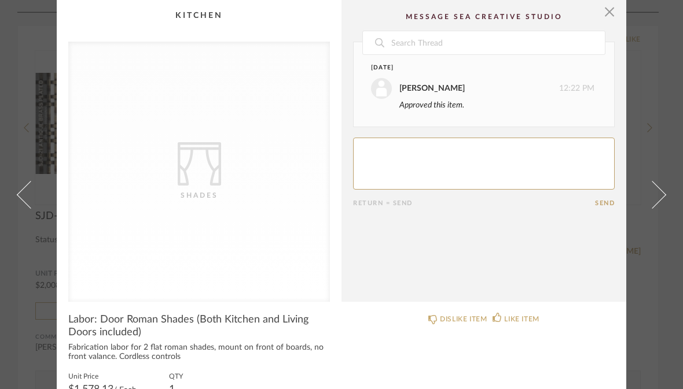
click at [652, 208] on span at bounding box center [652, 195] width 28 height 28
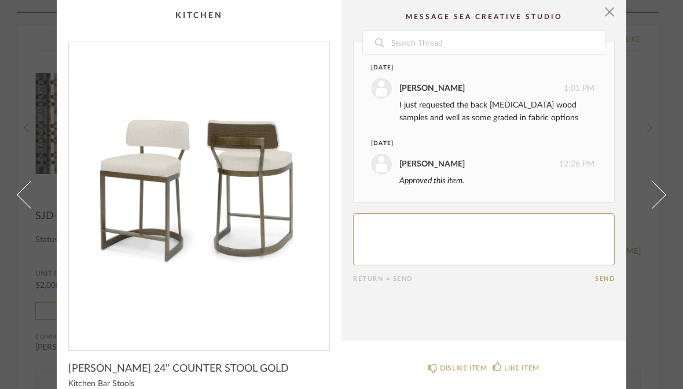
click at [653, 208] on span at bounding box center [652, 195] width 28 height 28
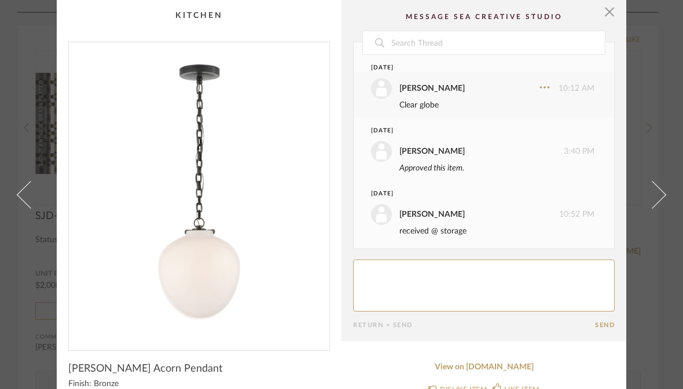
scroll to position [4, 0]
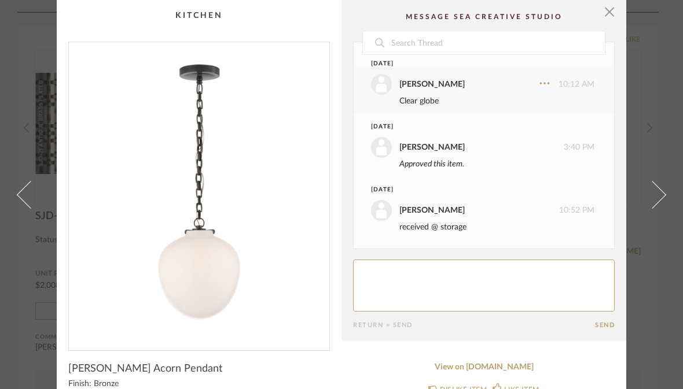
click at [653, 208] on span at bounding box center [652, 195] width 28 height 28
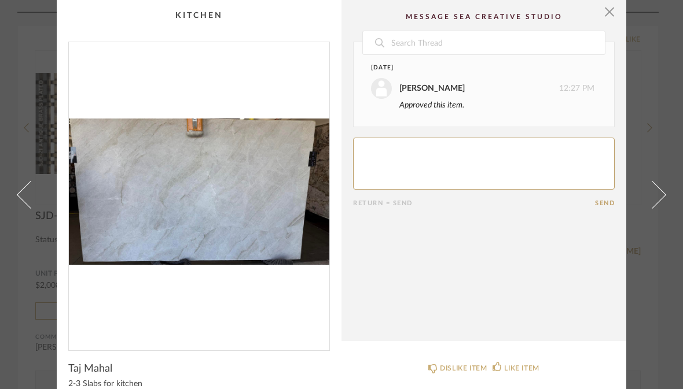
click at [656, 208] on span at bounding box center [652, 195] width 28 height 28
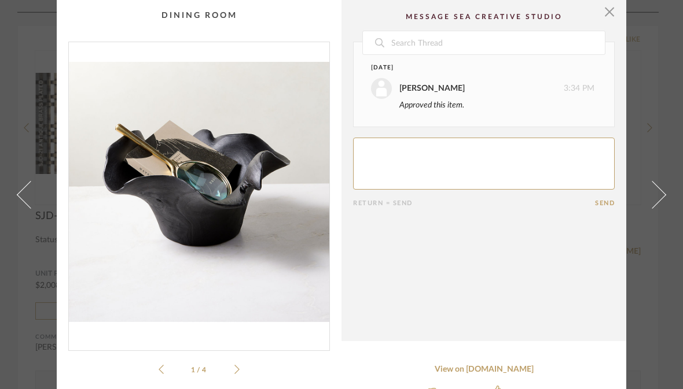
click at [653, 208] on span at bounding box center [652, 195] width 28 height 28
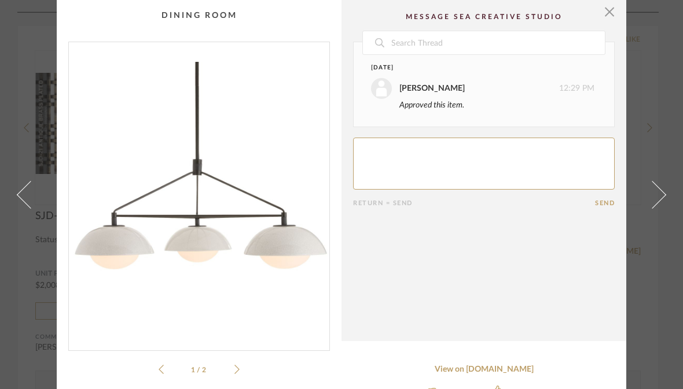
click at [654, 208] on span at bounding box center [652, 195] width 28 height 28
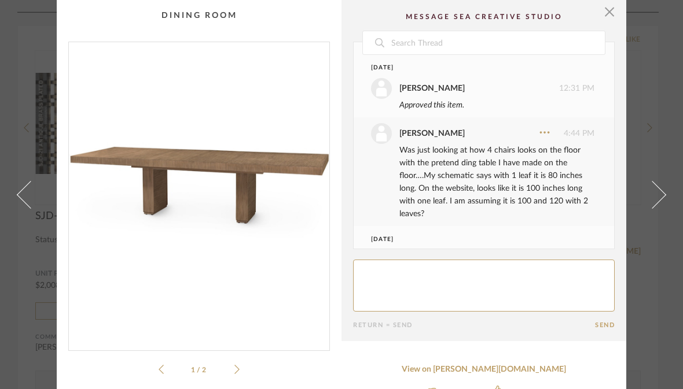
scroll to position [75, 0]
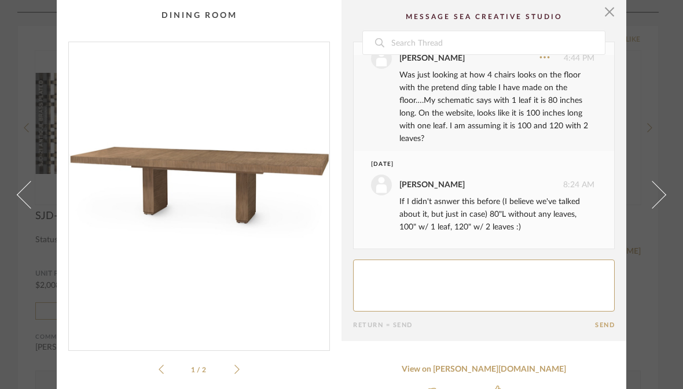
click at [657, 208] on span at bounding box center [652, 195] width 28 height 28
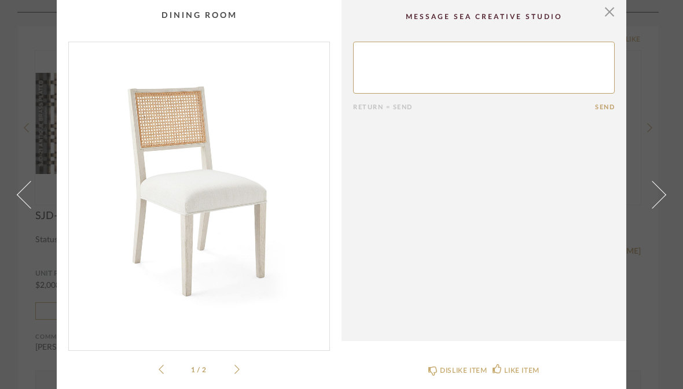
click at [658, 208] on span at bounding box center [652, 195] width 28 height 28
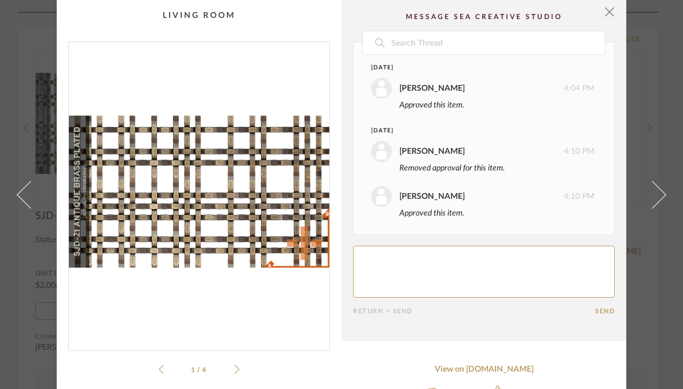
click at [658, 208] on span at bounding box center [652, 195] width 28 height 28
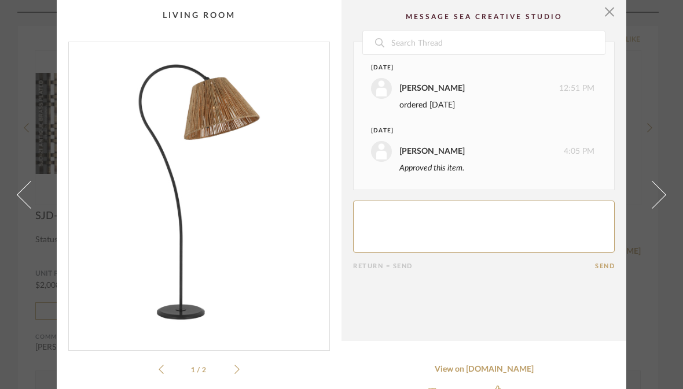
click at [658, 208] on span at bounding box center [652, 195] width 28 height 28
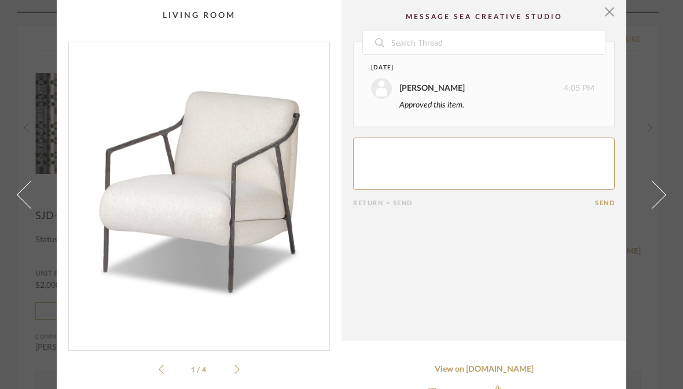
click at [656, 208] on span at bounding box center [652, 195] width 28 height 28
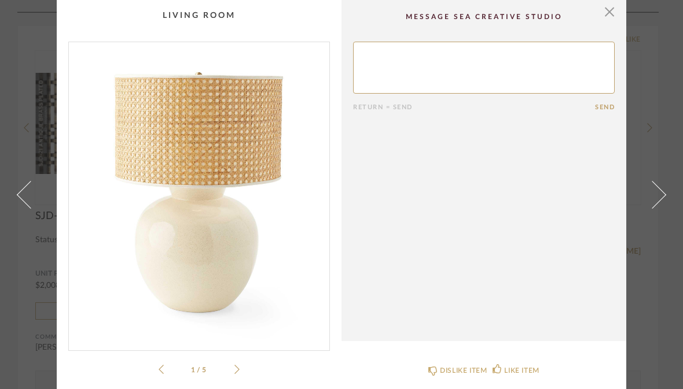
click at [656, 208] on span at bounding box center [652, 195] width 28 height 28
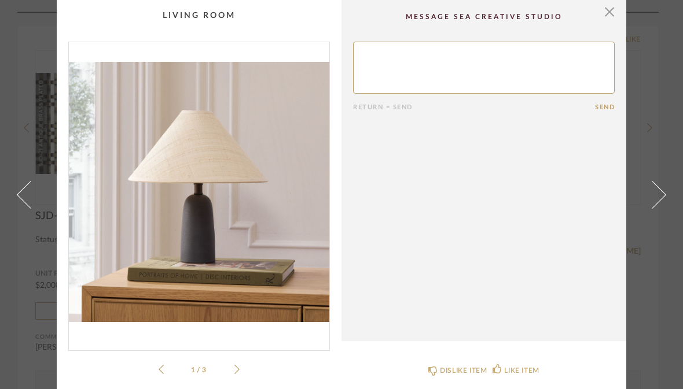
click at [659, 208] on span at bounding box center [652, 195] width 28 height 28
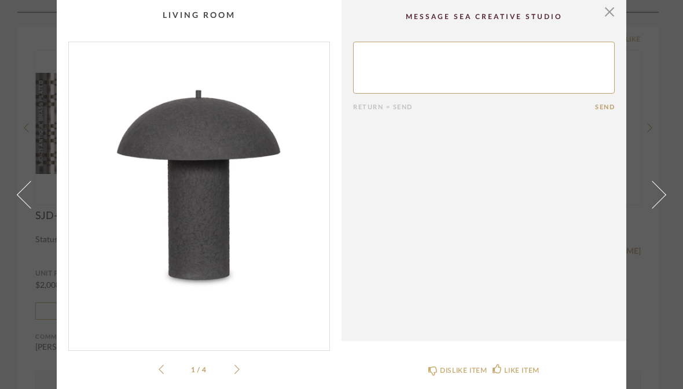
click at [658, 208] on span at bounding box center [652, 195] width 28 height 28
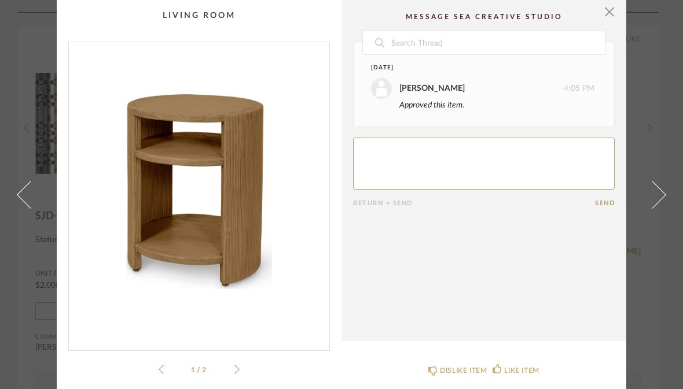
click at [660, 208] on span at bounding box center [652, 195] width 28 height 28
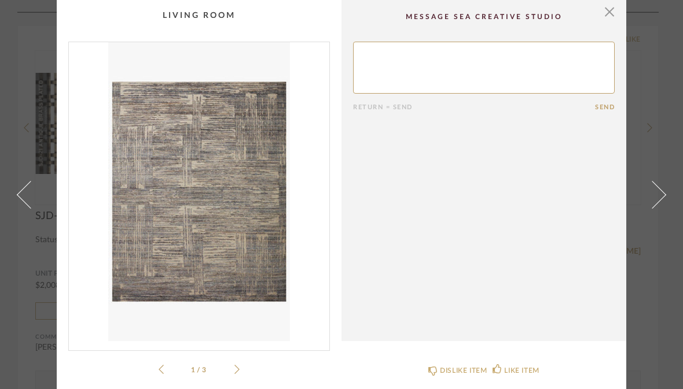
click at [658, 208] on span at bounding box center [652, 195] width 28 height 28
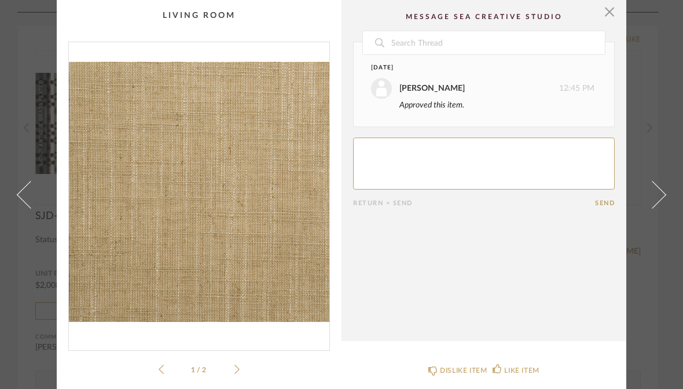
click at [656, 208] on span at bounding box center [652, 195] width 28 height 28
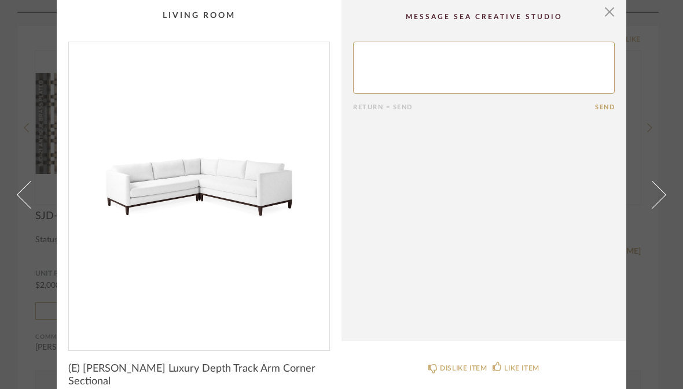
click at [660, 226] on link at bounding box center [658, 194] width 31 height 389
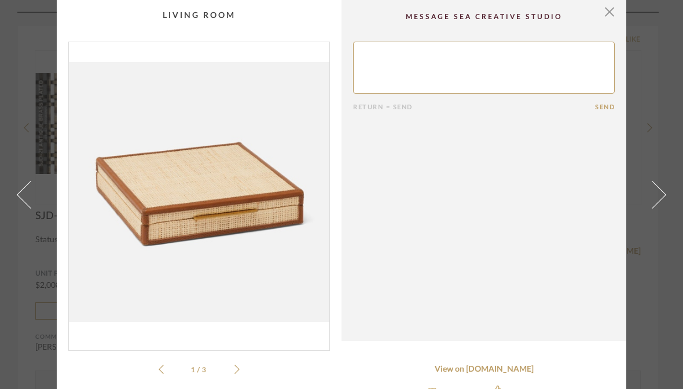
click at [667, 223] on link at bounding box center [658, 194] width 31 height 389
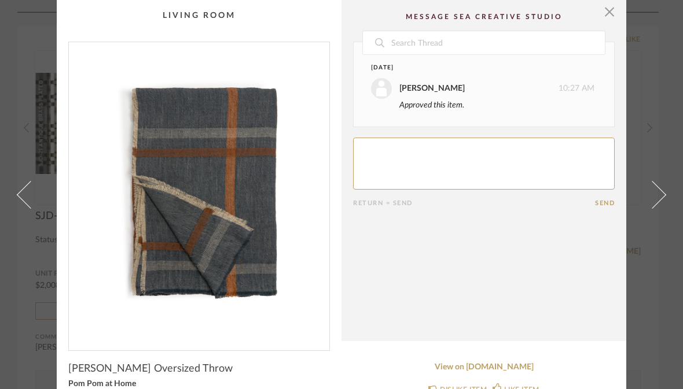
click at [657, 208] on span at bounding box center [652, 195] width 28 height 28
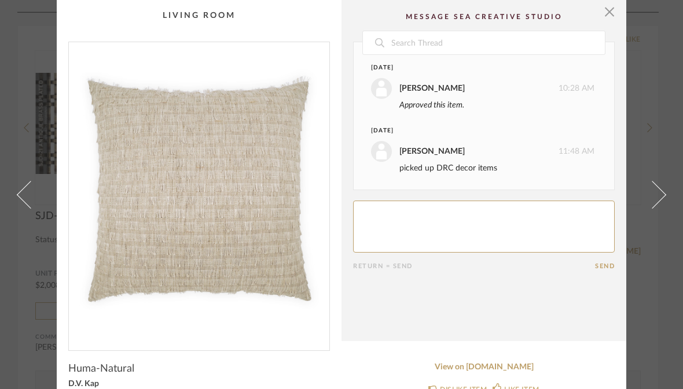
click at [665, 224] on link at bounding box center [658, 194] width 31 height 389
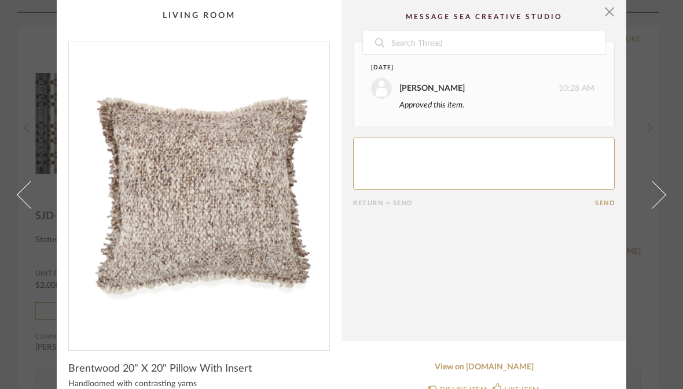
click at [662, 208] on span at bounding box center [652, 195] width 28 height 28
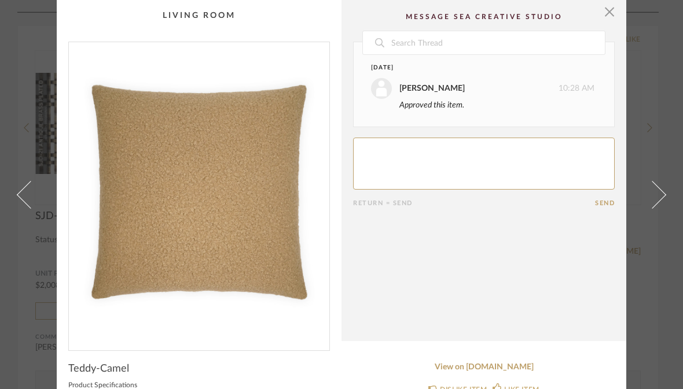
click at [658, 208] on span at bounding box center [652, 195] width 28 height 28
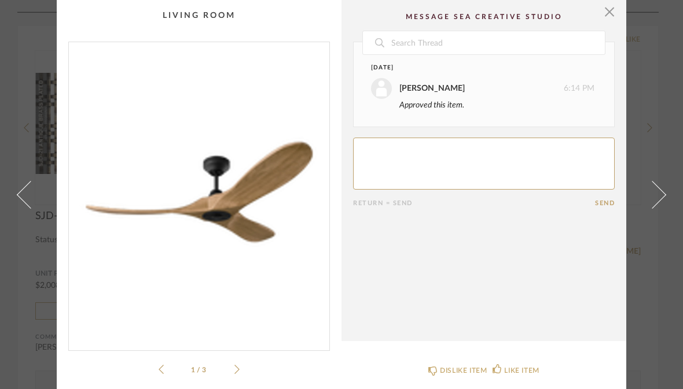
click at [667, 221] on link at bounding box center [658, 194] width 31 height 389
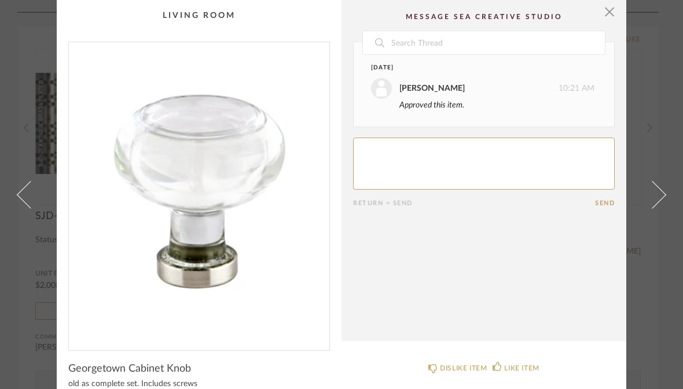
click at [665, 221] on link at bounding box center [658, 194] width 31 height 389
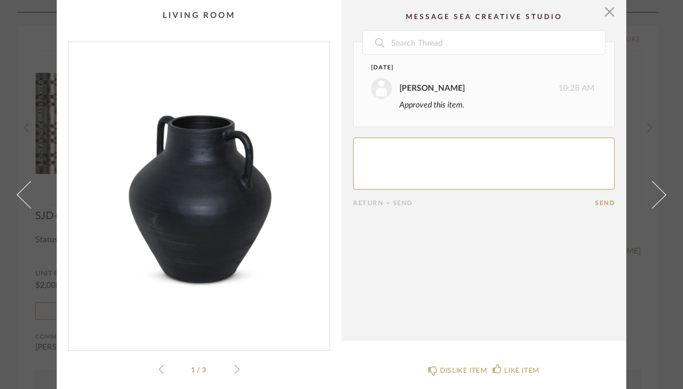
click at [660, 208] on span at bounding box center [652, 195] width 28 height 28
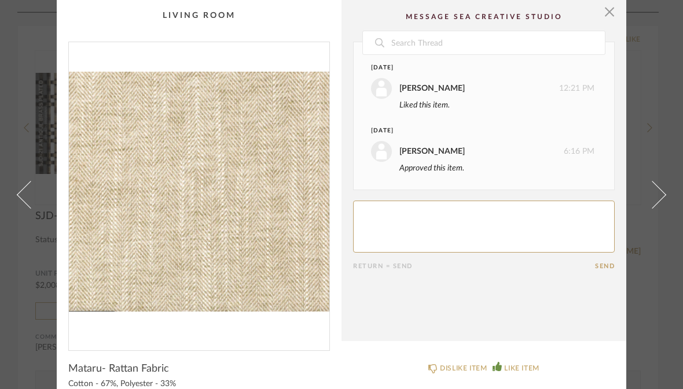
click at [662, 208] on span at bounding box center [652, 195] width 28 height 28
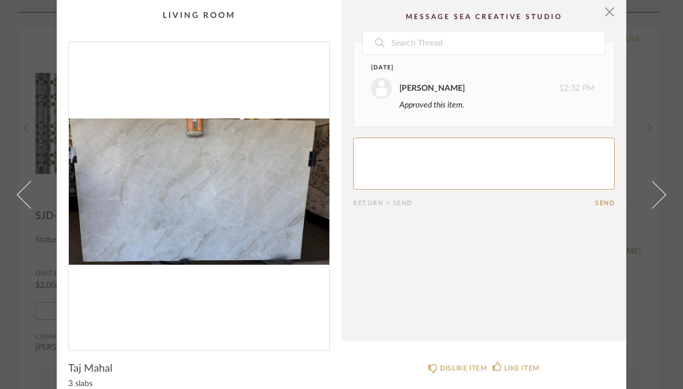
click at [663, 208] on span at bounding box center [652, 195] width 28 height 28
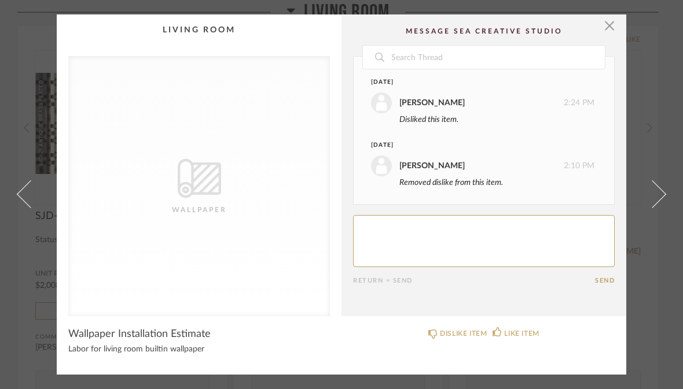
click at [666, 221] on link at bounding box center [658, 194] width 31 height 361
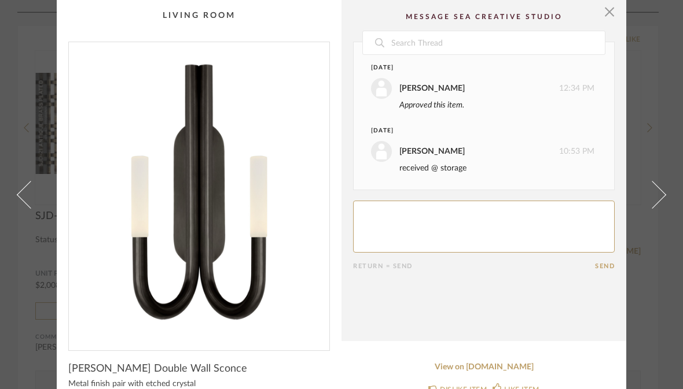
click at [23, 208] on span at bounding box center [31, 195] width 28 height 28
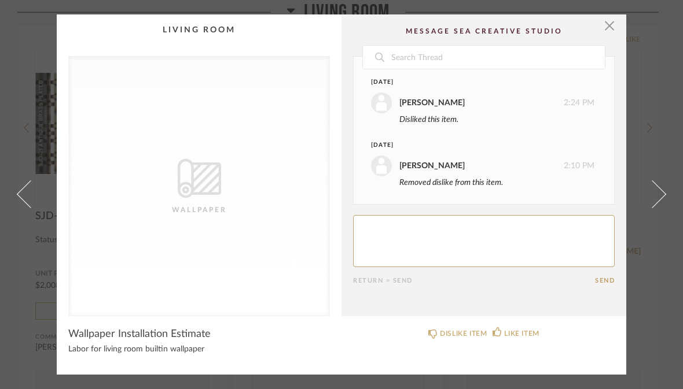
click at [662, 198] on span at bounding box center [652, 195] width 28 height 28
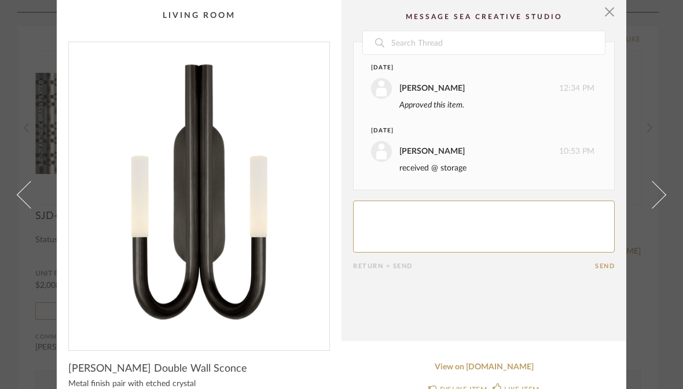
click at [664, 218] on link at bounding box center [658, 194] width 31 height 389
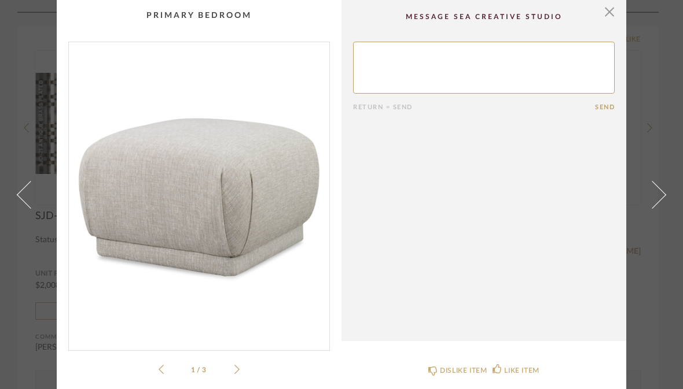
click at [660, 208] on span at bounding box center [652, 195] width 28 height 28
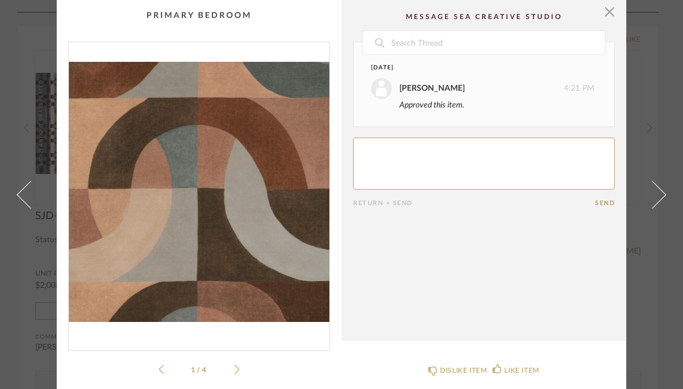
click at [659, 208] on span at bounding box center [652, 195] width 28 height 28
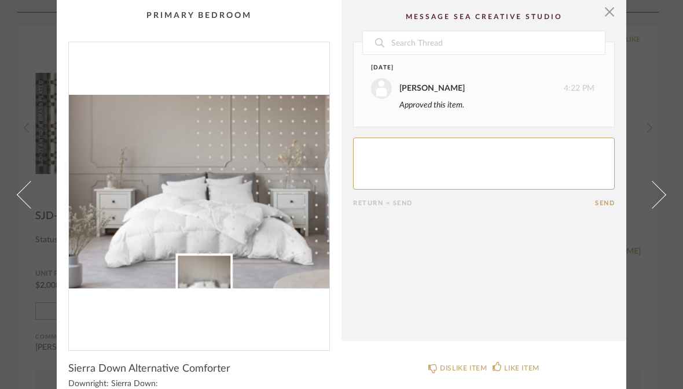
click at [653, 208] on span at bounding box center [652, 195] width 28 height 28
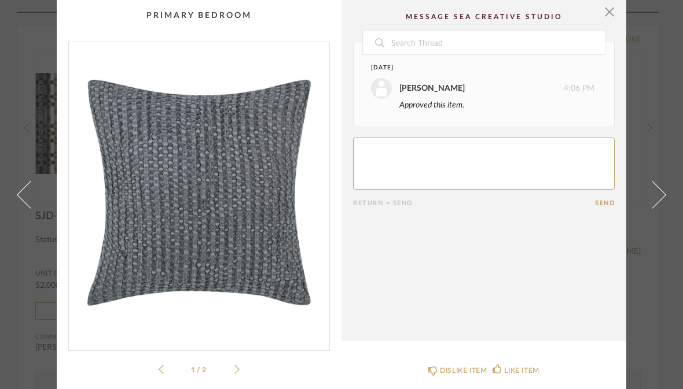
click at [653, 208] on span at bounding box center [652, 195] width 28 height 28
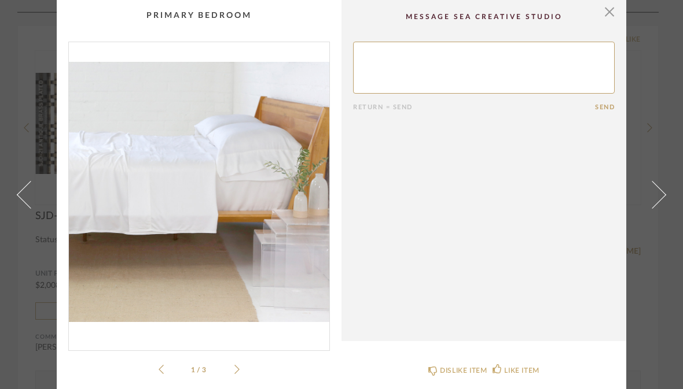
click at [654, 208] on span at bounding box center [652, 195] width 28 height 28
